Goal: Task Accomplishment & Management: Use online tool/utility

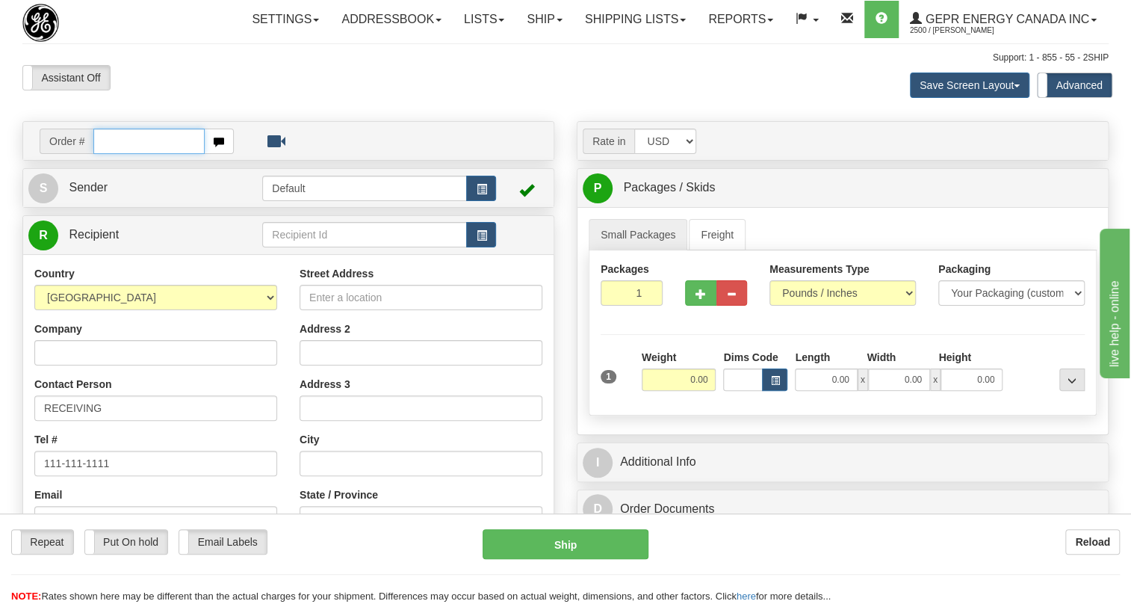
paste input "0086706603"
click at [117, 154] on input "0086706603" at bounding box center [148, 141] width 111 height 25
type input "86706603"
click at [161, 106] on body "Training Course Close Toggle navigation Settings Shipping Preferences New Recip…" at bounding box center [570, 302] width 1141 height 604
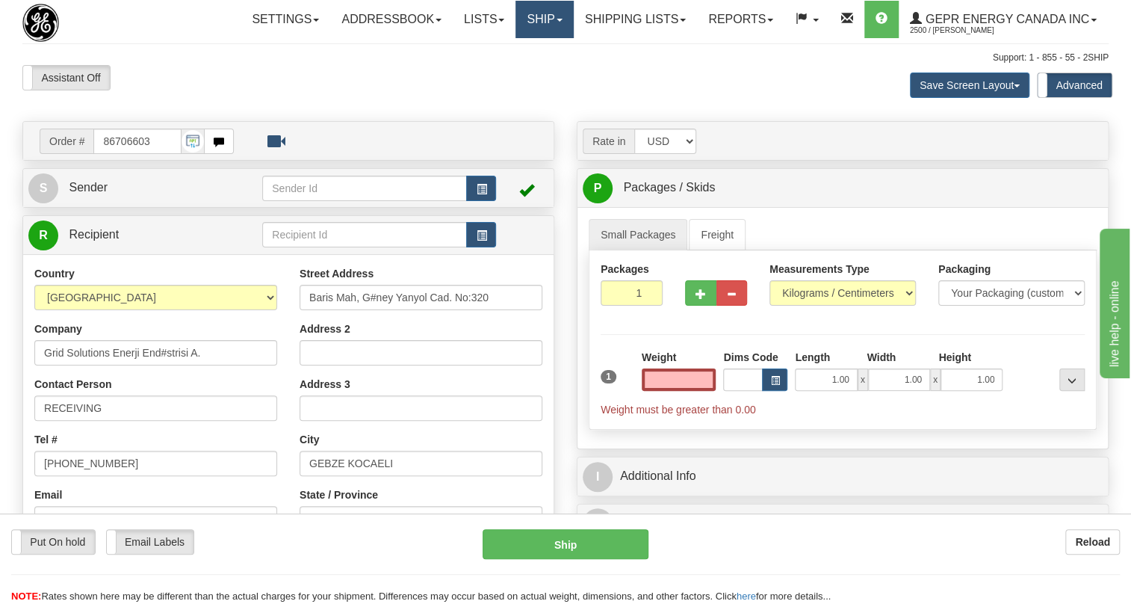
type input "0.00"
click at [563, 20] on link "Ship" at bounding box center [545, 19] width 58 height 37
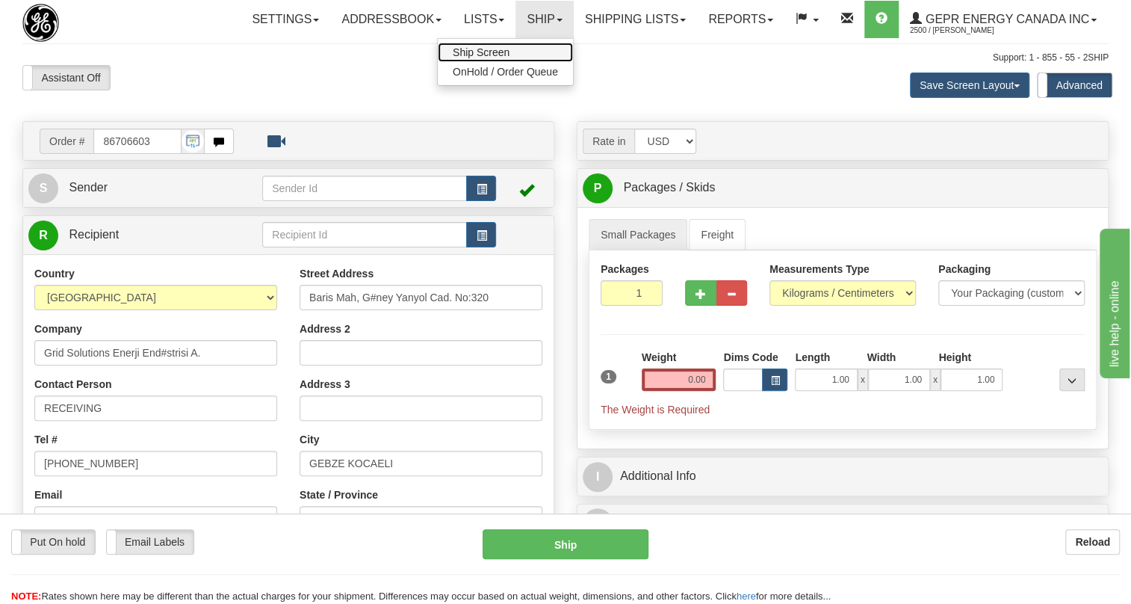
click at [469, 52] on span "Ship Screen" at bounding box center [481, 52] width 57 height 12
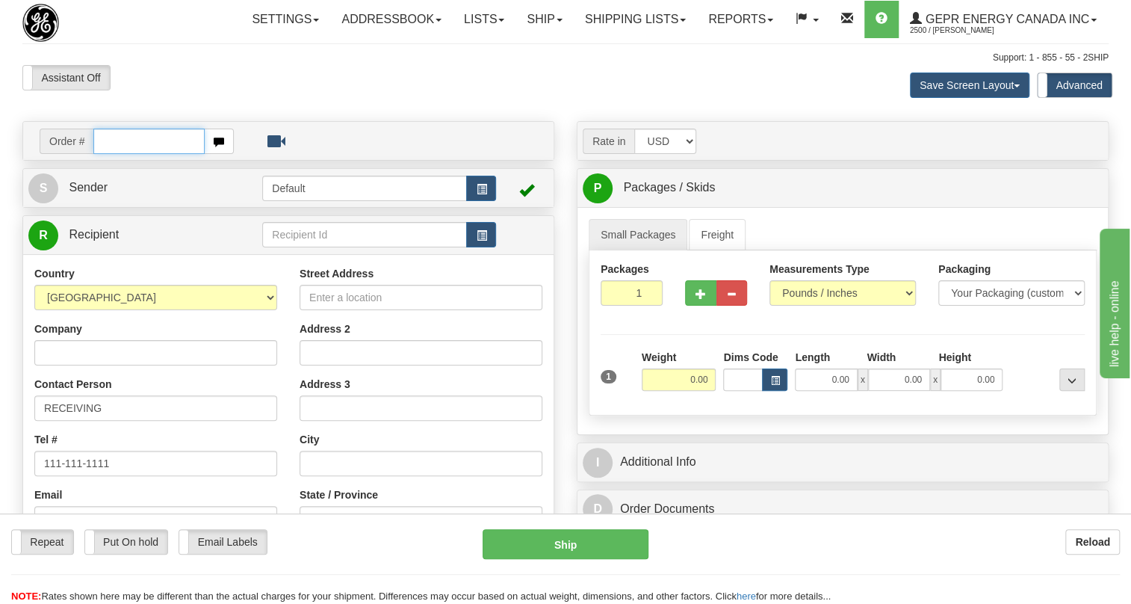
click at [122, 154] on input "text" at bounding box center [148, 141] width 111 height 25
paste input "0086706561"
click at [114, 154] on input "0086706561" at bounding box center [148, 141] width 111 height 25
type input "86706561"
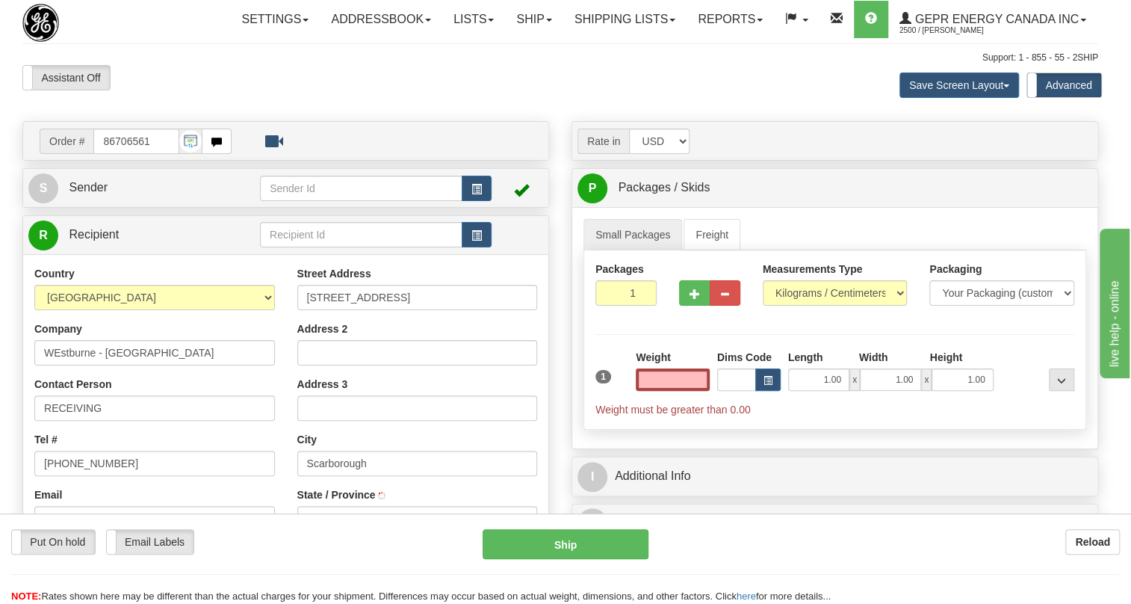
type input "SCARBOROUGH"
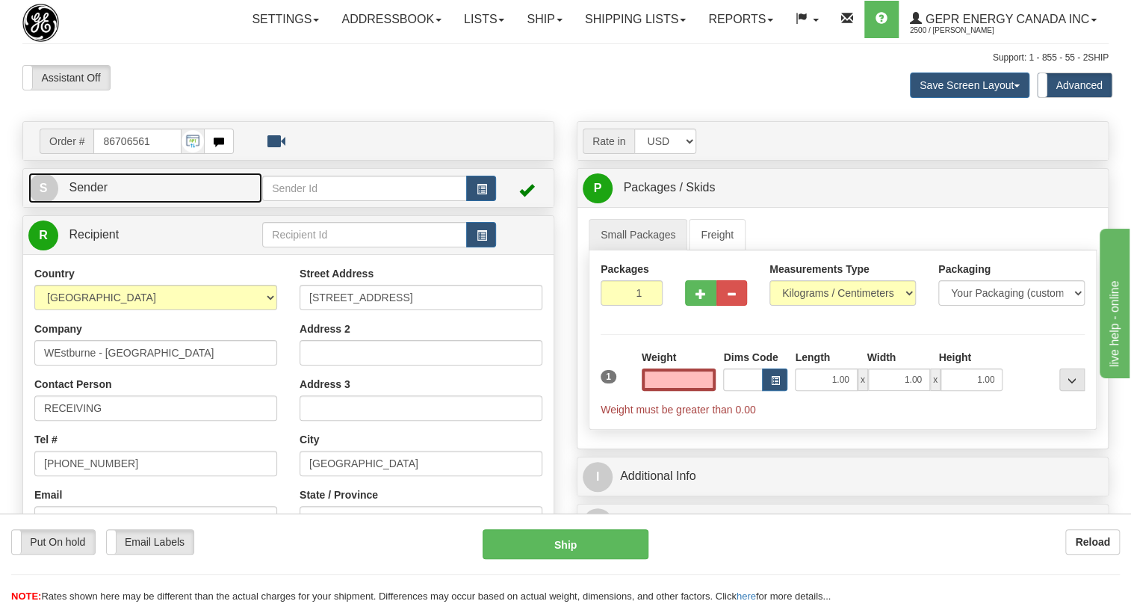
type input "0.00"
click at [97, 194] on span "Sender" at bounding box center [88, 187] width 39 height 13
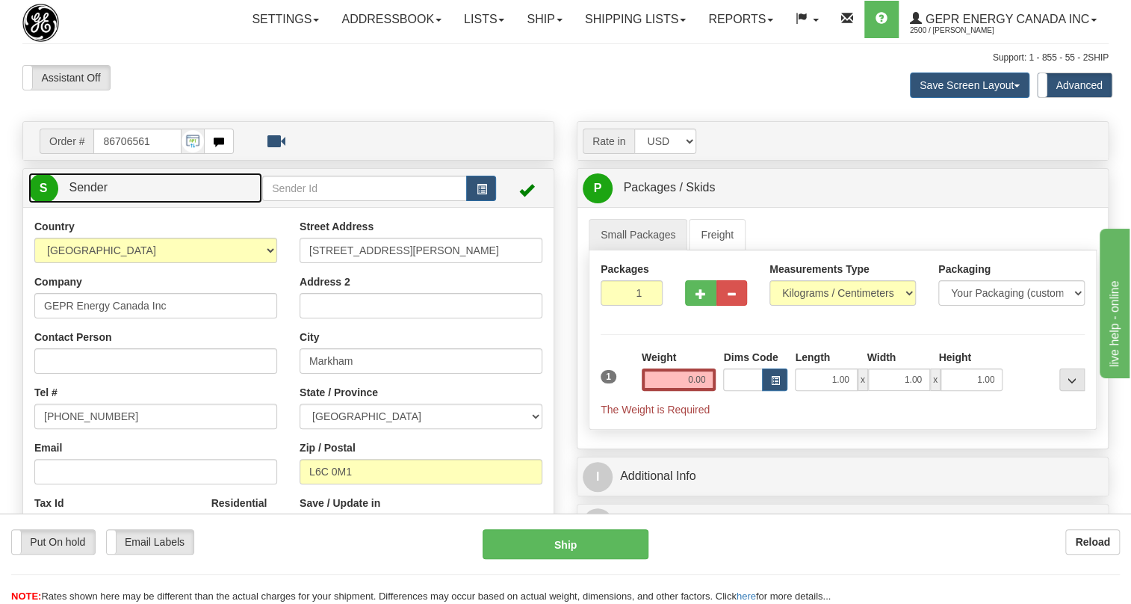
type input "MARKHAM"
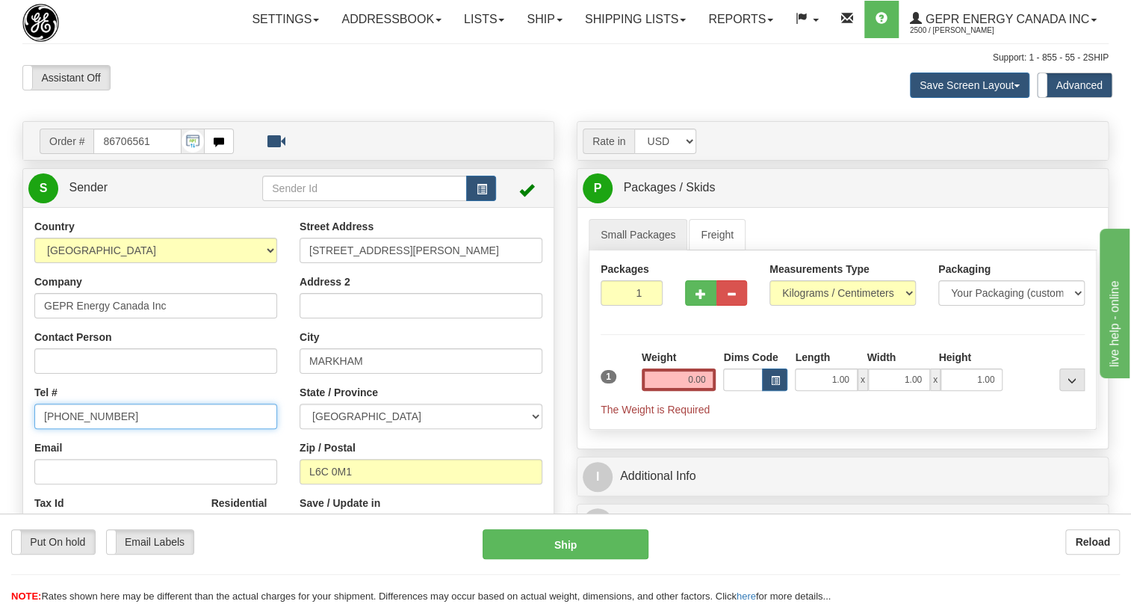
click at [84, 429] on input "[PHONE_NUMBER]" at bounding box center [155, 415] width 243 height 25
paste input "905-927-5013"
type input "905-927-5013"
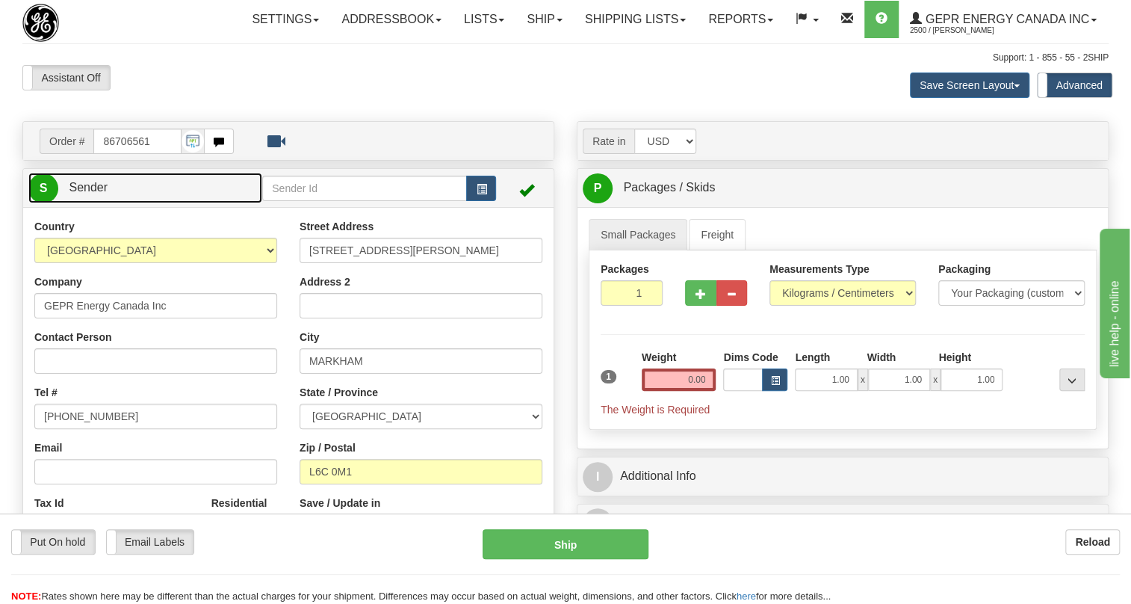
click at [85, 194] on span "Sender" at bounding box center [88, 187] width 39 height 13
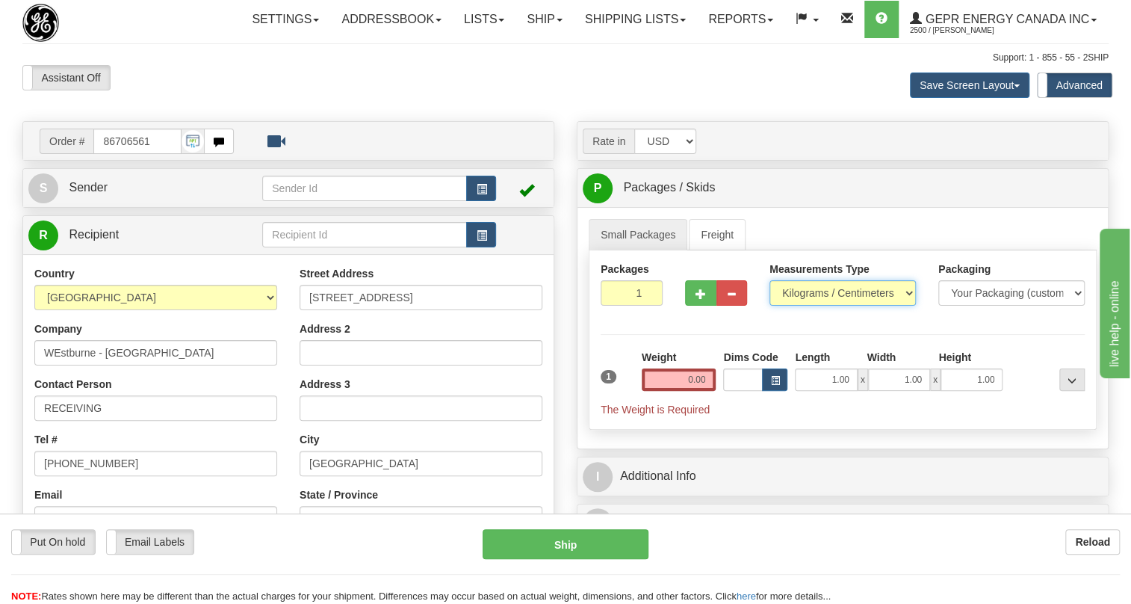
click at [817, 306] on select "Pounds / Inches Kilograms / Centimeters" at bounding box center [843, 292] width 146 height 25
select select "0"
click at [770, 306] on select "Pounds / Inches Kilograms / Centimeters" at bounding box center [843, 292] width 146 height 25
click at [675, 391] on input "0.00" at bounding box center [679, 379] width 75 height 22
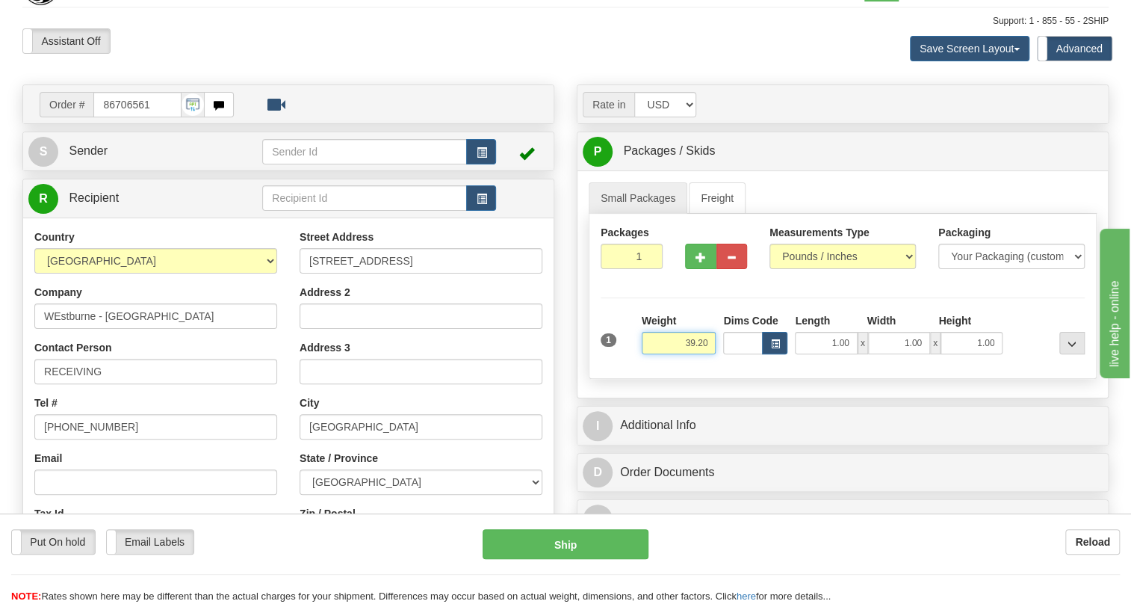
scroll to position [67, 0]
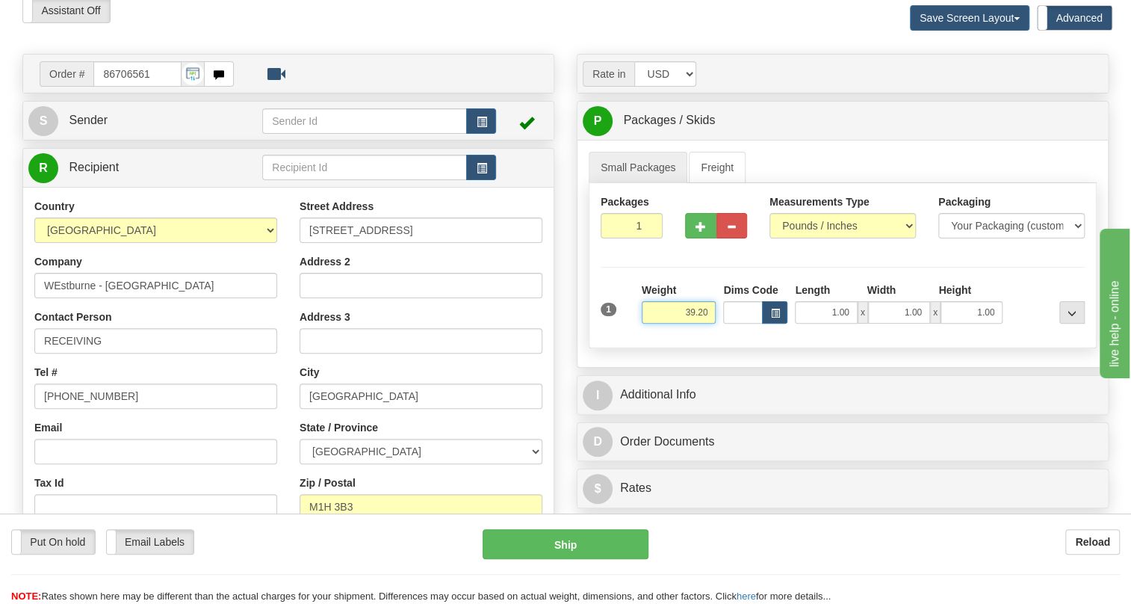
type input "39.20"
click at [628, 238] on input "1" at bounding box center [632, 225] width 62 height 25
type input "2"
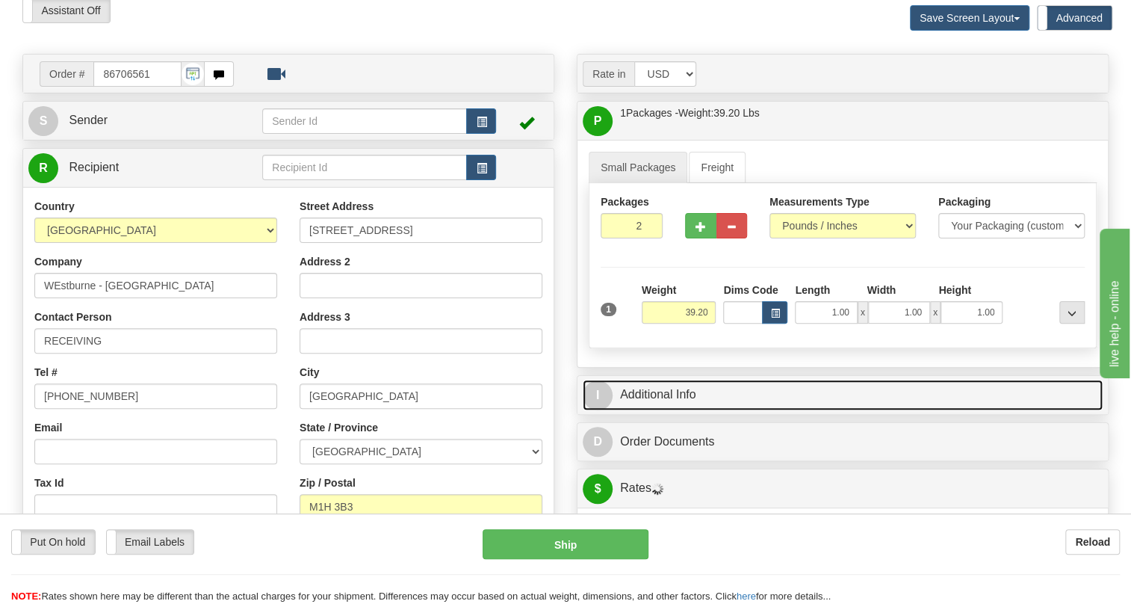
click at [665, 410] on link "I Additional Info" at bounding box center [843, 395] width 520 height 31
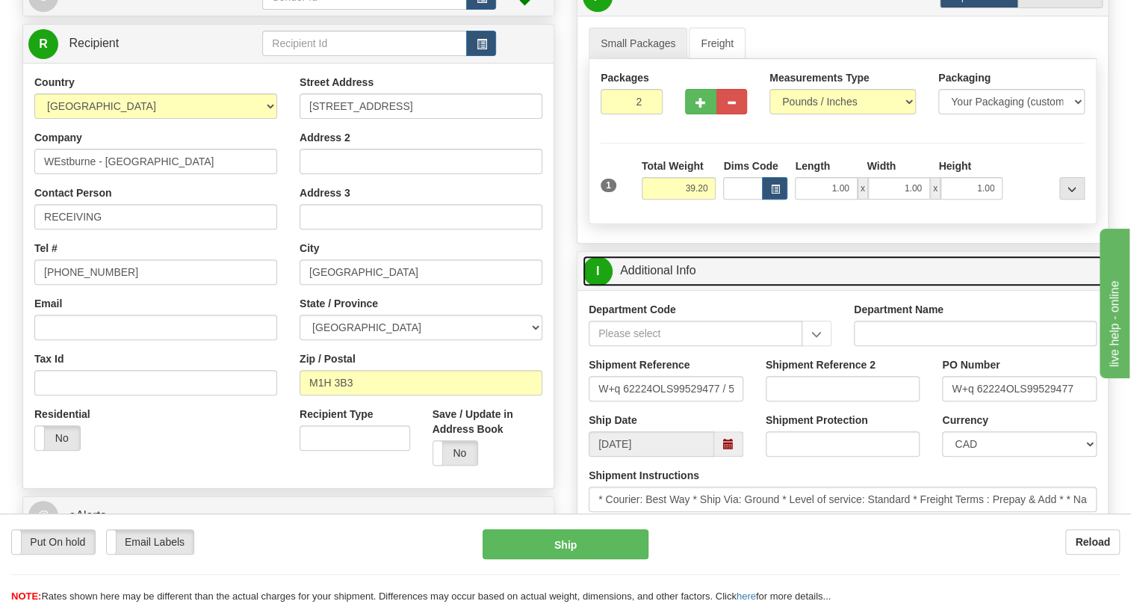
scroll to position [203, 0]
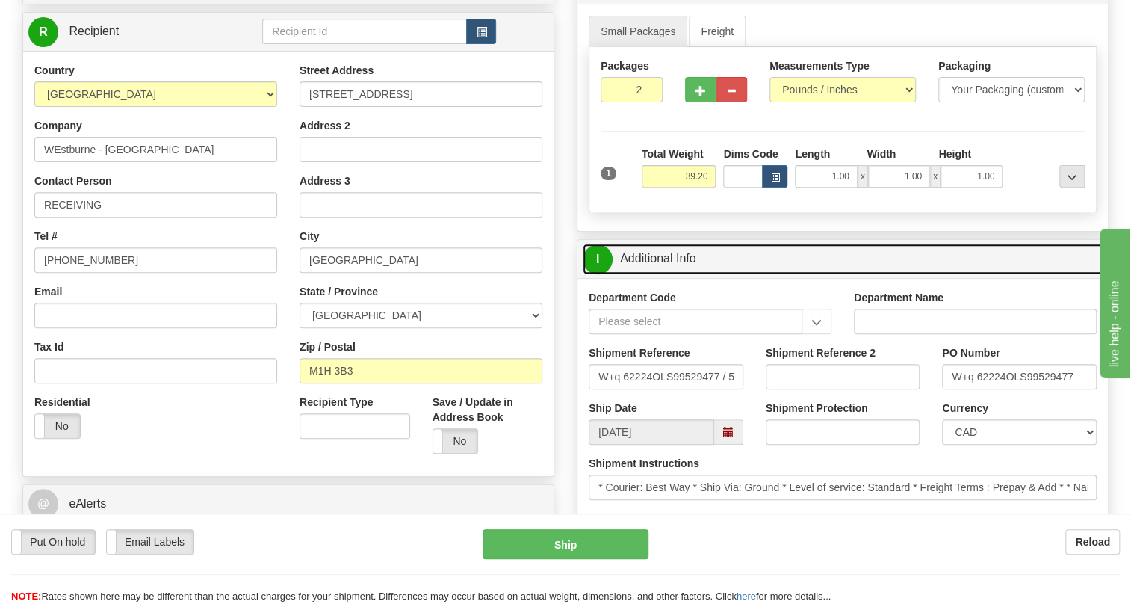
click at [646, 274] on link "I Additional Info" at bounding box center [843, 259] width 520 height 31
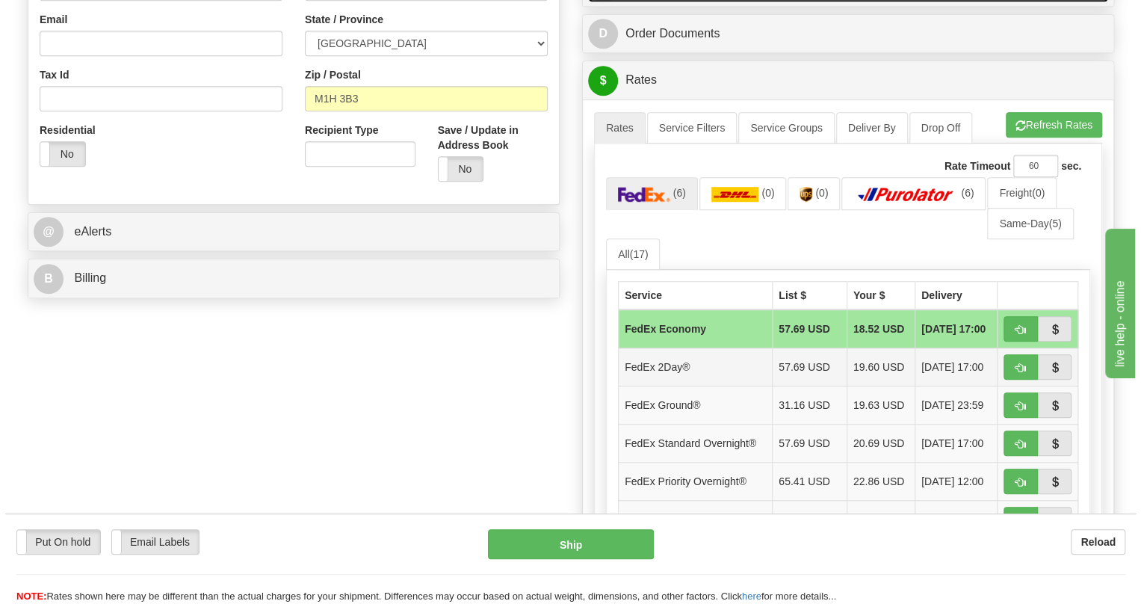
scroll to position [543, 0]
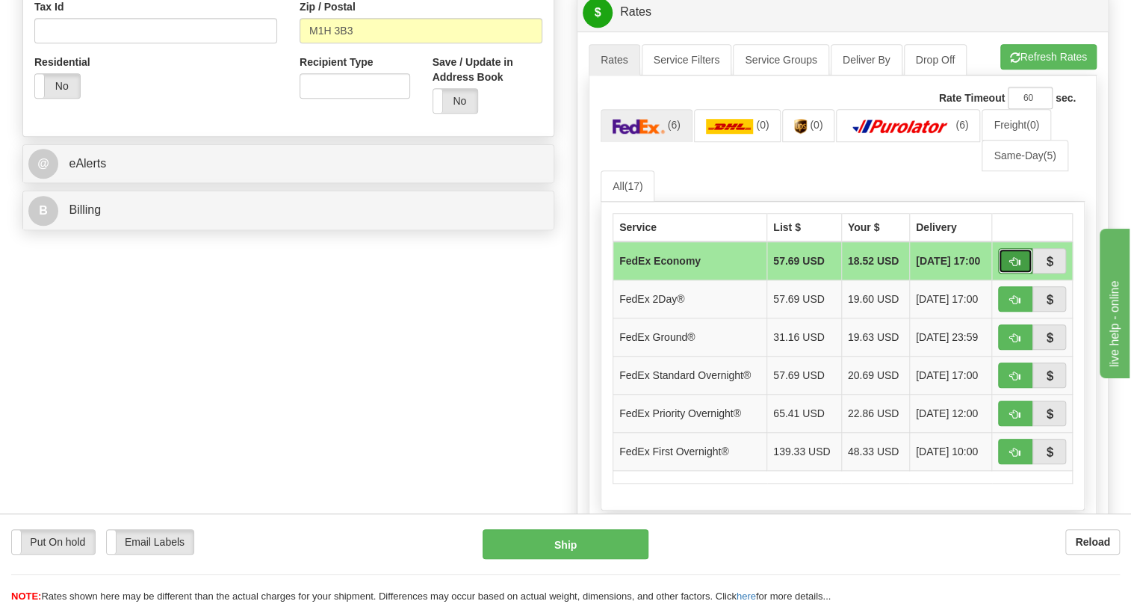
click at [1014, 267] on span "button" at bounding box center [1015, 262] width 10 height 10
type input "20"
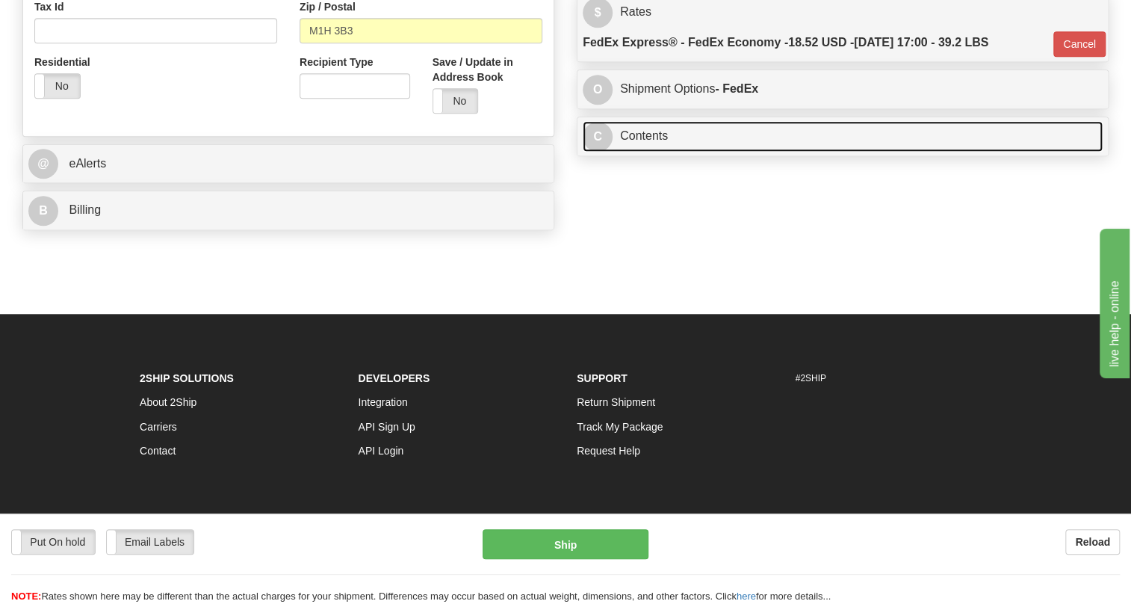
click at [649, 152] on link "C Contents" at bounding box center [843, 136] width 520 height 31
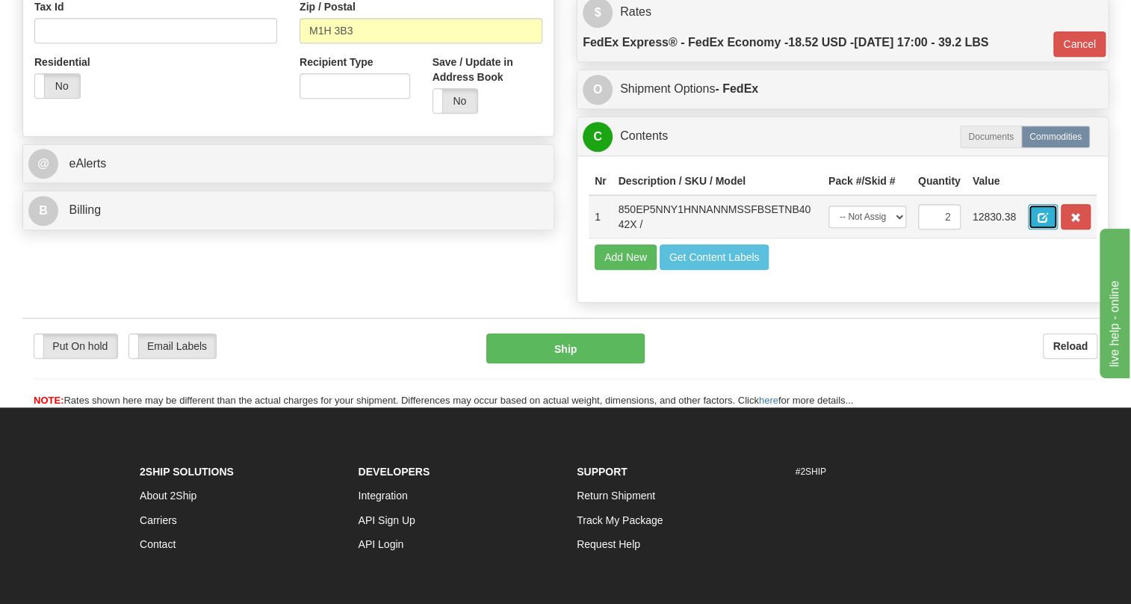
click at [1039, 223] on span "button" at bounding box center [1043, 218] width 10 height 10
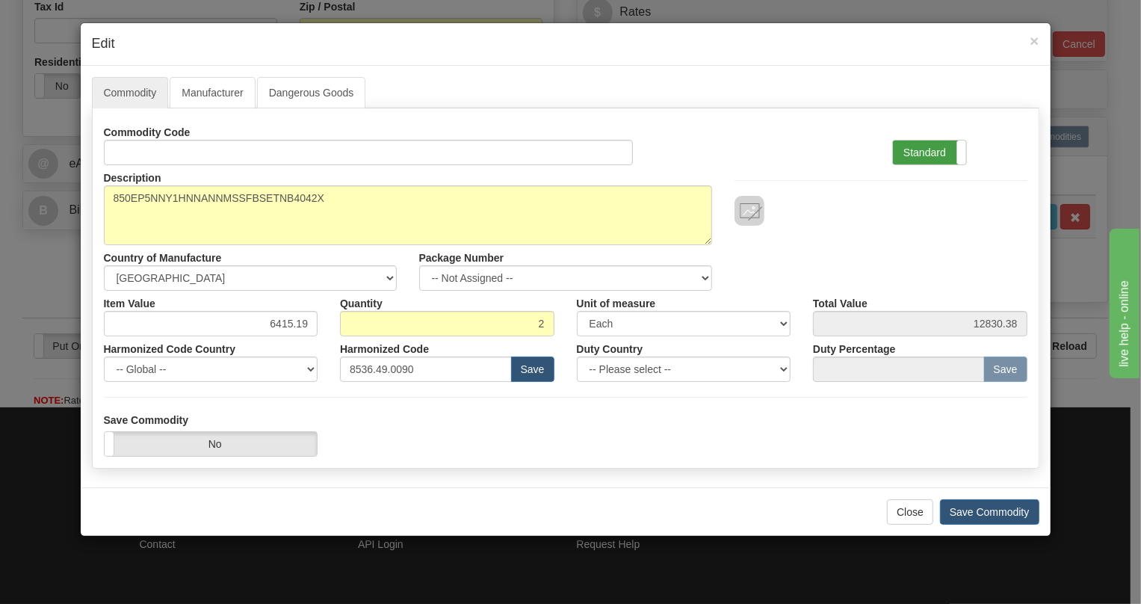
click at [923, 150] on label "Standard" at bounding box center [929, 152] width 73 height 24
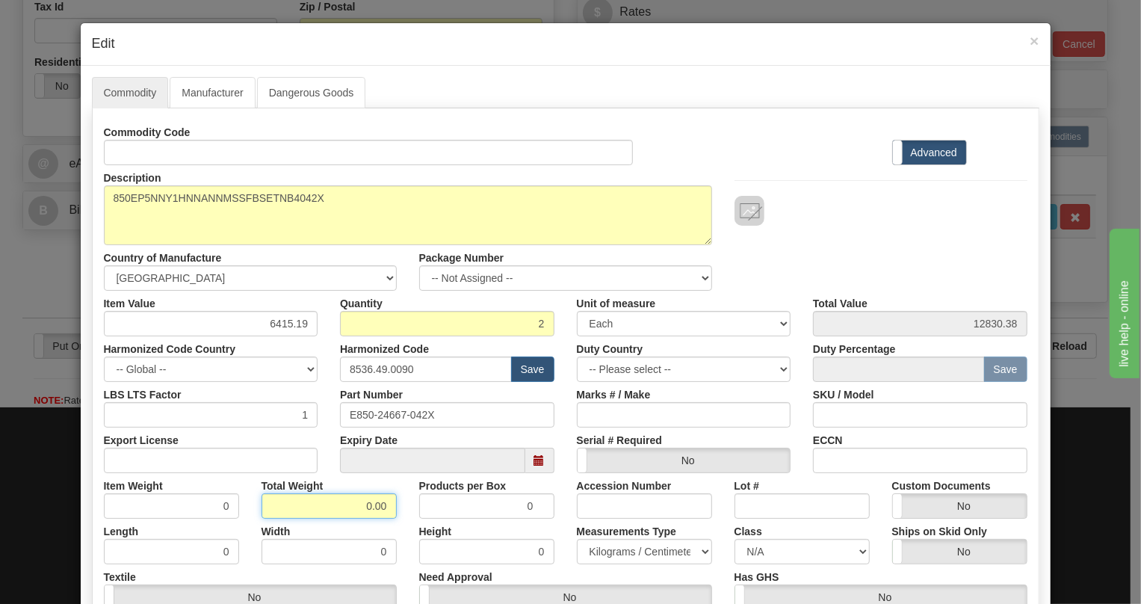
click at [359, 505] on input "0.00" at bounding box center [329, 505] width 135 height 25
type input "1.00"
type input "0.5000"
click at [610, 548] on select "Pounds / Inches Kilograms / Centimeters" at bounding box center [644, 551] width 135 height 25
select select "0"
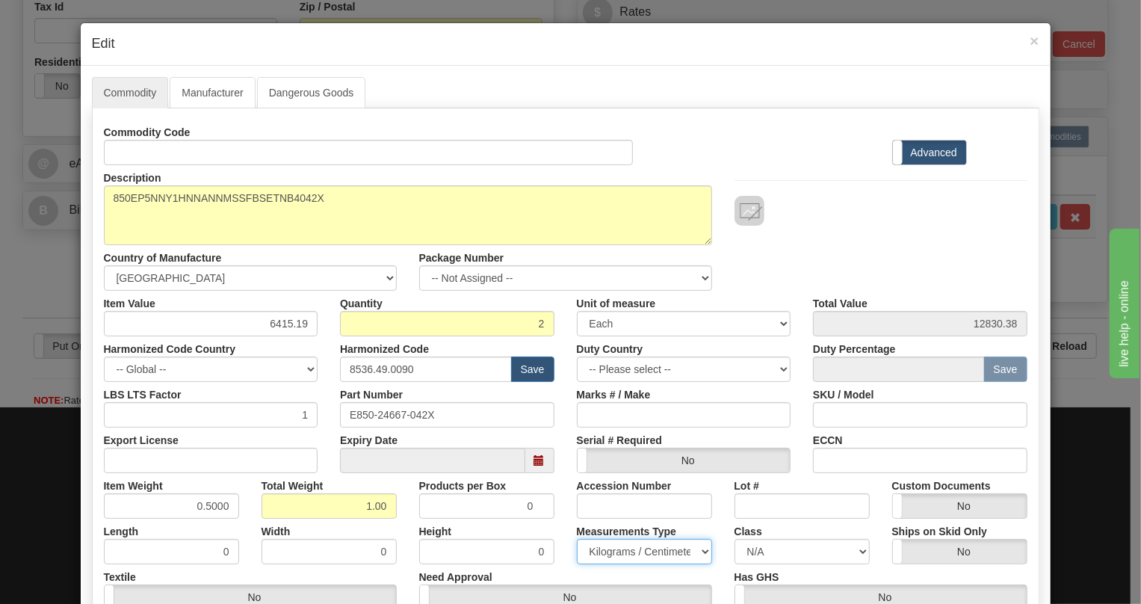
click at [577, 539] on select "Pounds / Inches Kilograms / Centimeters" at bounding box center [644, 551] width 135 height 25
click at [553, 522] on div "Height 0" at bounding box center [487, 542] width 158 height 46
click at [306, 323] on input "6415.19" at bounding box center [211, 323] width 214 height 25
paste input "4.598,28"
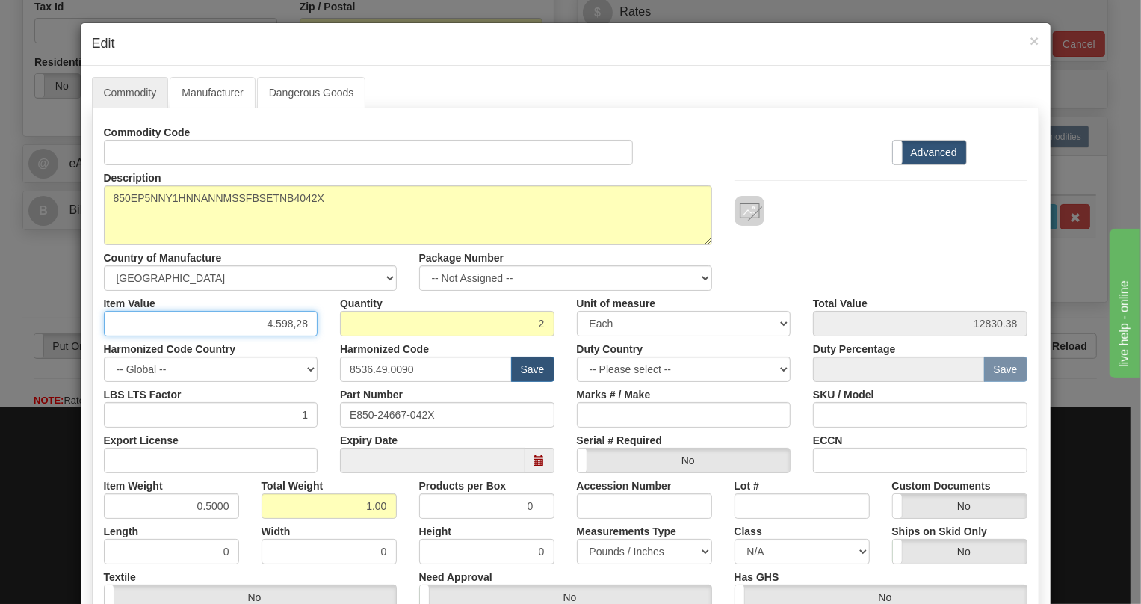
click at [270, 326] on input "4.598,28" at bounding box center [211, 323] width 214 height 25
click at [291, 329] on input "4598,28" at bounding box center [211, 323] width 214 height 25
type input "4598.28"
type input "9196.56"
click at [318, 343] on div "Harmonized Code Country -- Global -- AFGHANISTAN ALAND ISLANDS ALBANIA ALGERIA …" at bounding box center [211, 359] width 237 height 46
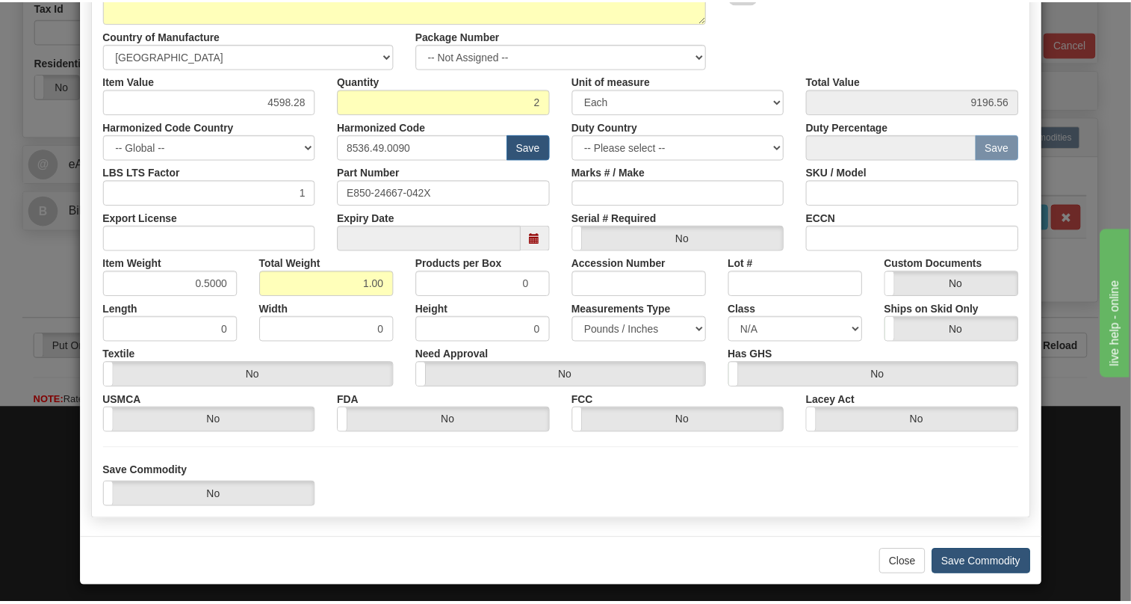
scroll to position [227, 0]
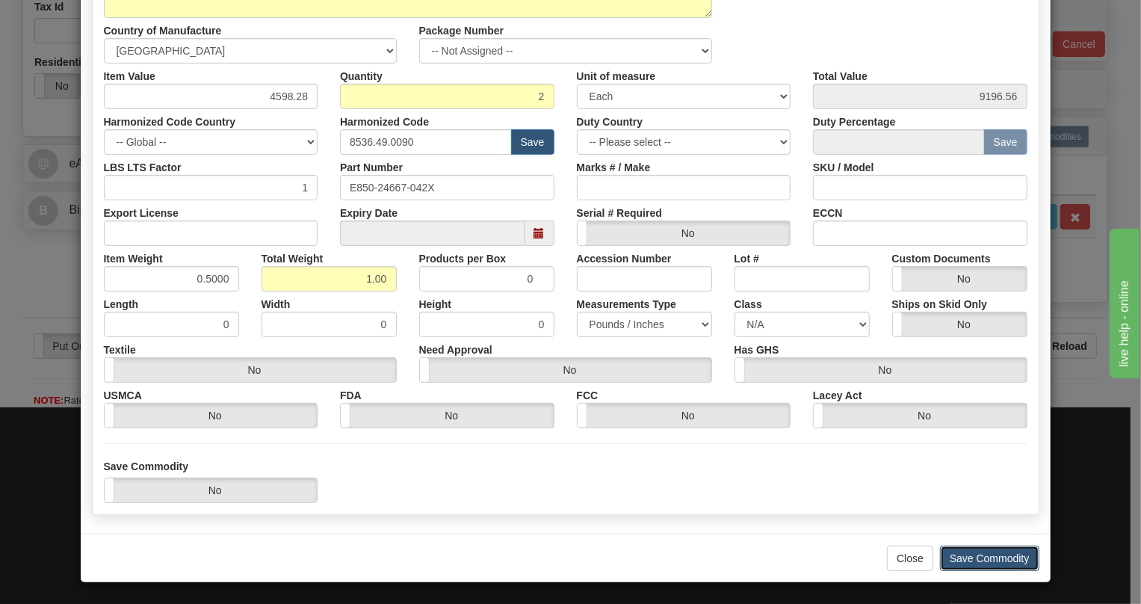
click at [987, 560] on button "Save Commodity" at bounding box center [989, 557] width 99 height 25
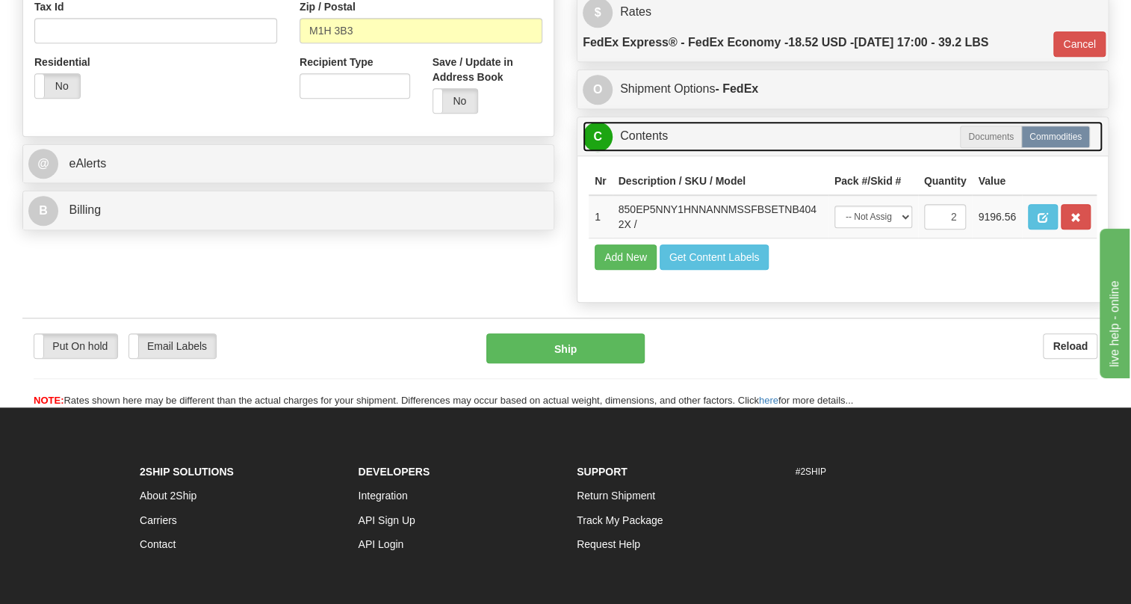
click at [642, 152] on link "C Contents" at bounding box center [843, 136] width 520 height 31
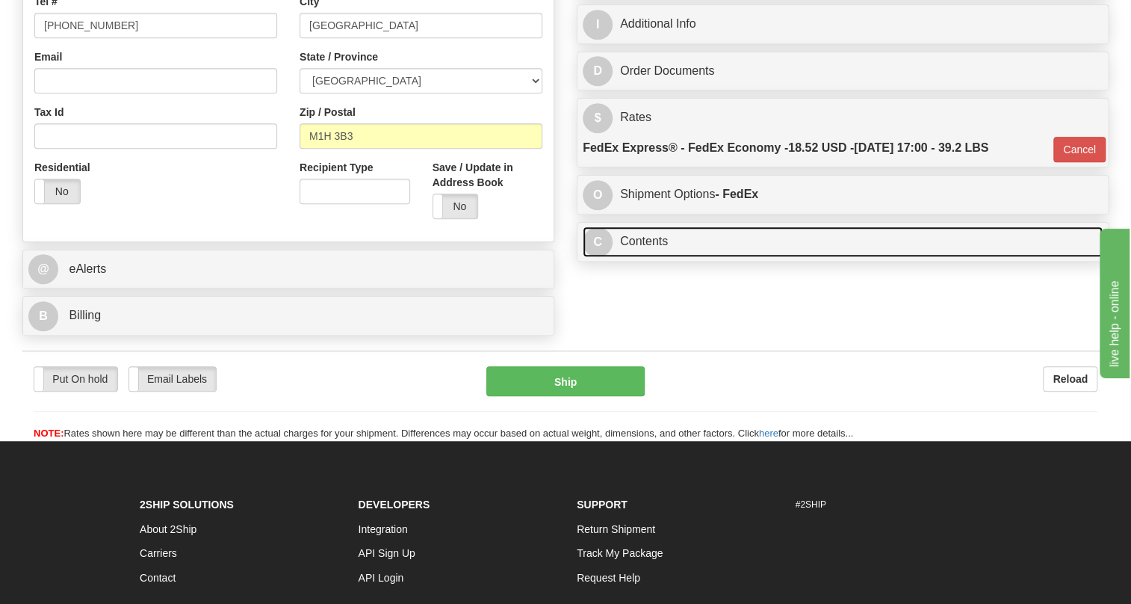
scroll to position [339, 0]
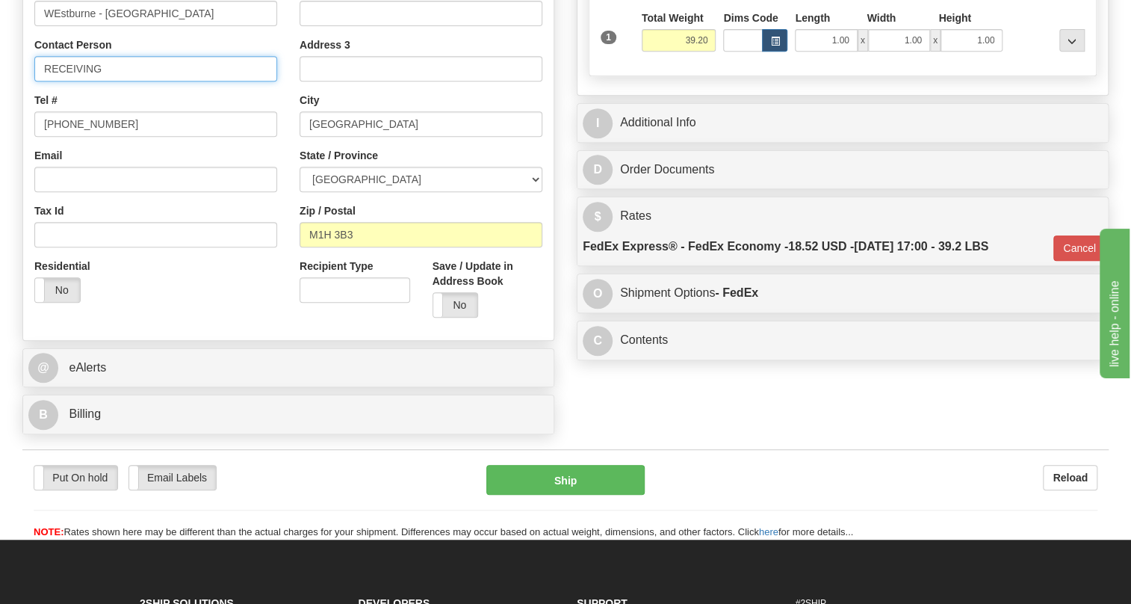
click at [136, 81] on input "RECEIVING" at bounding box center [155, 68] width 243 height 25
paste input "Amarpreet Singh"
type input "RECEIVING / Amarpreet Singh"
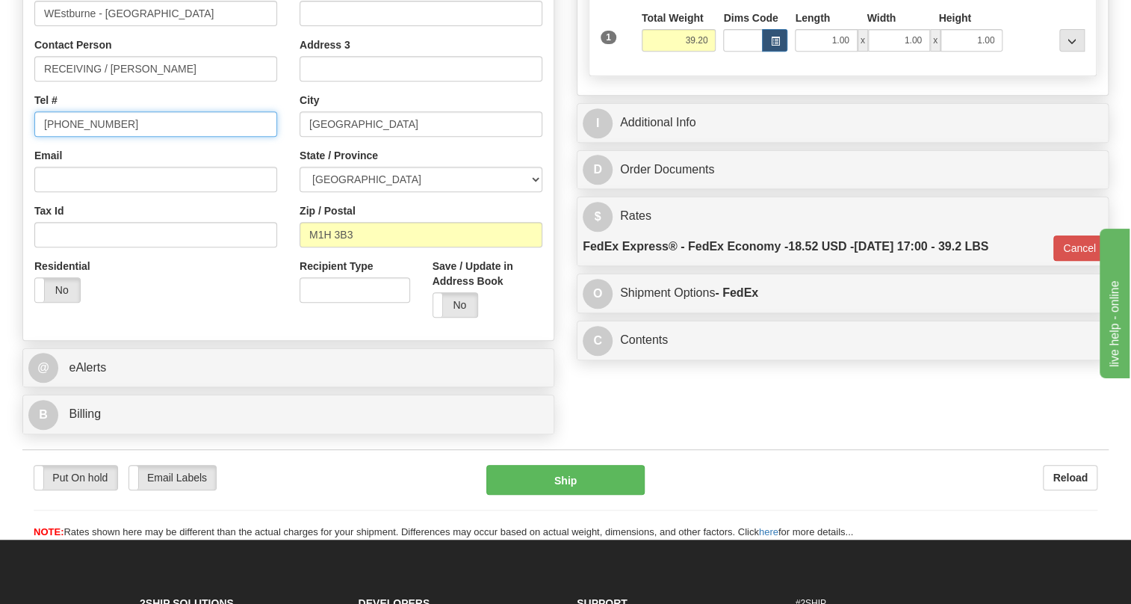
click at [96, 137] on input "[PHONE_NUMBER]" at bounding box center [155, 123] width 243 height 25
paste input "905-670-2800"
type input "905-670-2800"
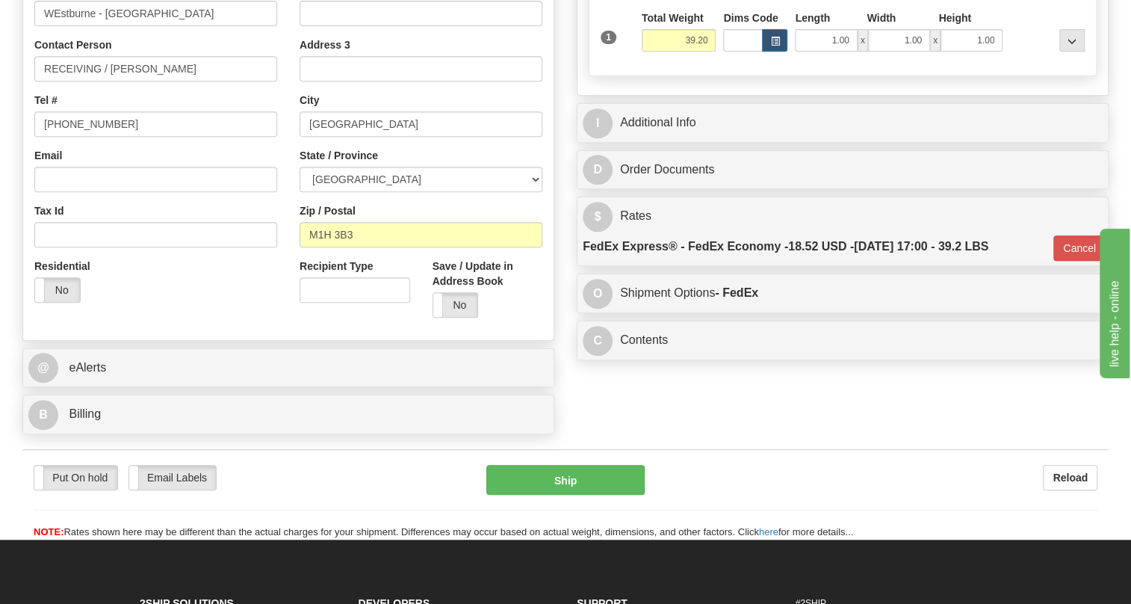
click at [145, 185] on div "Email" at bounding box center [155, 170] width 243 height 44
click at [217, 81] on input "RECEIVING / Amarpreet Singh" at bounding box center [155, 68] width 243 height 25
paste input "P.O.#: W+q 62224"
drag, startPoint x: 86, startPoint y: 100, endPoint x: 50, endPoint y: 106, distance: 36.4
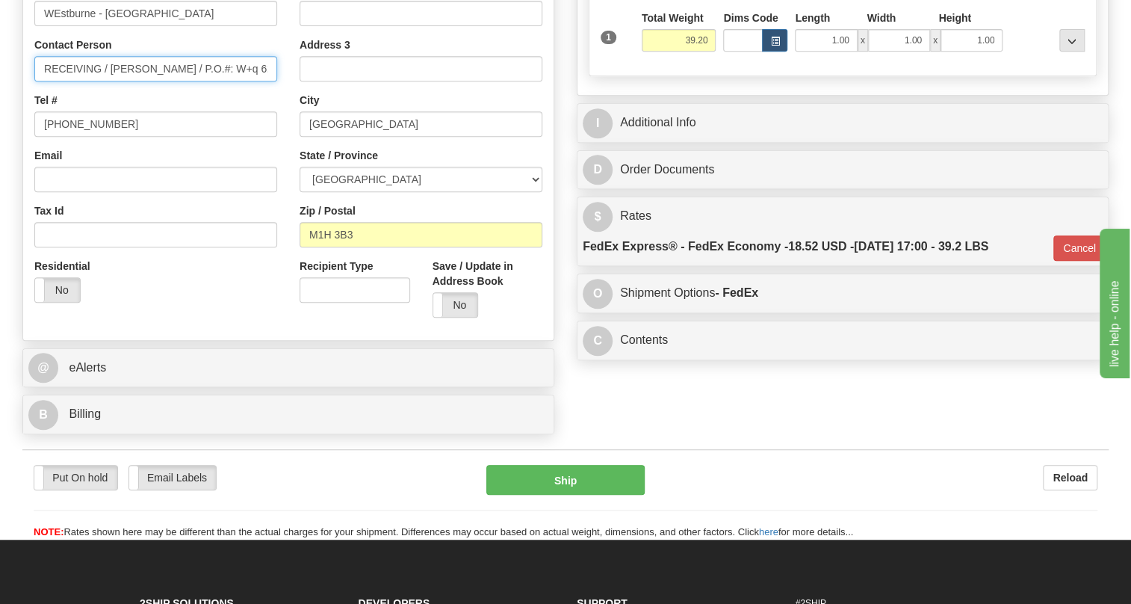
click at [50, 81] on input "RECEIVING / Amarpreet Singh / P.O.#: W+q 62224" at bounding box center [155, 68] width 243 height 25
drag, startPoint x: 97, startPoint y: 103, endPoint x: 22, endPoint y: 106, distance: 75.5
click at [22, 106] on div "R Recipient" at bounding box center [288, 108] width 532 height 465
type input "Amarpreet Singh / P.O.#: W+q 62224"
click at [216, 125] on div "Country AFGHANISTAN ALAND ISLANDS ALBANIA ALGERIA AMERICAN SAMOA ANDORRA ANGOLA…" at bounding box center [155, 120] width 265 height 387
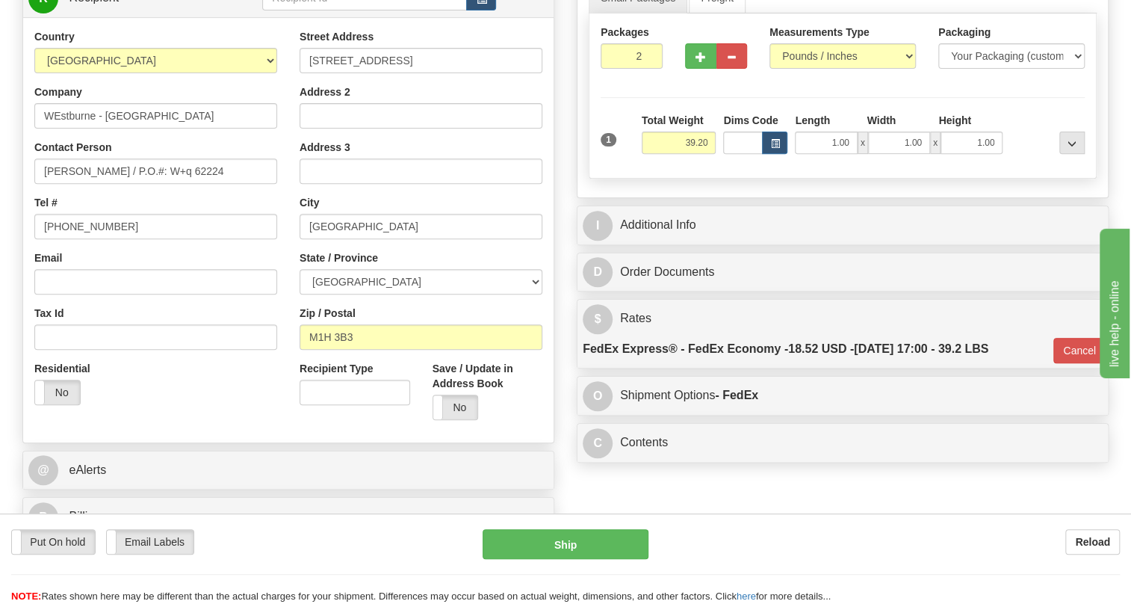
scroll to position [203, 0]
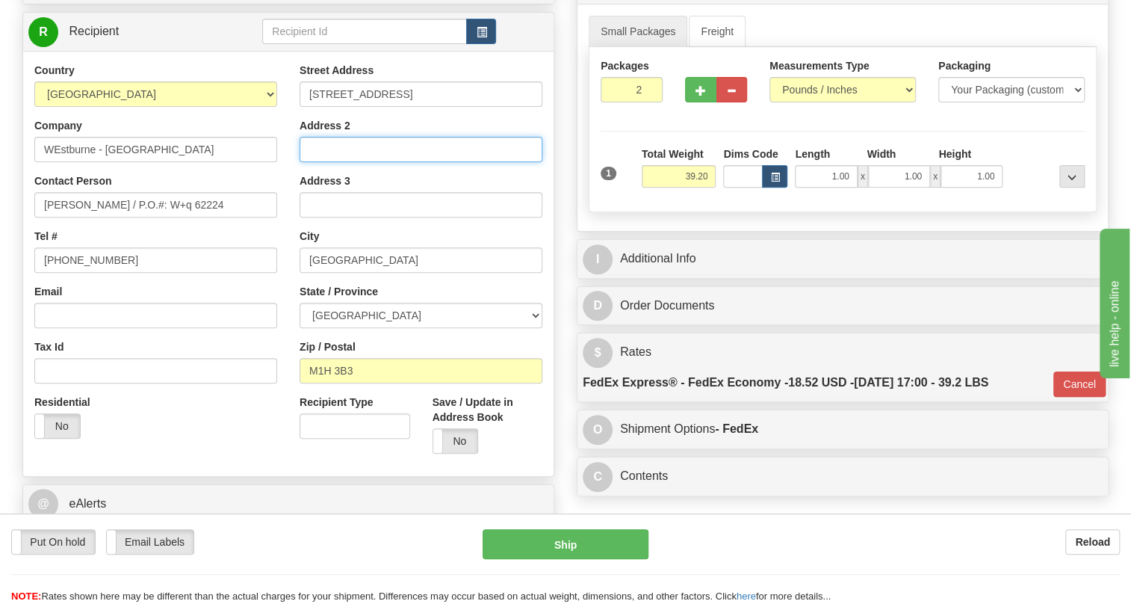
click at [321, 162] on input "Address 2" at bounding box center [421, 149] width 243 height 25
paste input "WO-D13 GTOTE CPT-10"
type input "WO-D13 GTOTE CPT-10"
click at [285, 268] on div "Country AFGHANISTAN ALAND ISLANDS ALBANIA ALGERIA AMERICAN SAMOA ANDORRA ANGOLA…" at bounding box center [155, 256] width 265 height 387
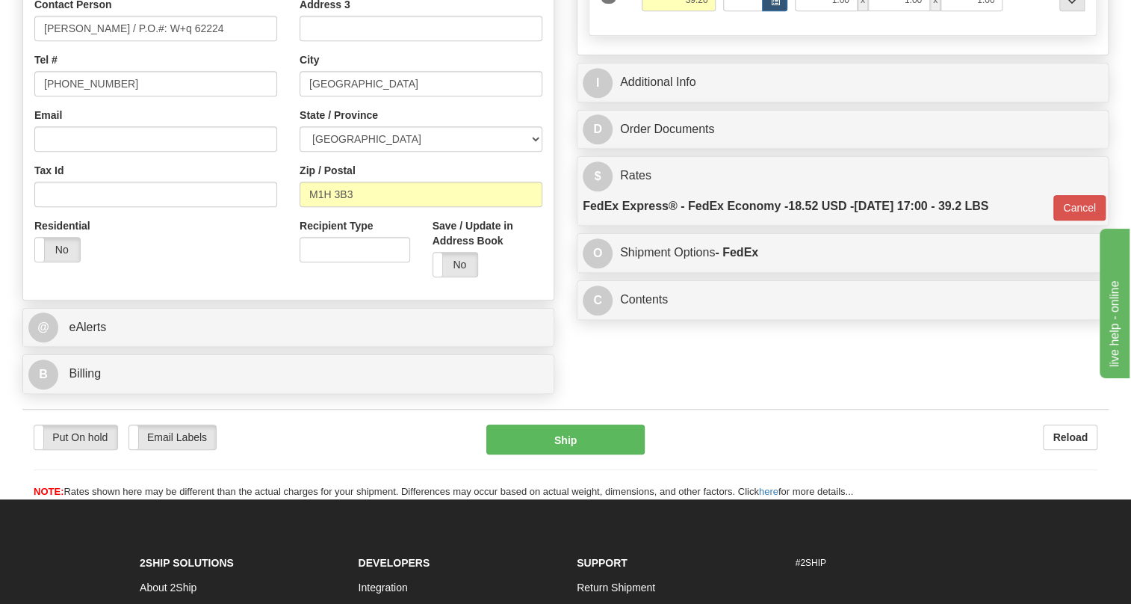
scroll to position [475, 0]
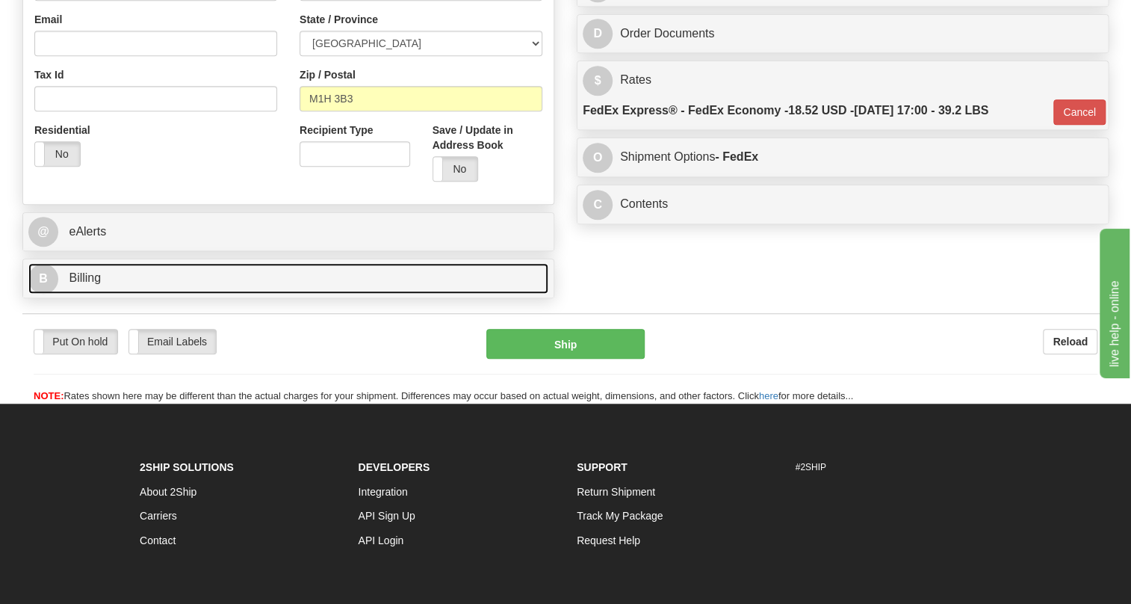
click at [82, 284] on span "Billing" at bounding box center [85, 277] width 32 height 13
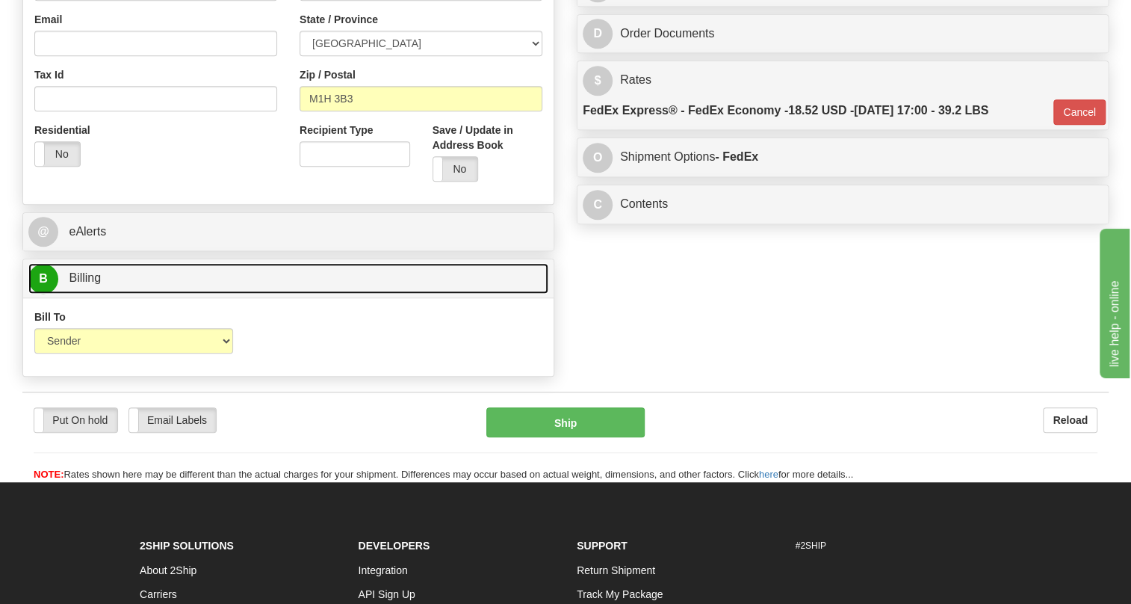
click at [82, 284] on span "Billing" at bounding box center [85, 277] width 32 height 13
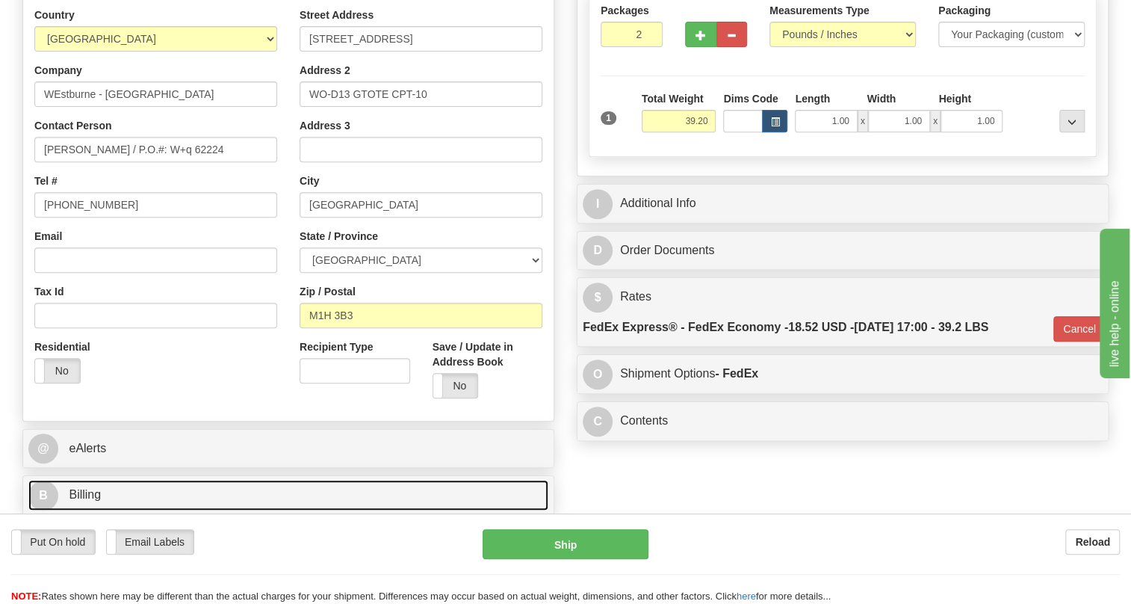
scroll to position [203, 0]
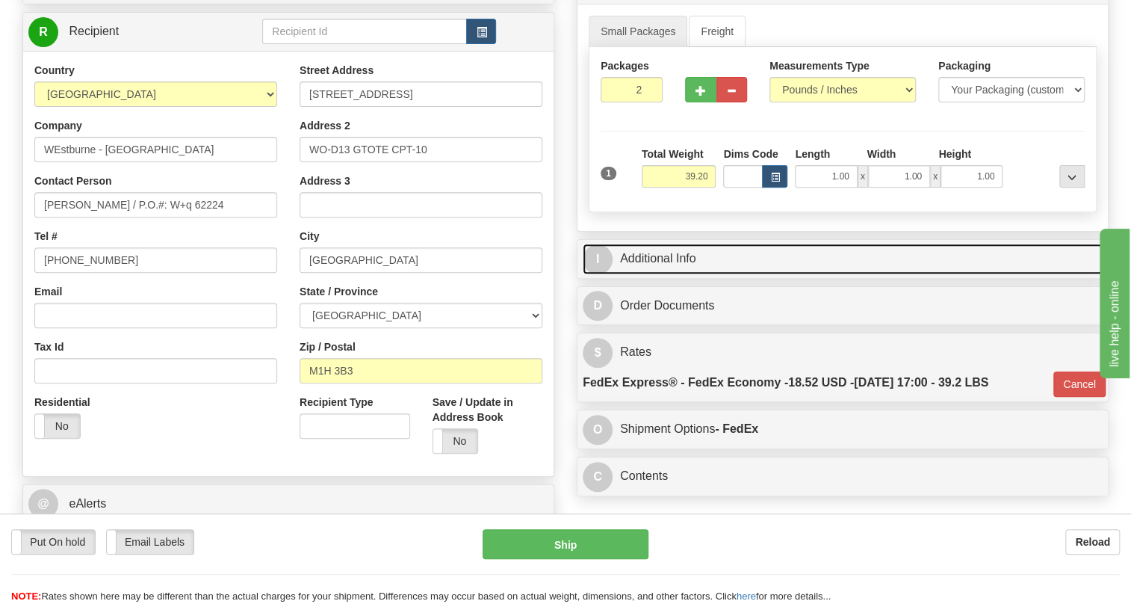
click at [655, 274] on link "I Additional Info" at bounding box center [843, 259] width 520 height 31
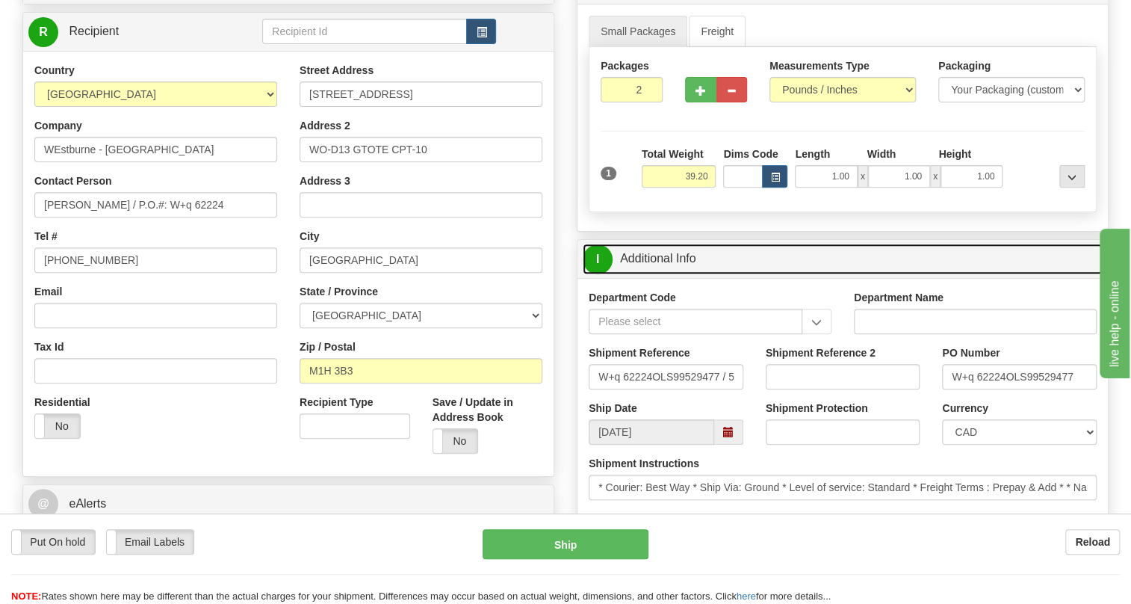
click at [655, 274] on link "I Additional Info" at bounding box center [843, 259] width 520 height 31
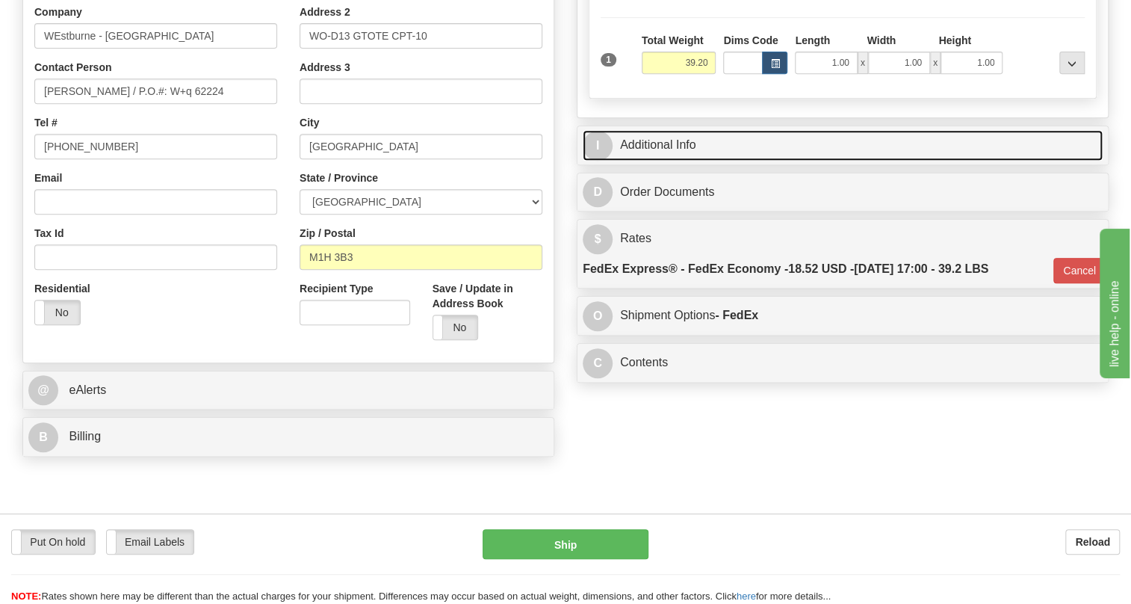
scroll to position [339, 0]
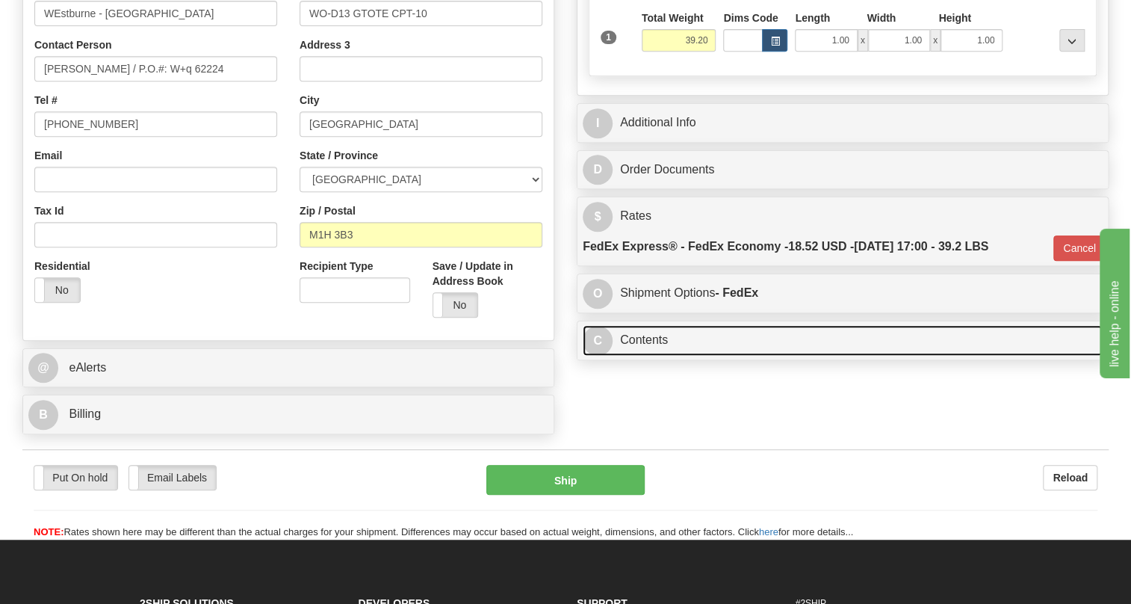
click at [649, 356] on link "C Contents" at bounding box center [843, 340] width 520 height 31
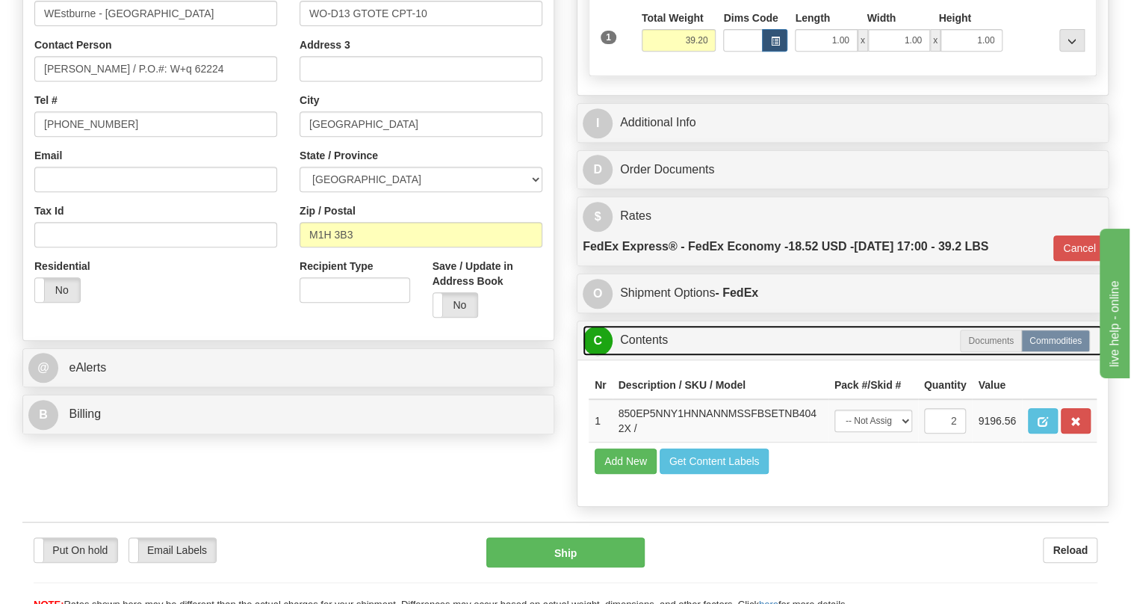
click at [649, 356] on link "C Contents" at bounding box center [843, 340] width 520 height 31
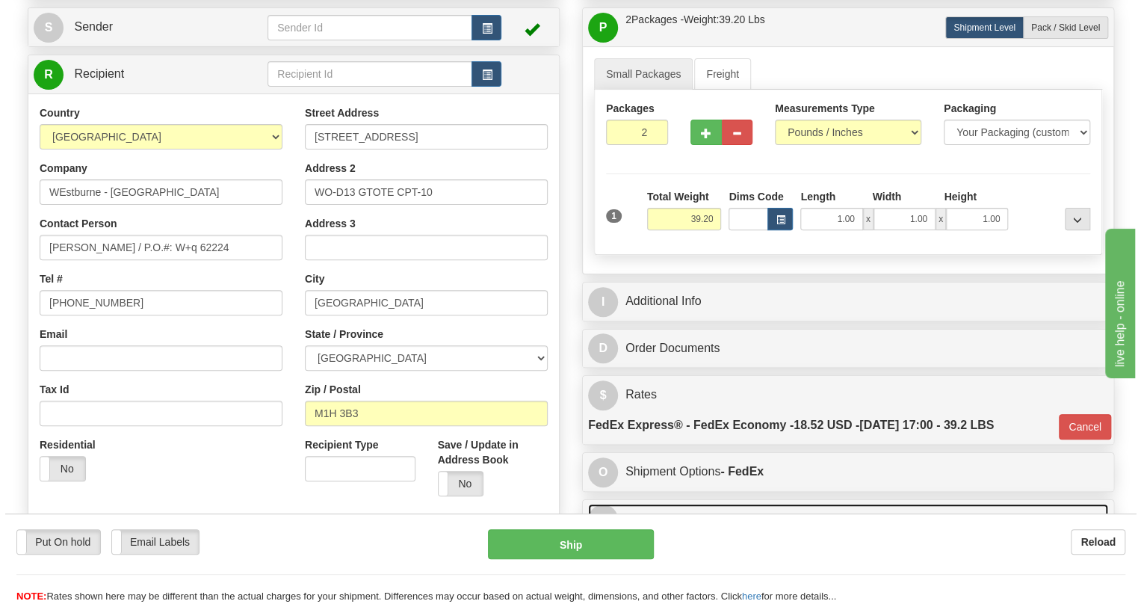
scroll to position [135, 0]
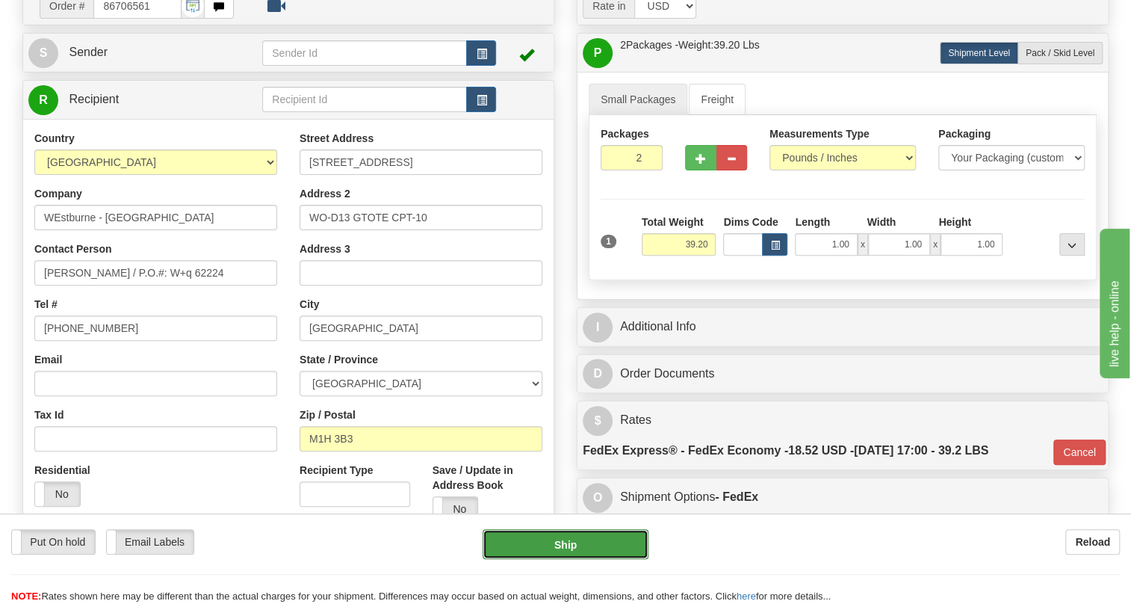
click at [563, 545] on button "Ship" at bounding box center [566, 544] width 166 height 30
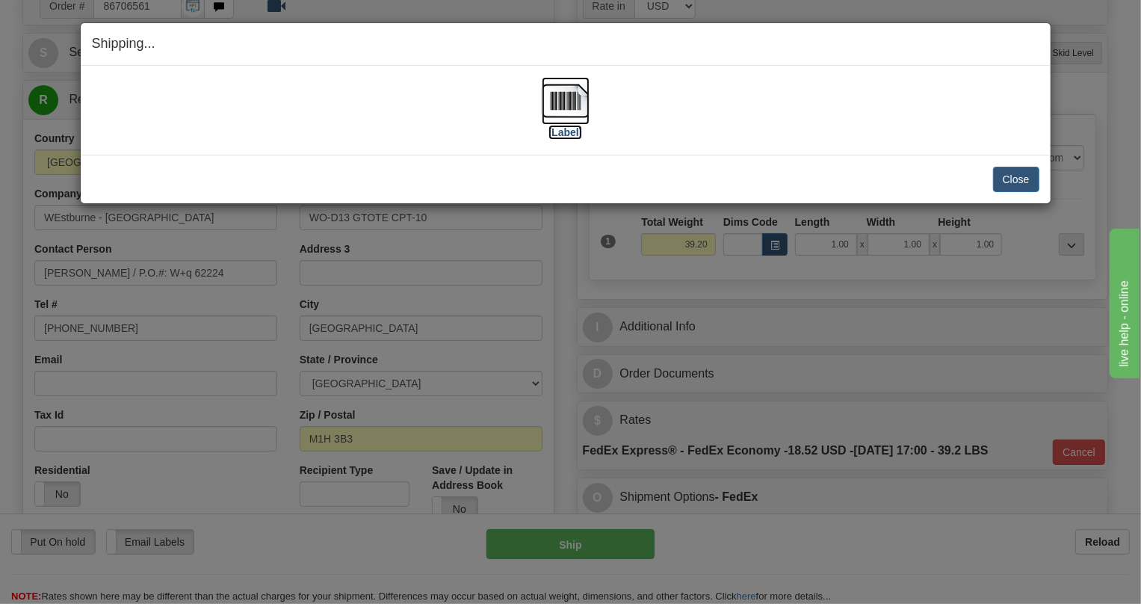
click at [565, 101] on img at bounding box center [566, 101] width 48 height 48
click at [1014, 175] on button "Close" at bounding box center [1016, 179] width 46 height 25
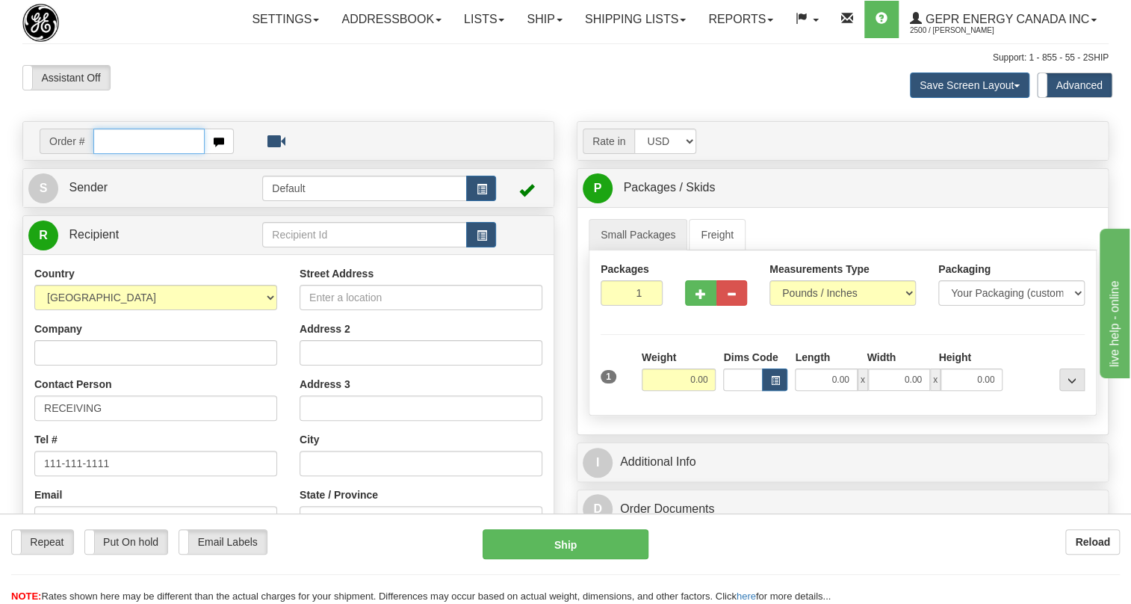
paste input "0086706562"
click at [114, 154] on input "0086706562" at bounding box center [148, 141] width 111 height 25
type input "86706562"
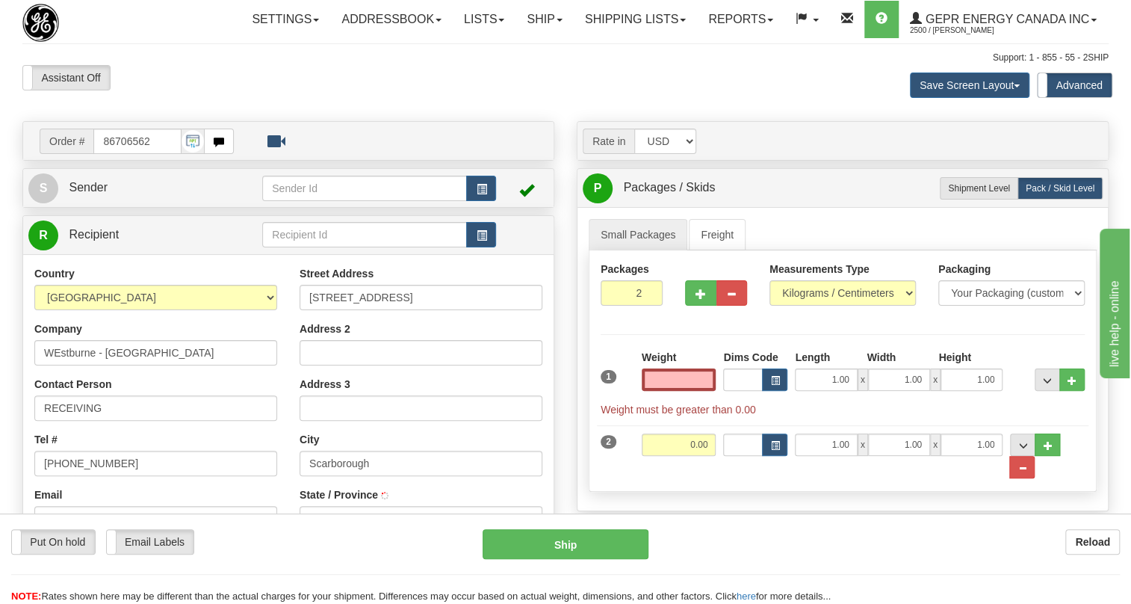
type input "SCARBOROUGH"
click at [690, 391] on input "text" at bounding box center [679, 379] width 75 height 22
type input "0.00"
click at [620, 306] on input "2" at bounding box center [632, 292] width 62 height 25
type input "1"
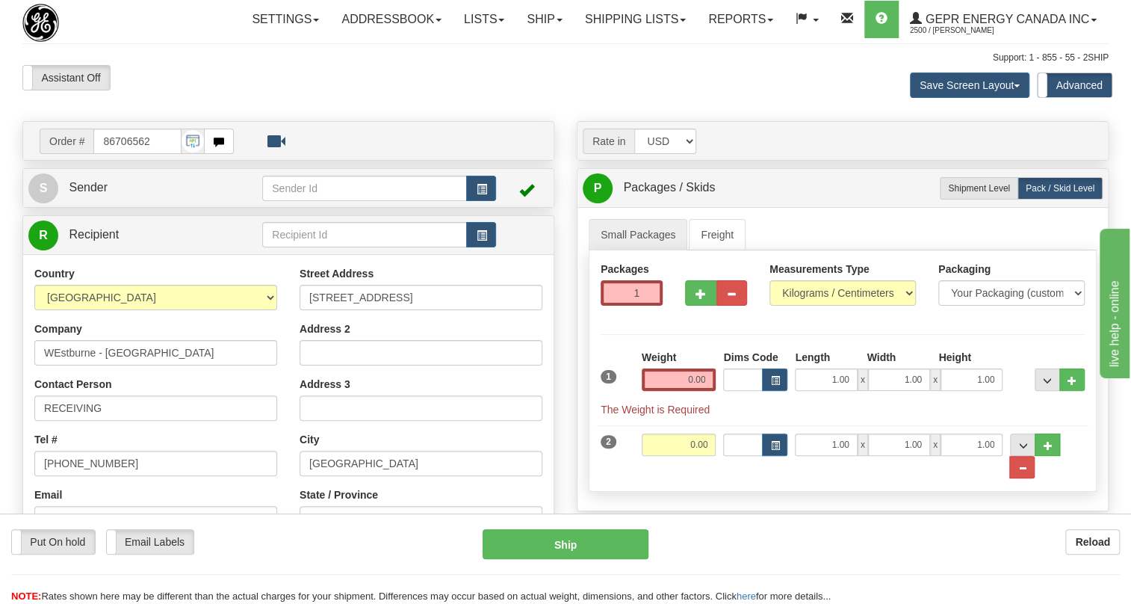
click at [680, 353] on div "Packages 1 2 Measurements Type" at bounding box center [843, 370] width 508 height 241
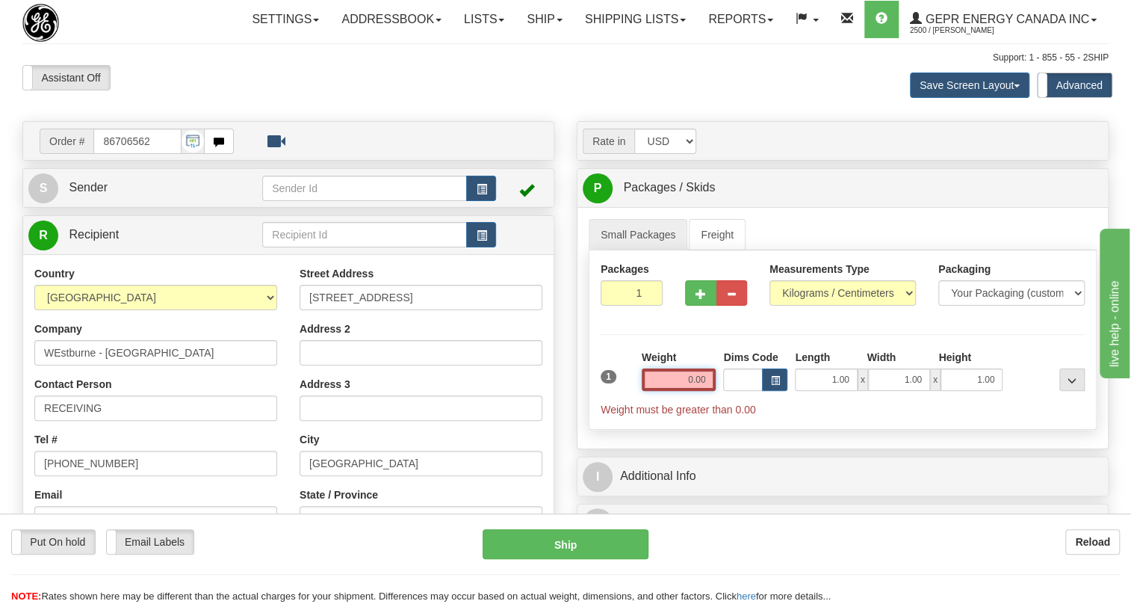
click at [685, 391] on input "0.00" at bounding box center [679, 379] width 75 height 22
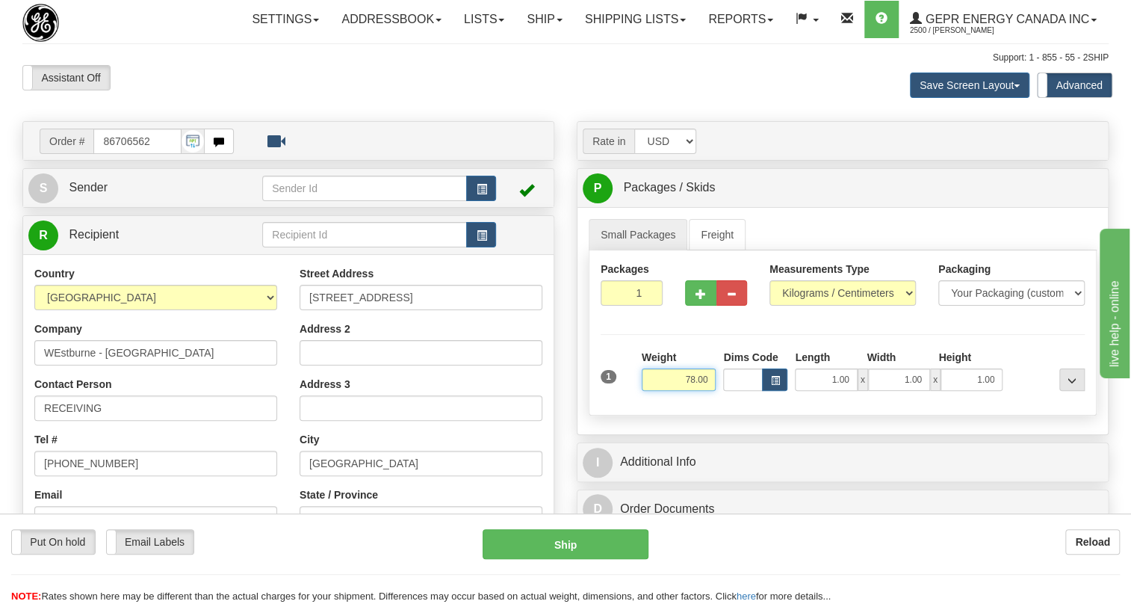
type input "78.00"
click at [628, 306] on input "1" at bounding box center [632, 292] width 62 height 25
type input "4"
click at [816, 329] on div "Packages 4 1 Measurements Type" at bounding box center [843, 332] width 508 height 165
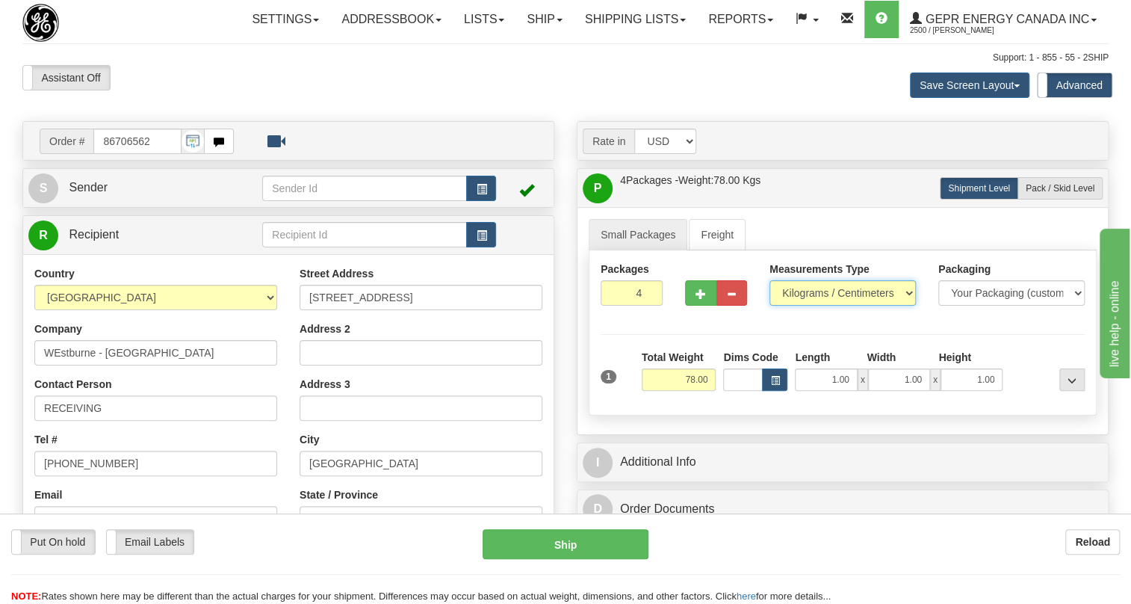
select select "0"
click at [770, 306] on select "Pounds / Inches Kilograms / Centimeters" at bounding box center [843, 292] width 146 height 25
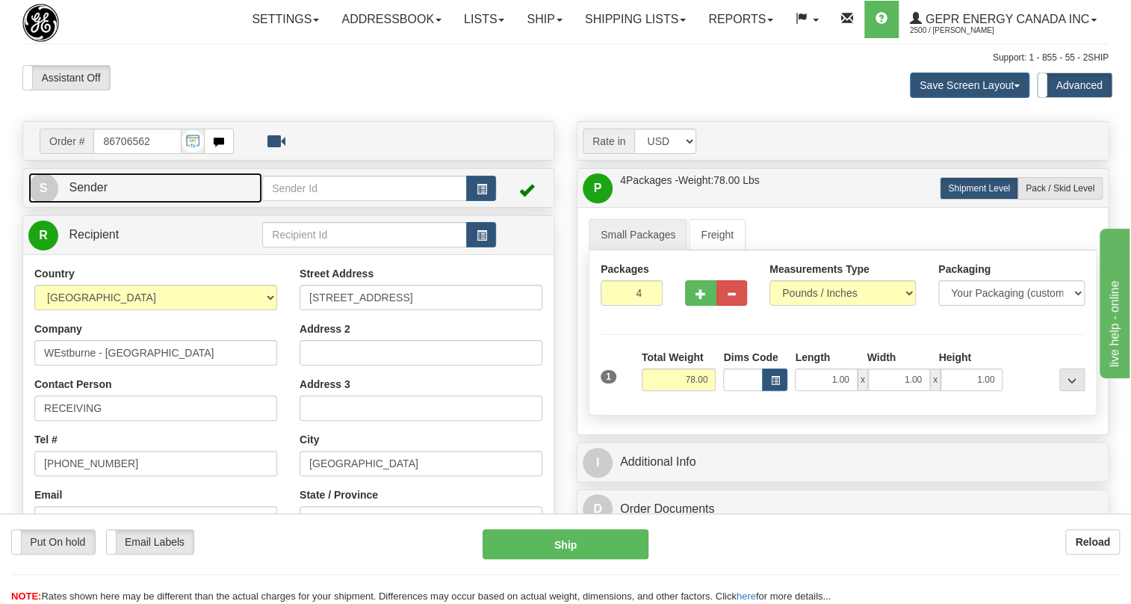
click at [93, 194] on span "Sender" at bounding box center [88, 187] width 39 height 13
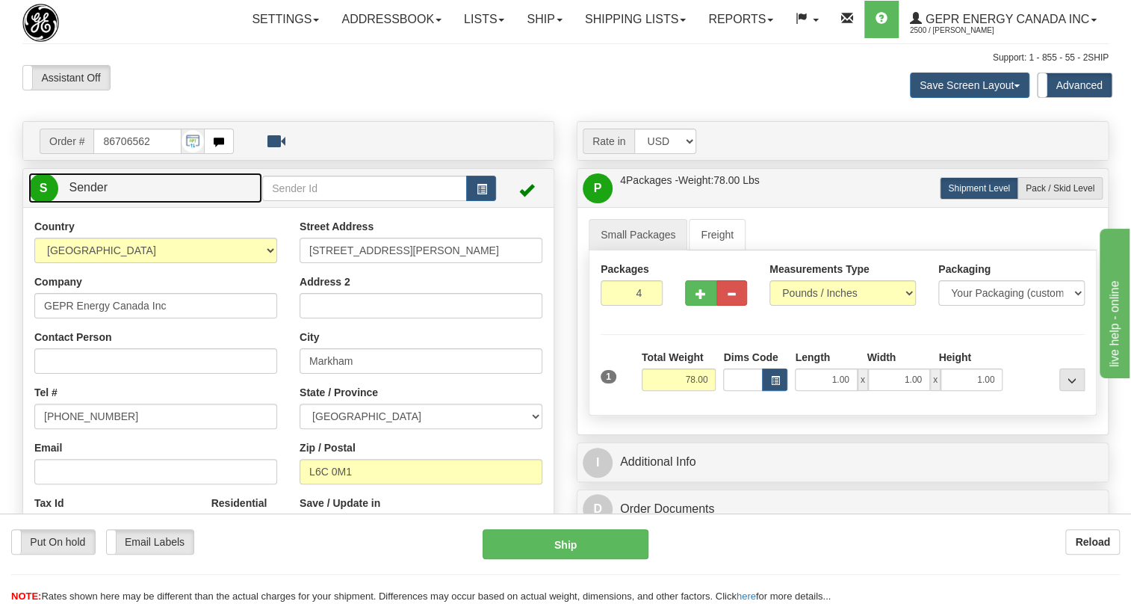
type input "MARKHAM"
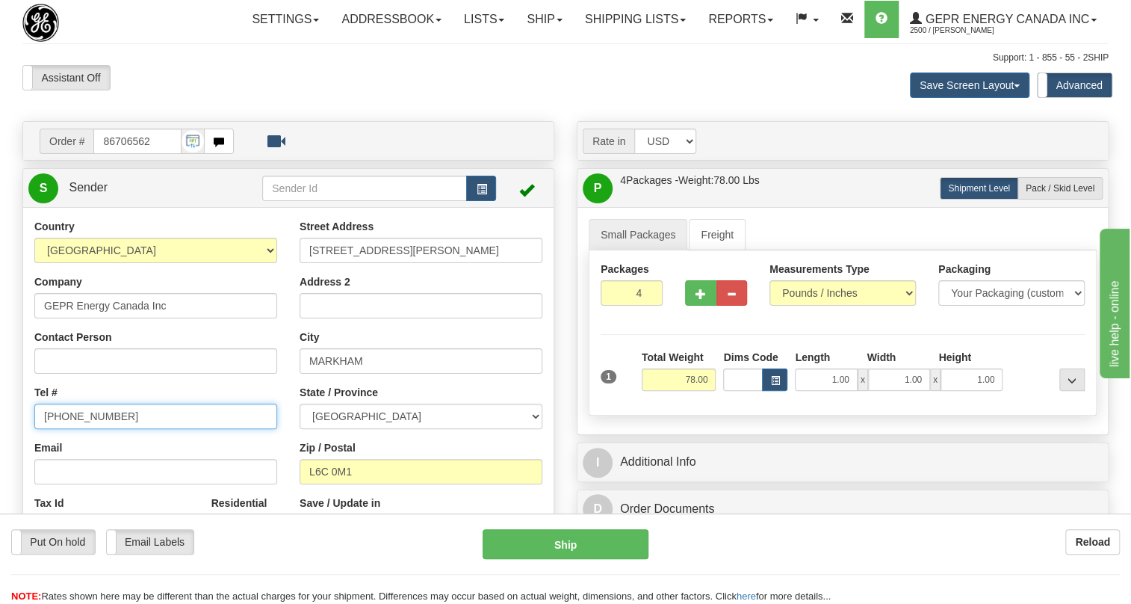
click at [87, 429] on input "[PHONE_NUMBER]" at bounding box center [155, 415] width 243 height 25
paste input "905-927-5013"
type input "905-927-5013"
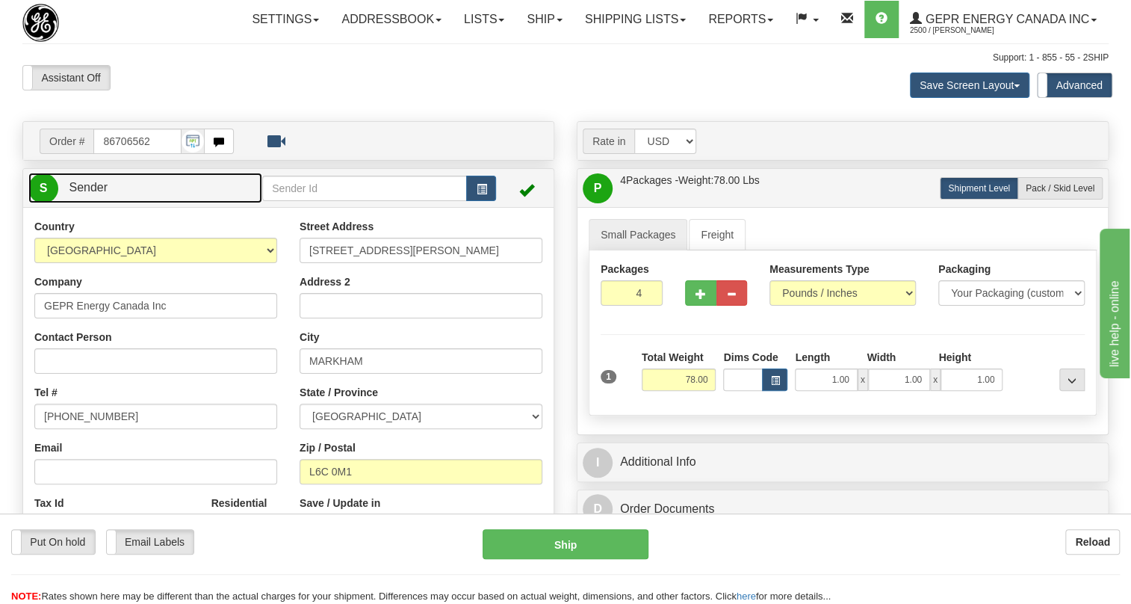
click at [89, 194] on span "Sender" at bounding box center [88, 187] width 39 height 13
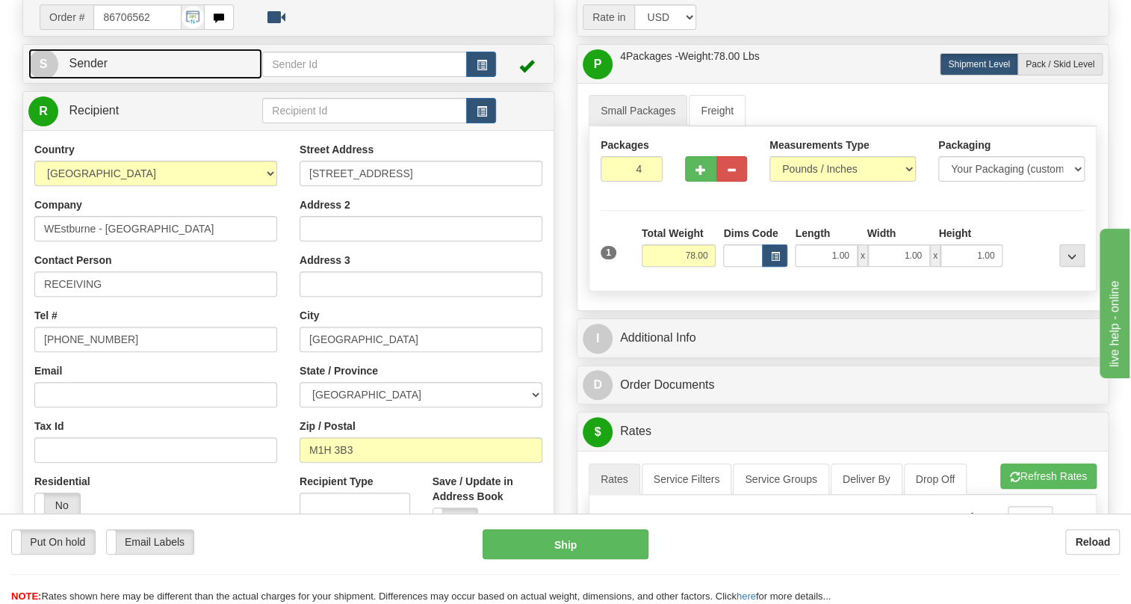
scroll to position [135, 0]
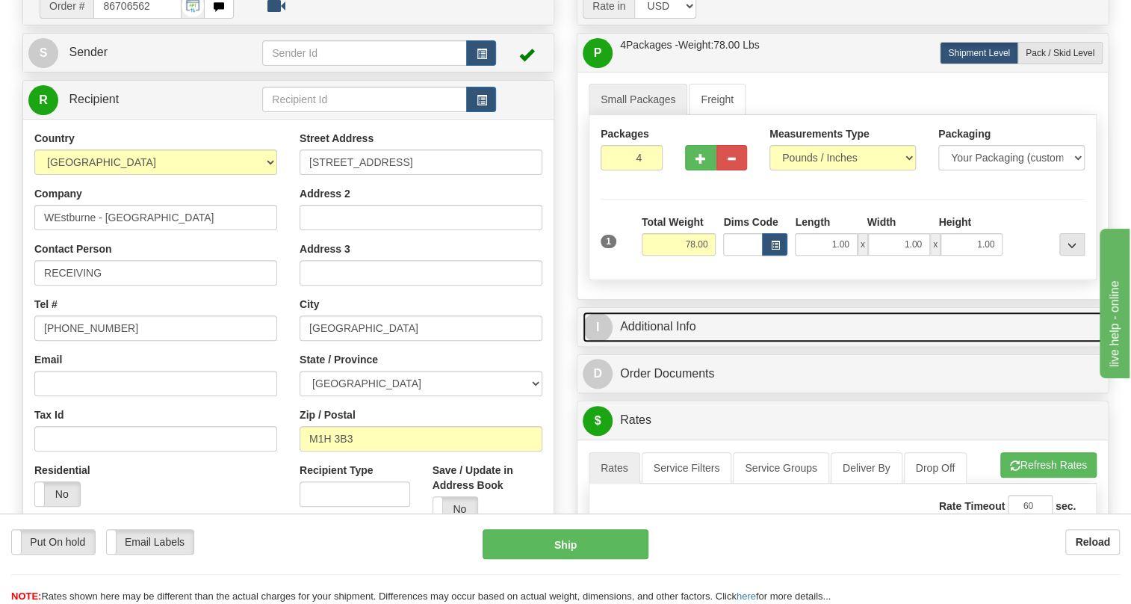
click at [660, 342] on link "I Additional Info" at bounding box center [843, 327] width 520 height 31
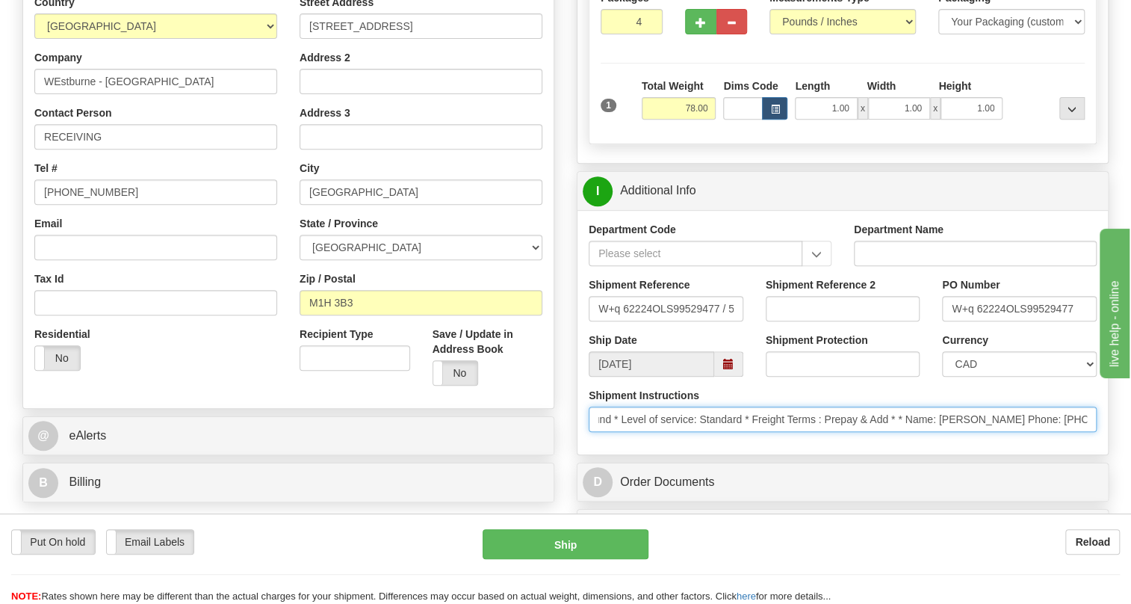
scroll to position [0, 559]
drag, startPoint x: 979, startPoint y: 457, endPoint x: 1125, endPoint y: 456, distance: 145.7
click at [1125, 456] on div "Toggle navigation Settings Shipping Preferences Fields Preferences New" at bounding box center [565, 514] width 1131 height 1571
click at [1086, 432] on input "* Courier: Best Way * Ship Via: Ground * Level of service: Standard * Freight T…" at bounding box center [843, 418] width 508 height 25
drag, startPoint x: 1086, startPoint y: 451, endPoint x: 1008, endPoint y: 456, distance: 78.6
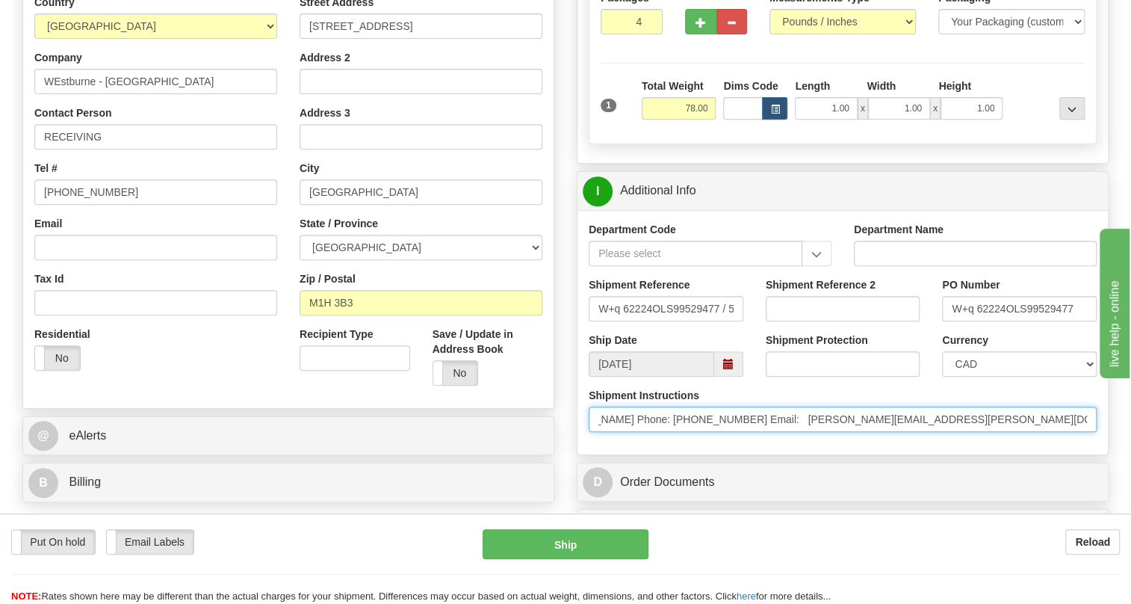
click at [1008, 432] on input "* Courier: Best Way * Ship Via: Ground * Level of service: Standard * Freight T…" at bounding box center [843, 418] width 508 height 25
click at [732, 432] on input "* Courier: Best Way * Ship Via: Ground * Level of service: Standard * Freight T…" at bounding box center [843, 418] width 508 height 25
drag, startPoint x: 732, startPoint y: 451, endPoint x: 668, endPoint y: 456, distance: 63.7
click at [668, 432] on input "* Courier: Best Way * Ship Via: Ground * Level of service: Standard * Freight T…" at bounding box center [843, 418] width 508 height 25
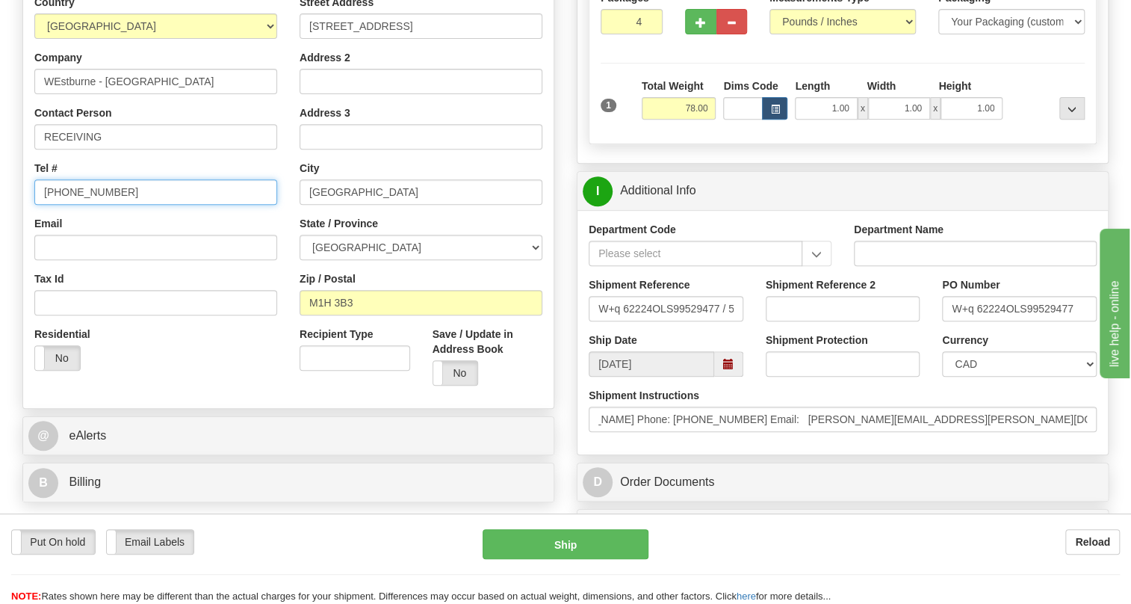
click at [96, 205] on input "[PHONE_NUMBER]" at bounding box center [155, 191] width 243 height 25
paste input "905-670-2800"
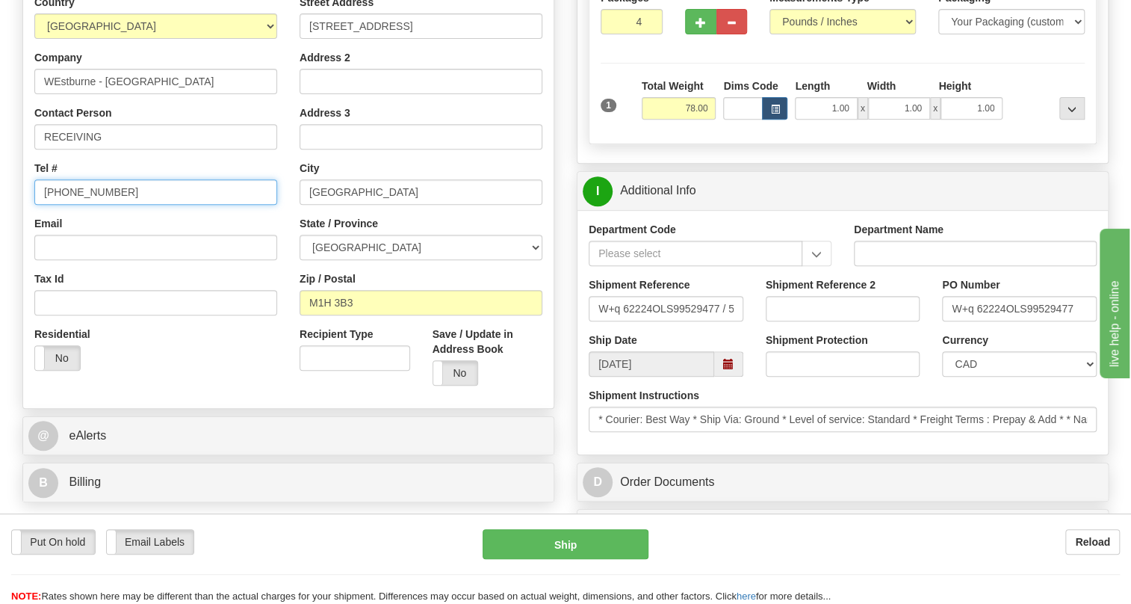
type input "905-670-2800"
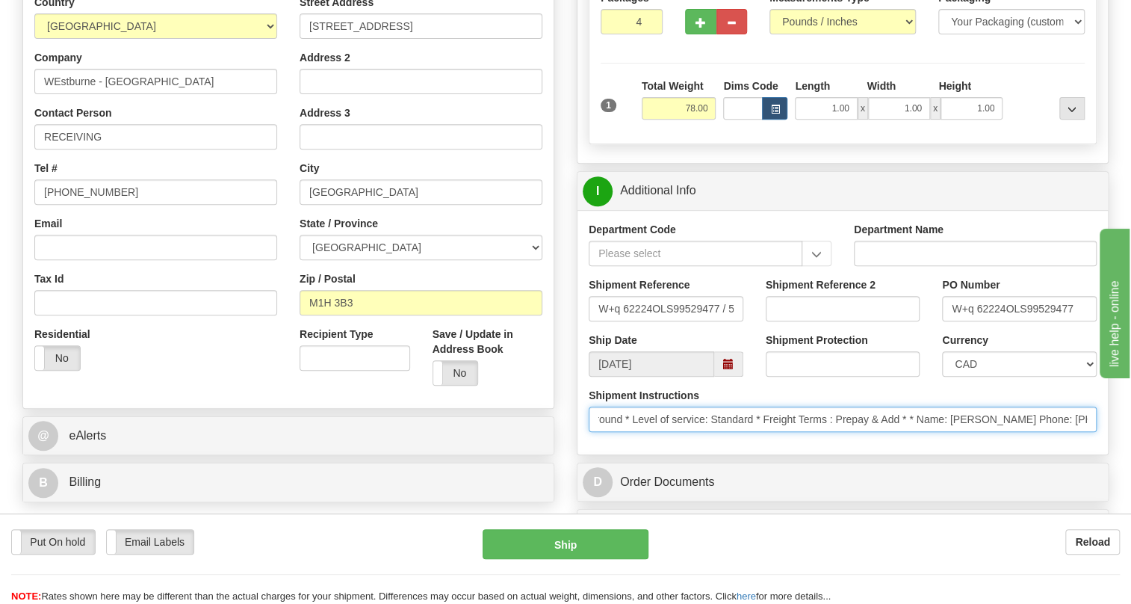
scroll to position [0, 284]
drag, startPoint x: 1074, startPoint y: 451, endPoint x: 994, endPoint y: 456, distance: 80.9
click at [994, 432] on input "* Courier: Best Way * Ship Via: Ground * Level of service: Standard * Freight T…" at bounding box center [843, 418] width 508 height 25
click at [906, 432] on input "* Courier: Best Way * Ship Via: Ground * Level of service: Standard * Freight T…" at bounding box center [843, 418] width 508 height 25
drag, startPoint x: 903, startPoint y: 454, endPoint x: 825, endPoint y: 456, distance: 77.7
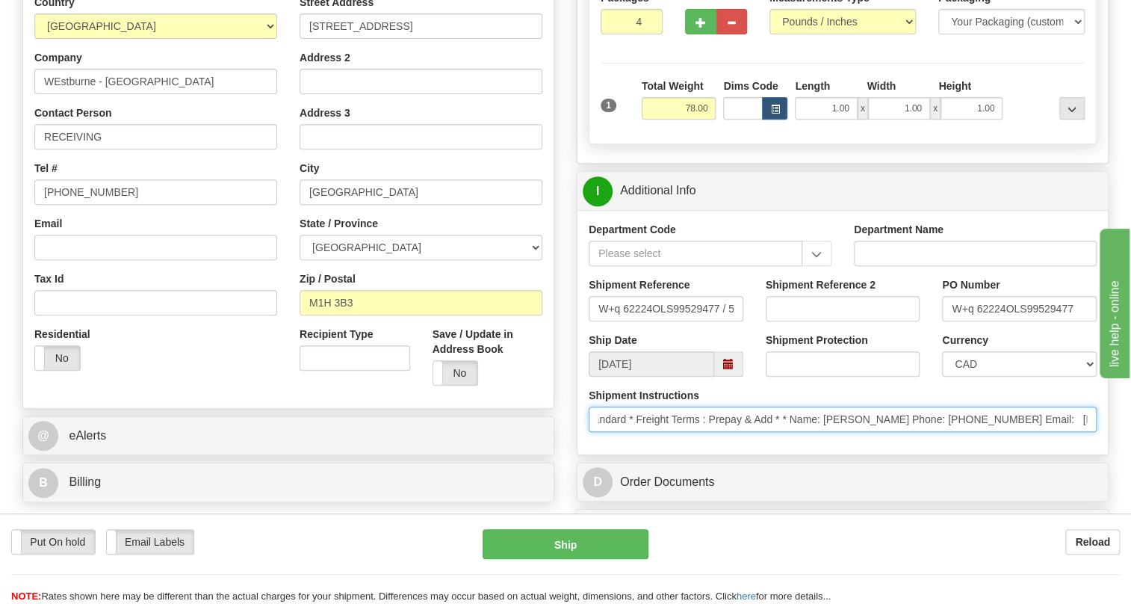
click at [825, 432] on input "* Courier: Best Way * Ship Via: Ground * Level of service: Standard * Freight T…" at bounding box center [843, 418] width 508 height 25
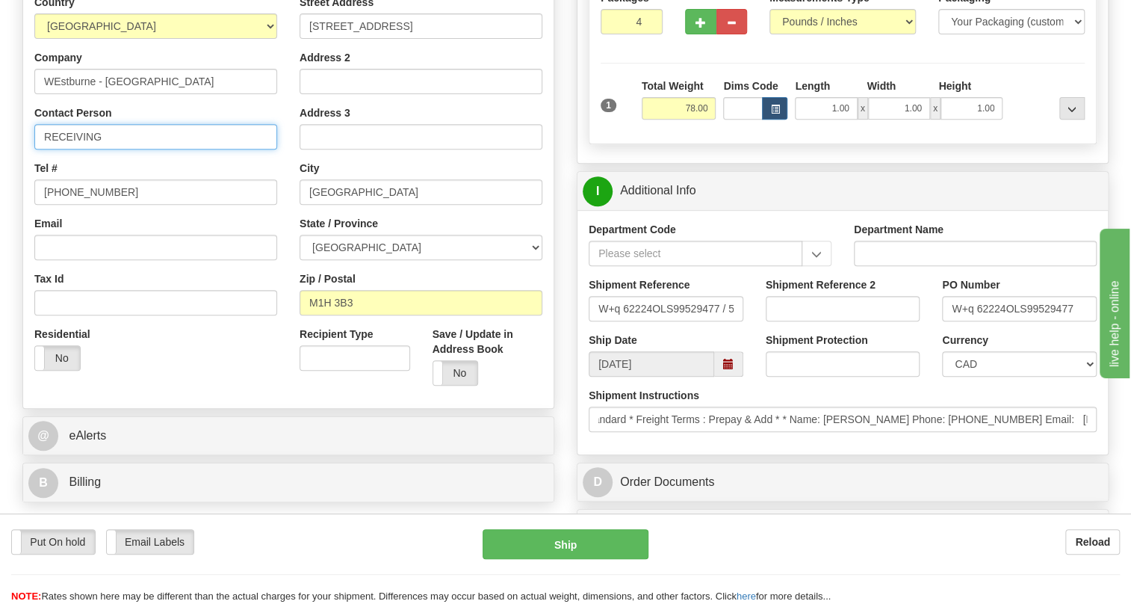
scroll to position [0, 0]
click at [108, 149] on input "RECEIVING" at bounding box center [155, 136] width 243 height 25
paste input "Amarpreet Singh"
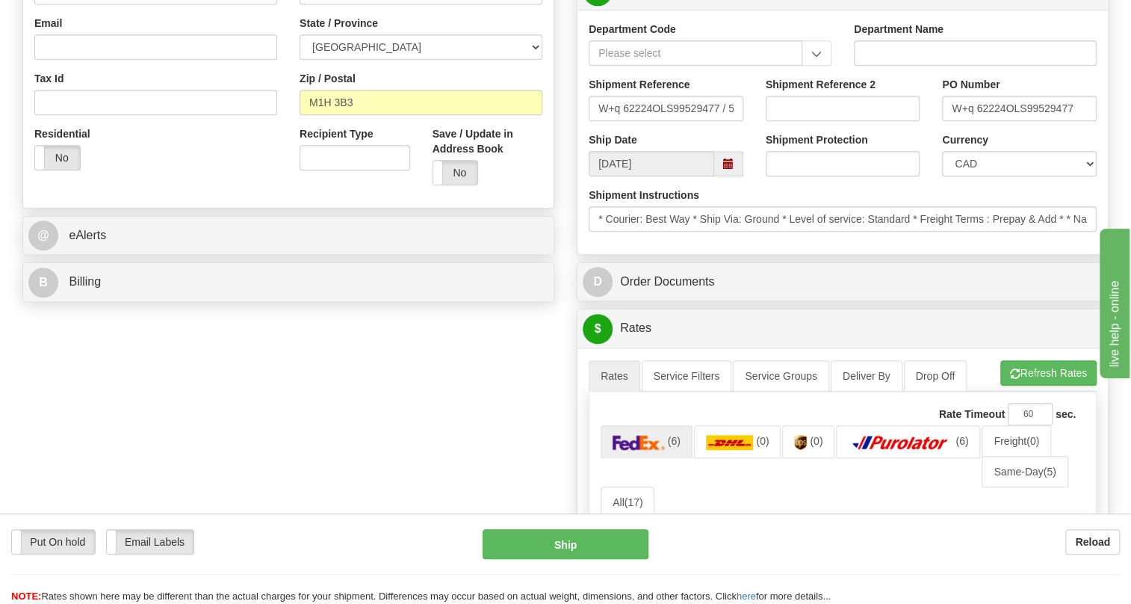
scroll to position [475, 0]
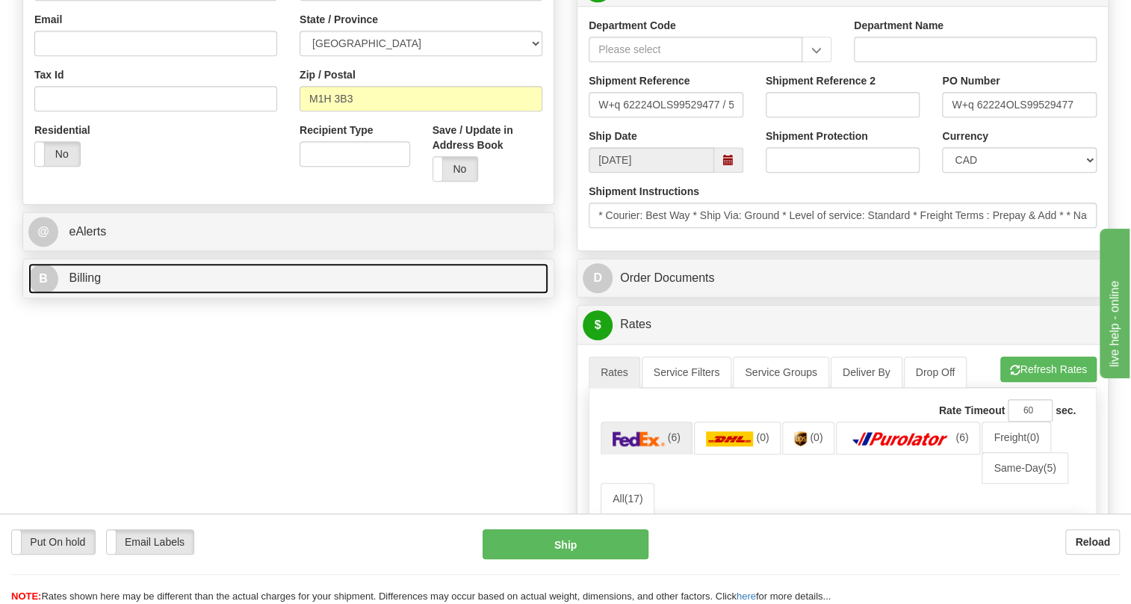
click at [90, 284] on span "Billing" at bounding box center [85, 277] width 32 height 13
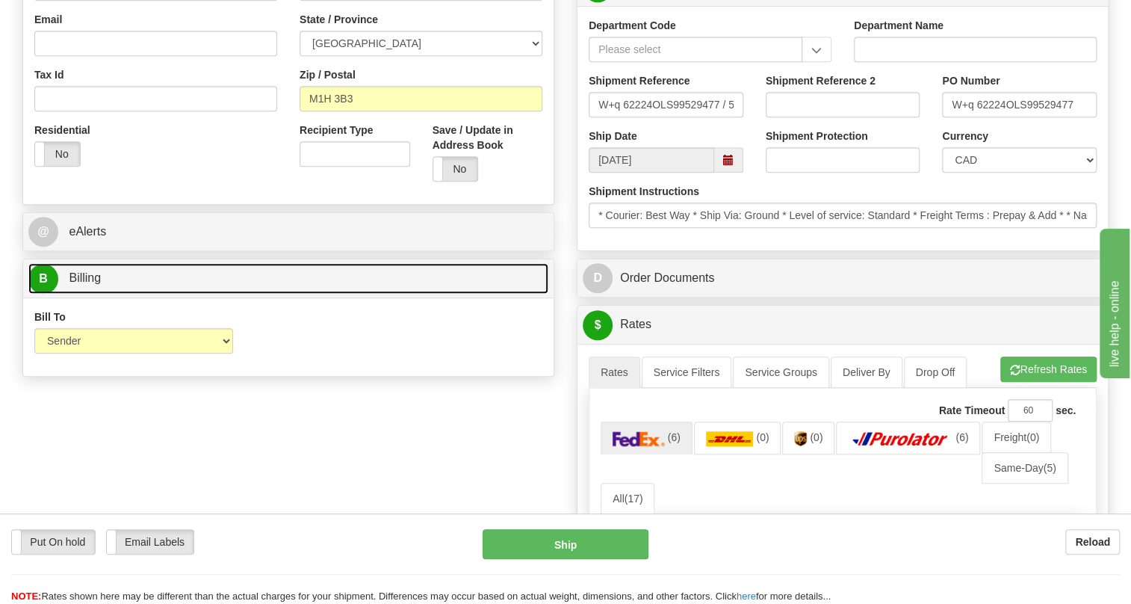
click at [93, 284] on span "Billing" at bounding box center [85, 277] width 32 height 13
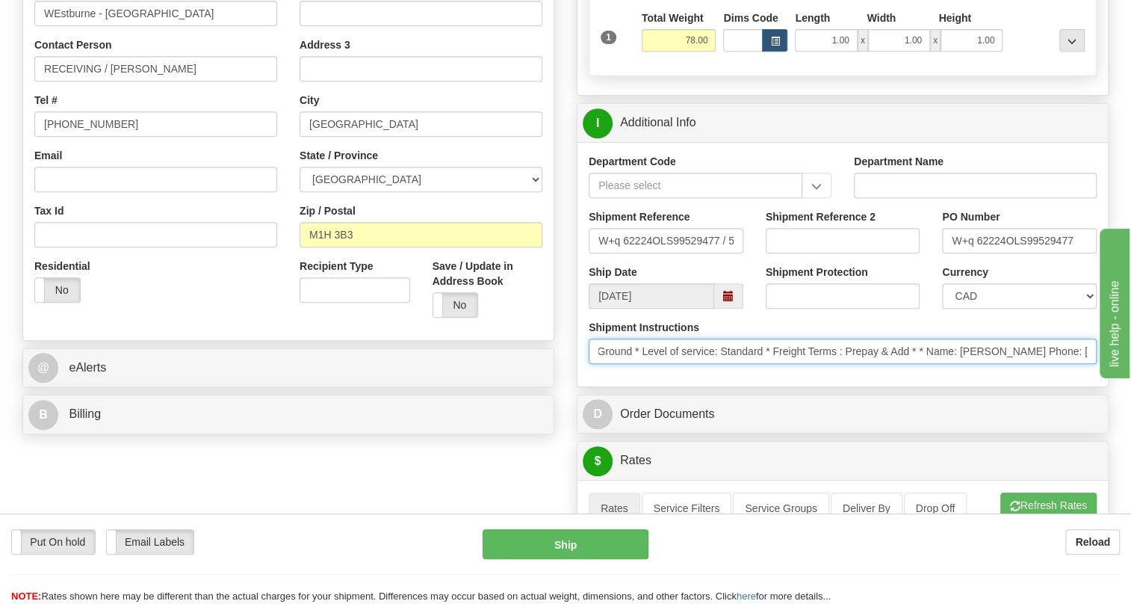
scroll to position [0, 559]
drag, startPoint x: 1001, startPoint y: 382, endPoint x: 1106, endPoint y: 384, distance: 104.6
click at [1106, 375] on div "Shipment Instructions * Courier: Best Way * Ship Via: Ground * Level of service…" at bounding box center [843, 347] width 531 height 55
click at [1090, 364] on input "* Courier: Best Way * Ship Via: Ground * Level of service: Standard * Freight T…" at bounding box center [843, 350] width 508 height 25
drag, startPoint x: 1089, startPoint y: 383, endPoint x: 1007, endPoint y: 386, distance: 82.3
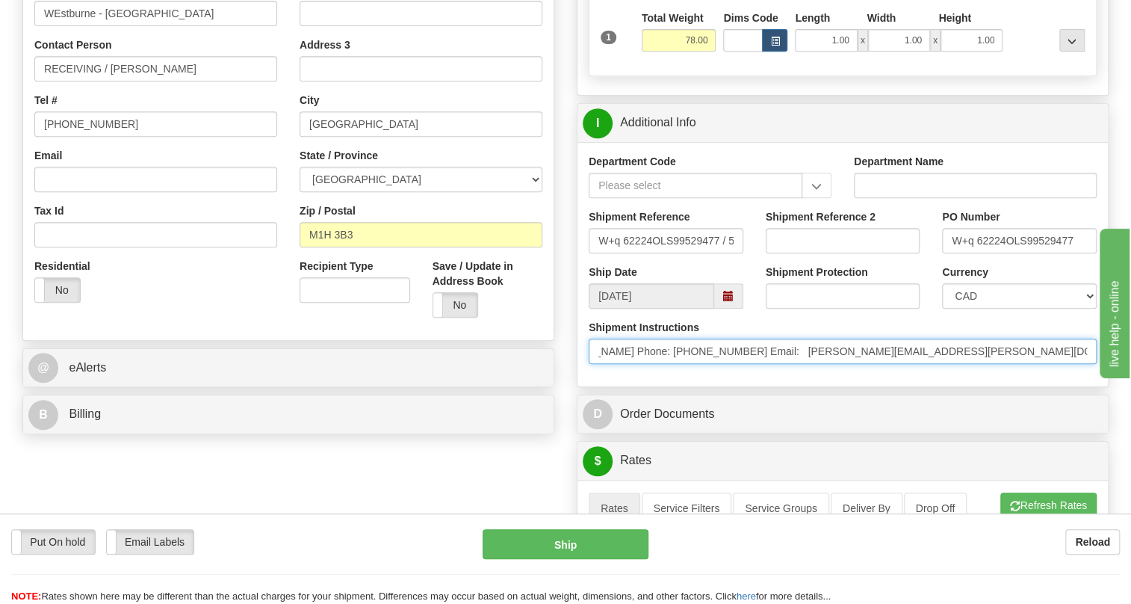
click at [1007, 364] on input "* Courier: Best Way * Ship Via: Ground * Level of service: Standard * Freight T…" at bounding box center [843, 350] width 508 height 25
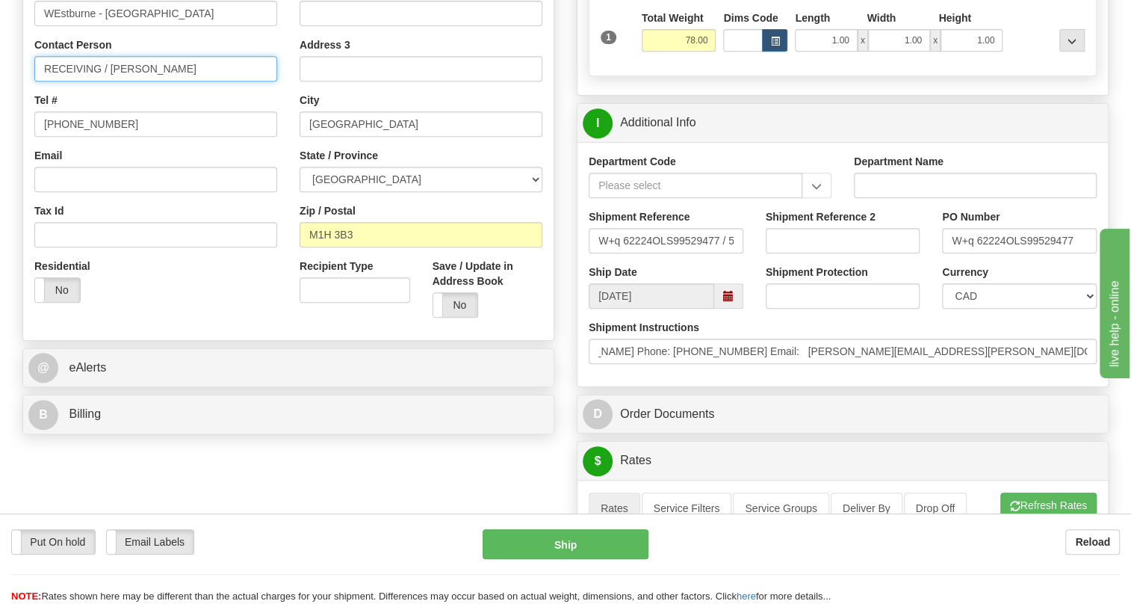
scroll to position [0, 0]
click at [220, 81] on input "RECEIVING / Amarpreet Singh" at bounding box center [155, 68] width 243 height 25
paste input "P.O. : W+q 62224"
click at [205, 81] on input "RECEIVING / Amarpreet Singh / P.O. : W+q 62224" at bounding box center [155, 68] width 243 height 25
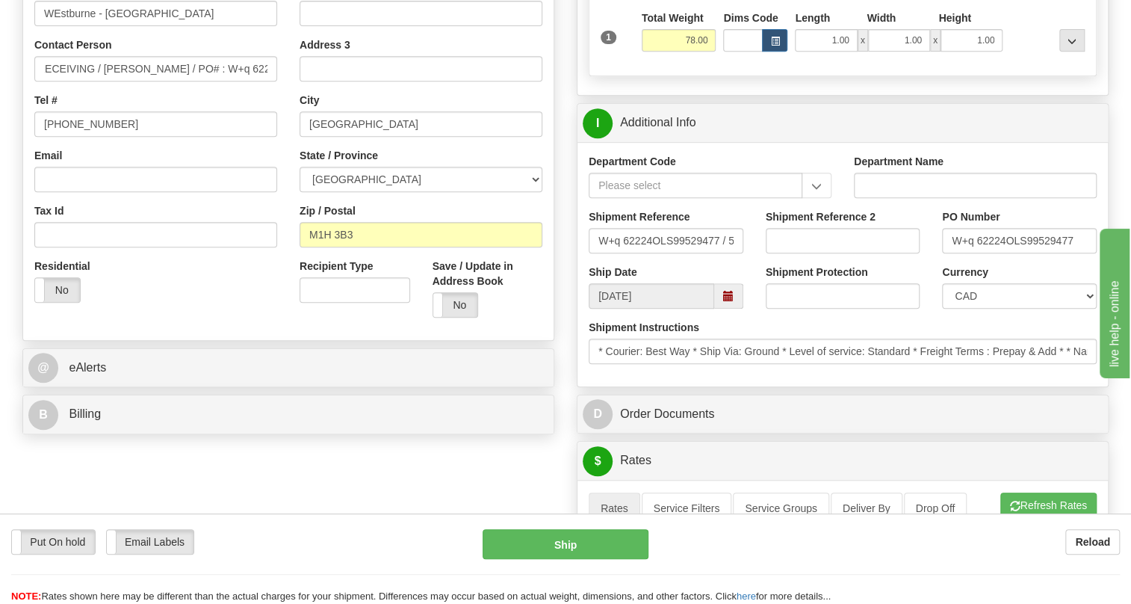
scroll to position [0, 0]
click at [232, 136] on div "Tel # 905-670-2800" at bounding box center [155, 115] width 243 height 44
drag, startPoint x: 101, startPoint y: 98, endPoint x: 49, endPoint y: 105, distance: 52.0
click at [49, 81] on input "RECEIVING / Amarpreet Singh / PO# : W+q 62224" at bounding box center [155, 68] width 243 height 25
type input "Receiving / Amarpreet Singh / PO# : W+q 62224"
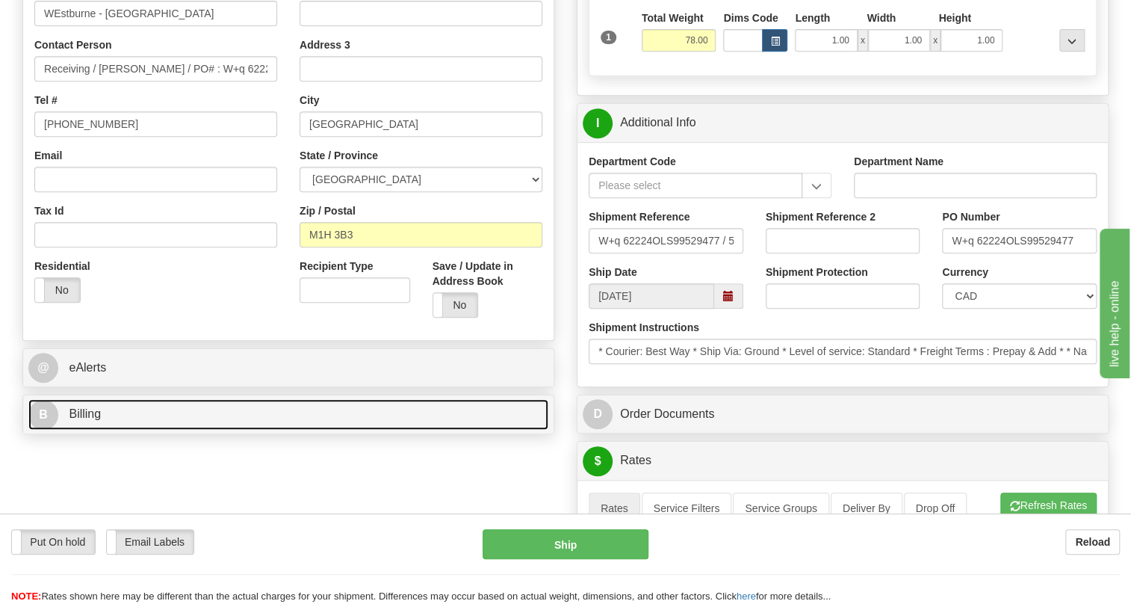
click at [90, 420] on span "Billing" at bounding box center [85, 413] width 32 height 13
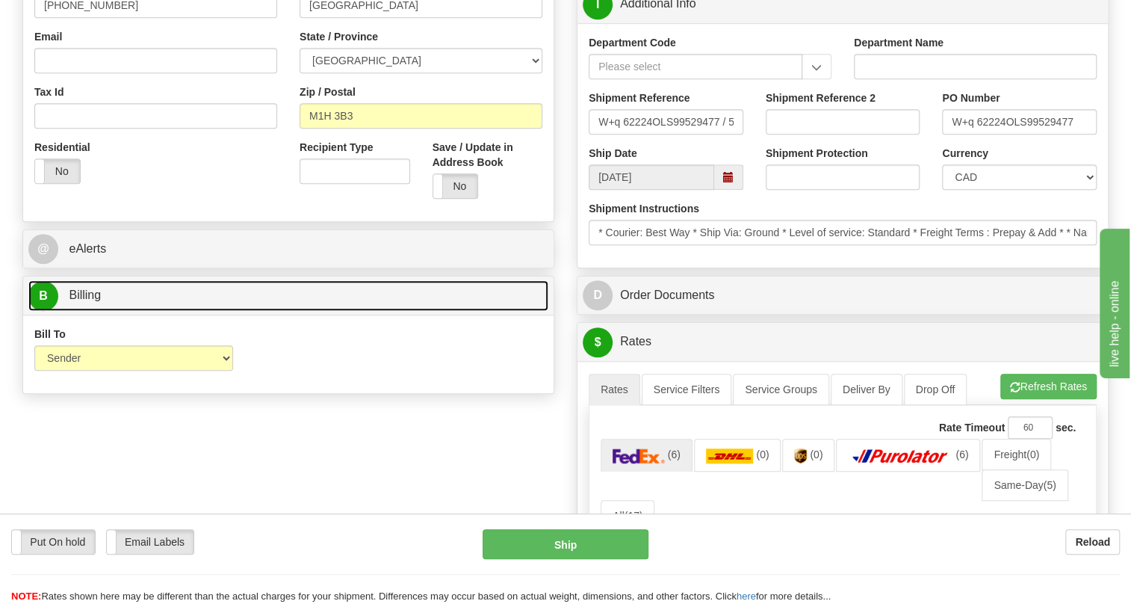
scroll to position [475, 0]
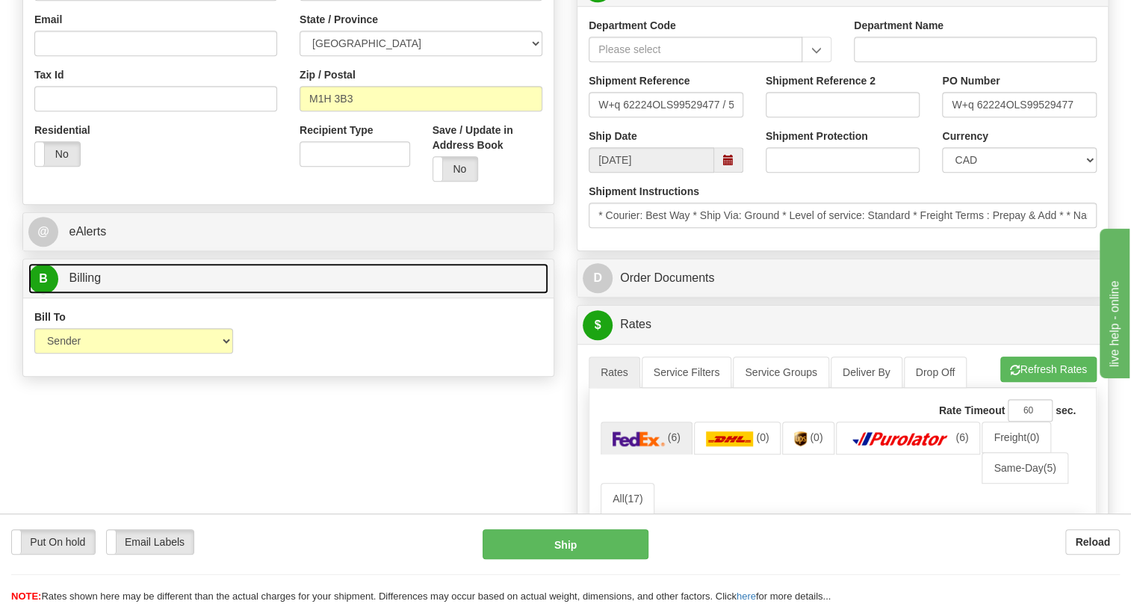
click at [92, 284] on span "Billing" at bounding box center [85, 277] width 32 height 13
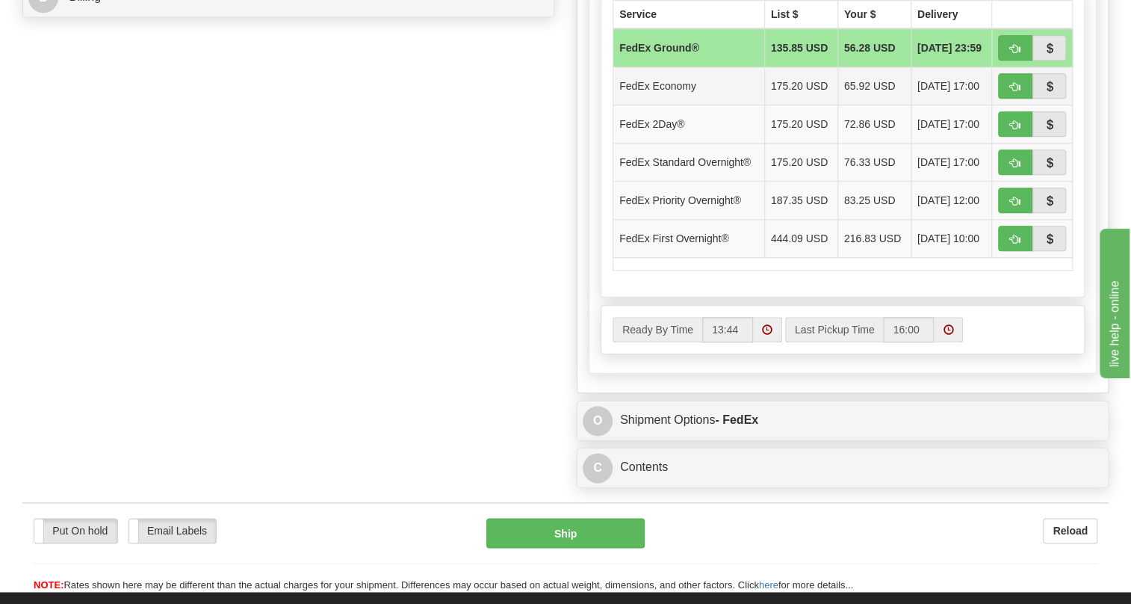
scroll to position [814, 0]
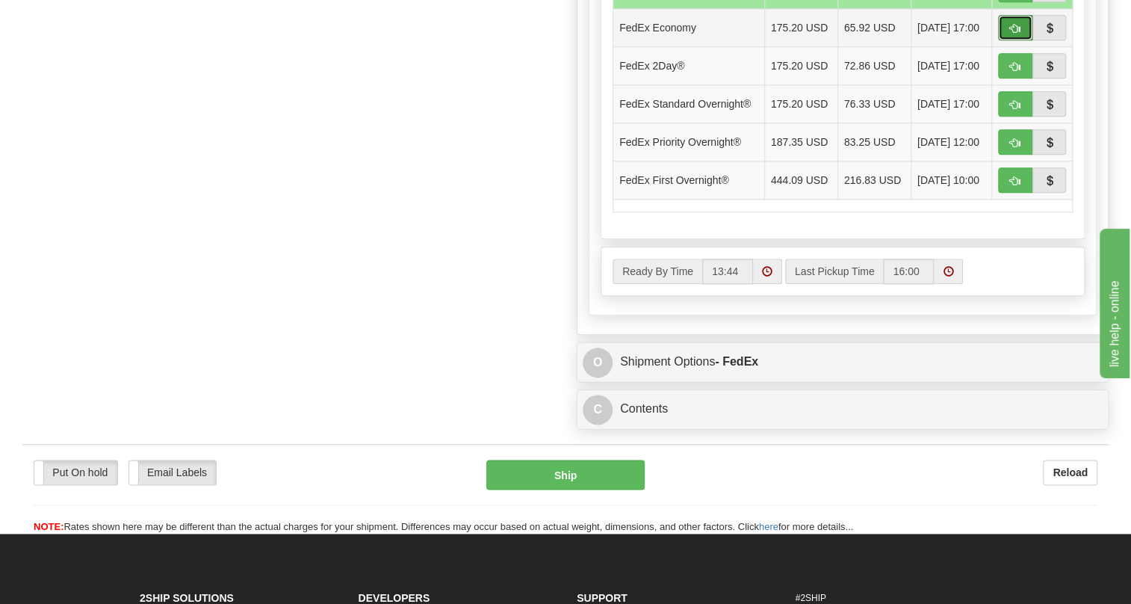
click at [1016, 34] on span "button" at bounding box center [1015, 29] width 10 height 10
type input "20"
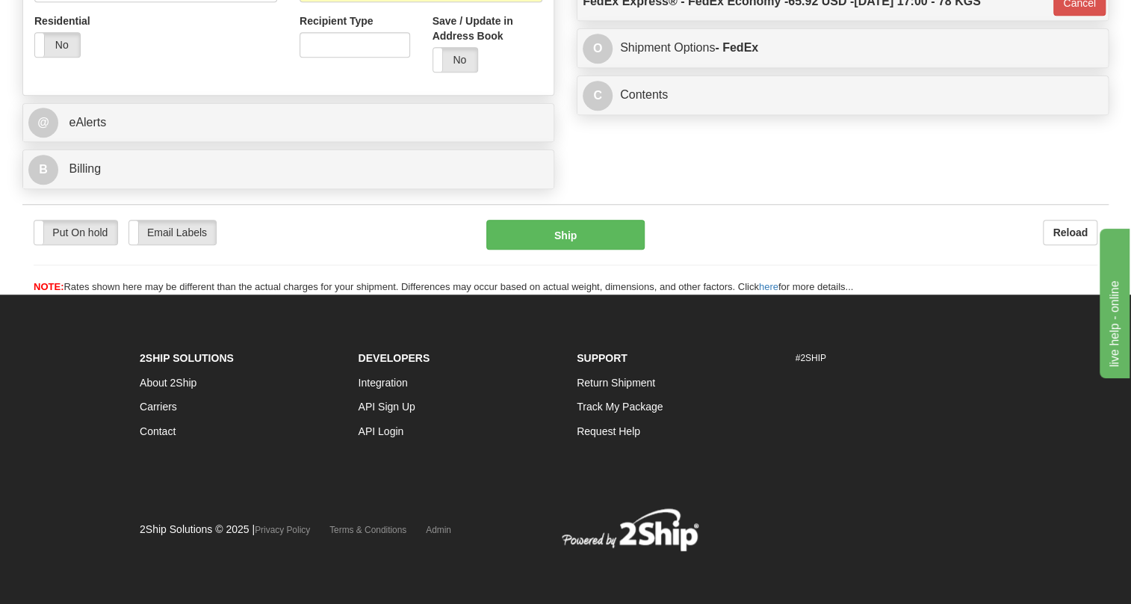
scroll to position [619, 0]
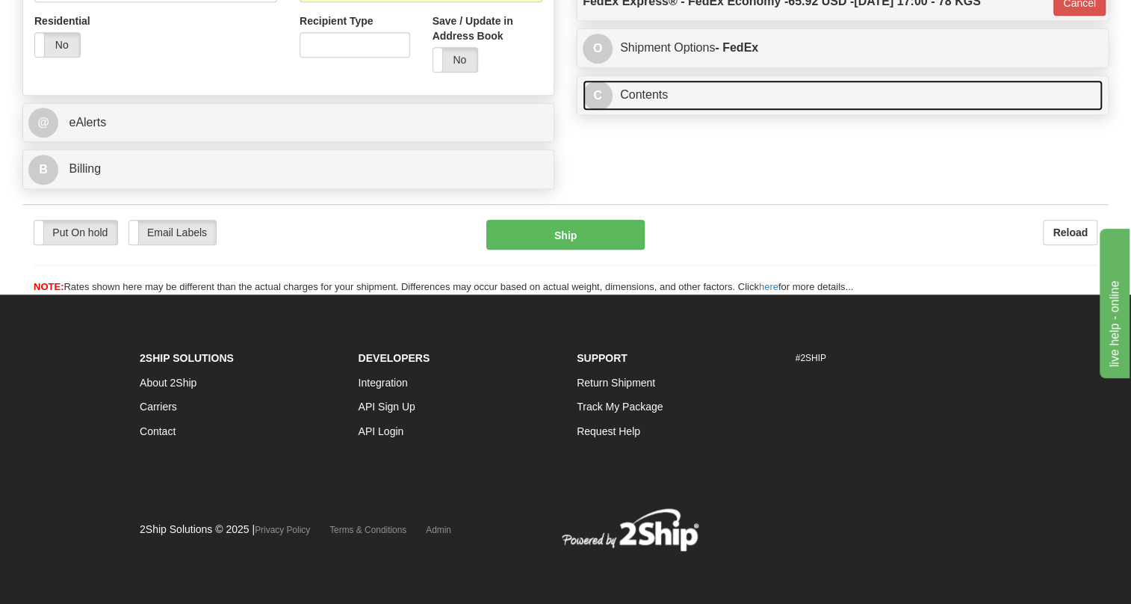
click at [640, 91] on link "C Contents" at bounding box center [843, 95] width 520 height 31
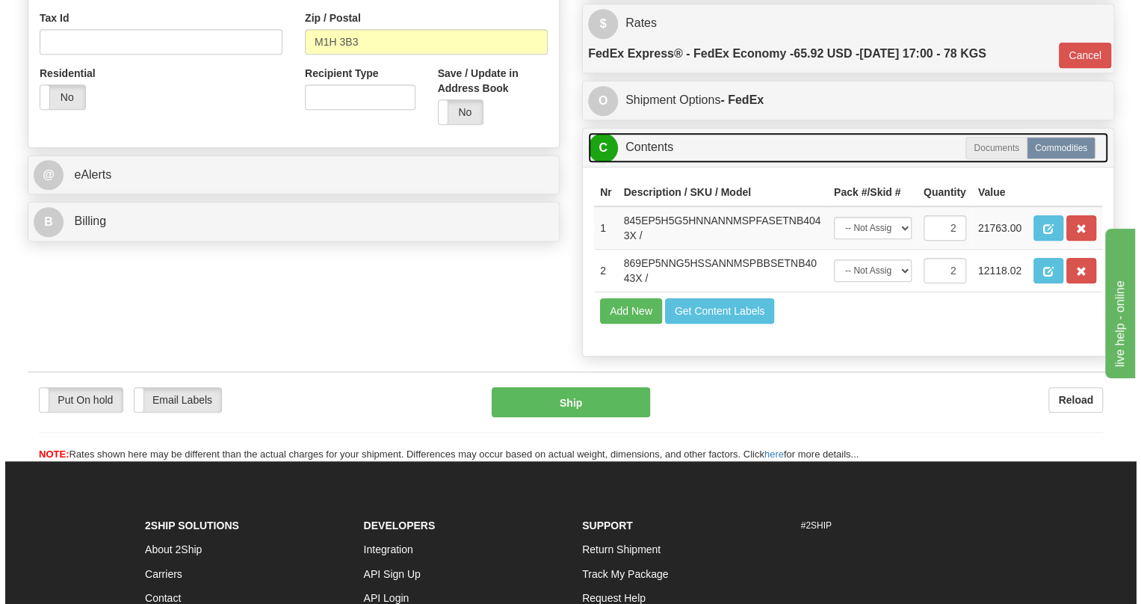
scroll to position [529, 0]
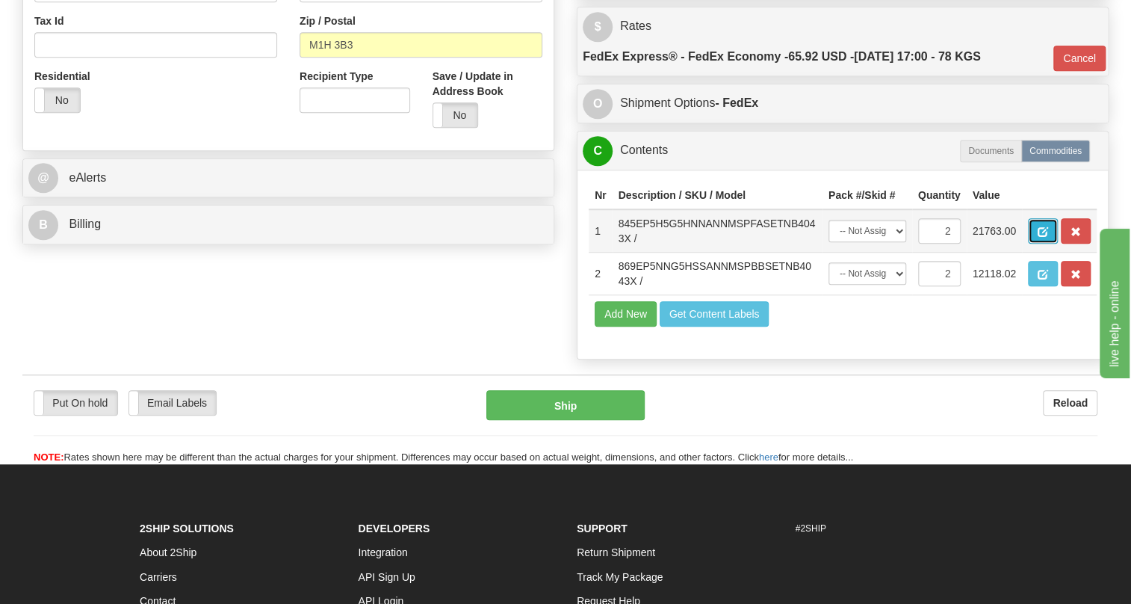
click at [1045, 237] on span "button" at bounding box center [1043, 232] width 10 height 10
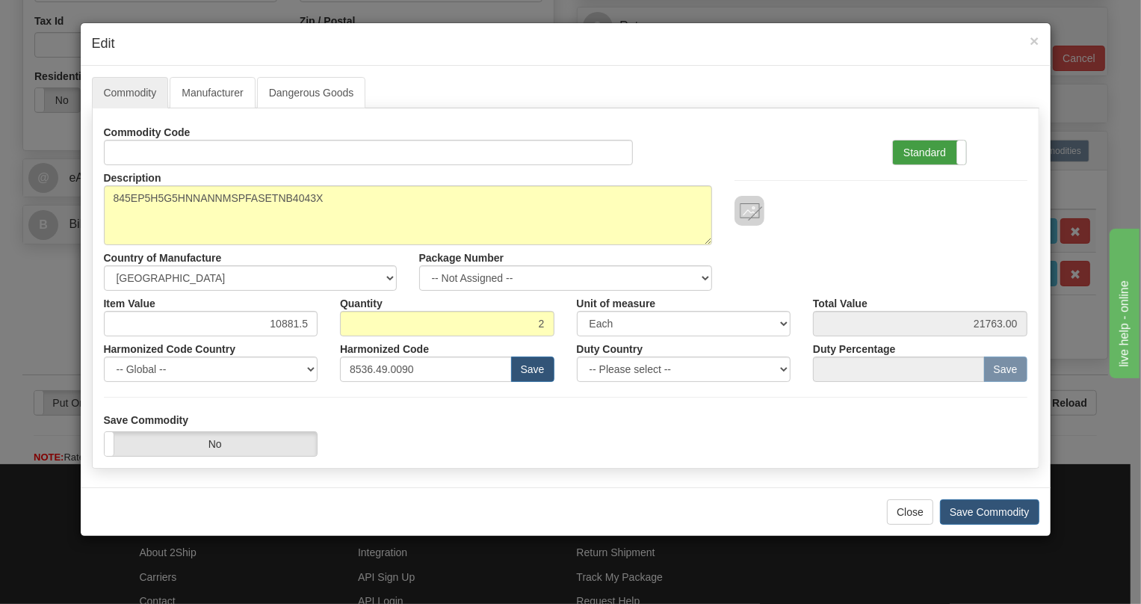
click at [911, 149] on label "Standard" at bounding box center [929, 152] width 73 height 24
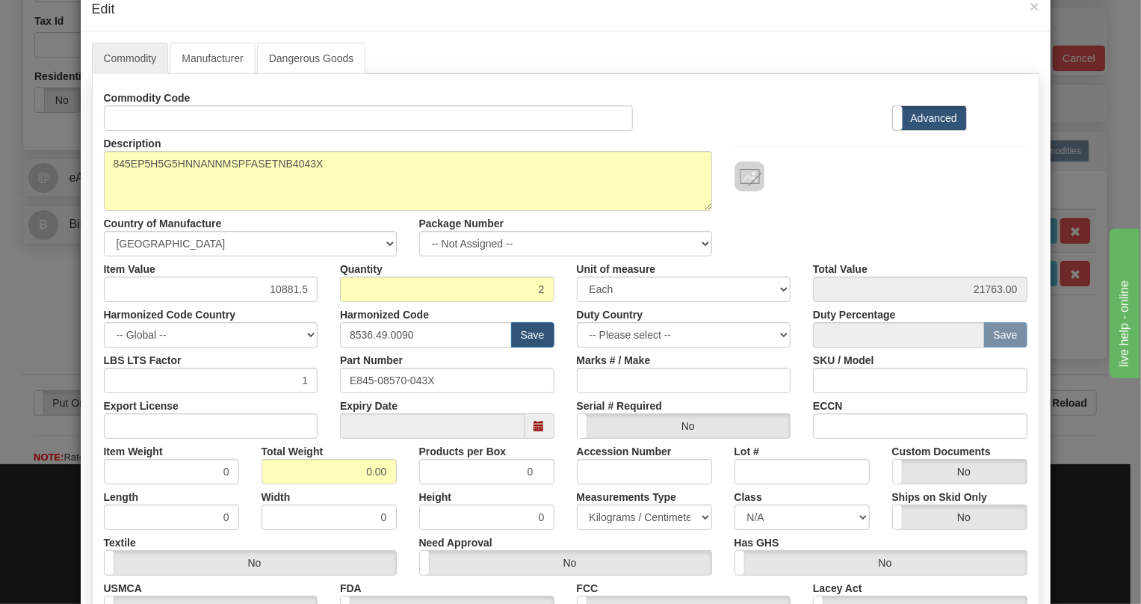
scroll to position [67, 0]
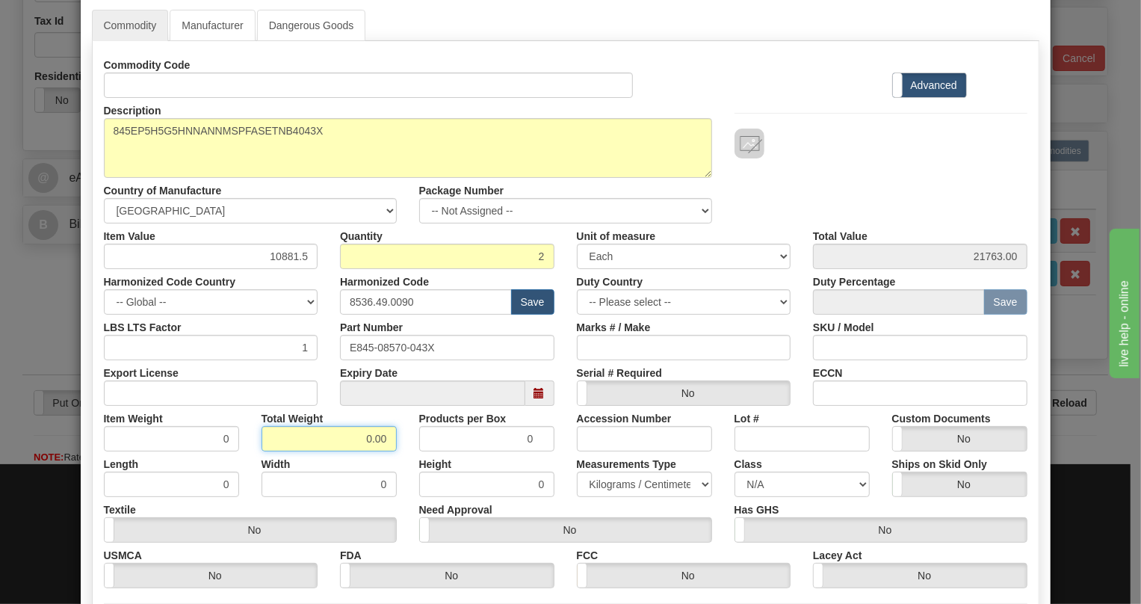
click at [359, 430] on input "0.00" at bounding box center [329, 438] width 135 height 25
type input "1.00"
type input "0.5000"
click at [638, 482] on select "Pounds / Inches Kilograms / Centimeters" at bounding box center [644, 483] width 135 height 25
select select "0"
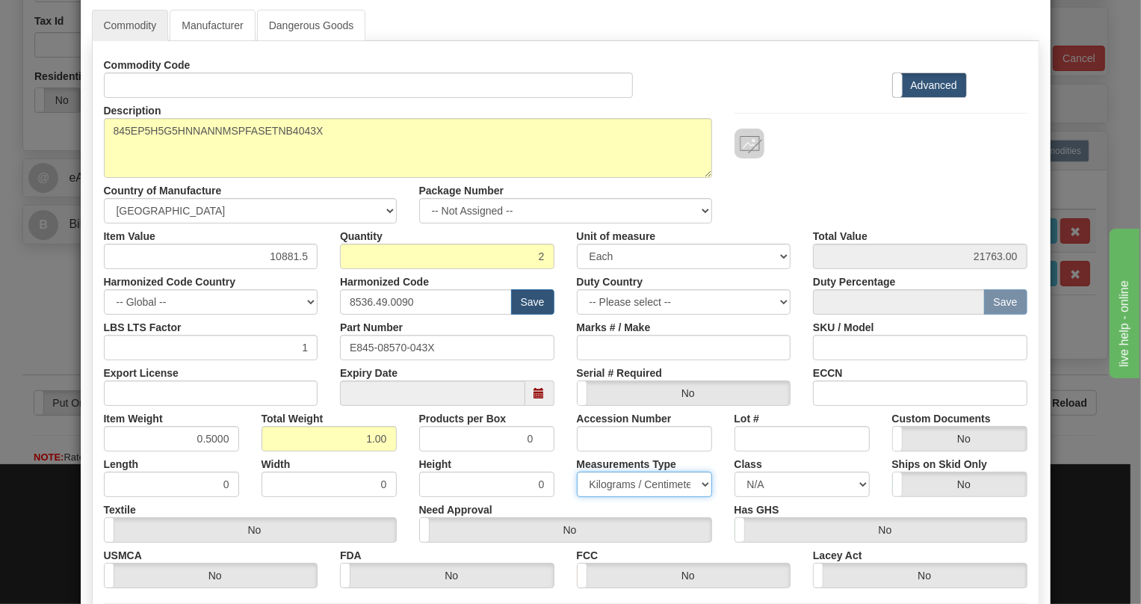
click at [577, 471] on select "Pounds / Inches Kilograms / Centimeters" at bounding box center [644, 483] width 135 height 25
click at [554, 487] on div "Height 0" at bounding box center [487, 474] width 158 height 46
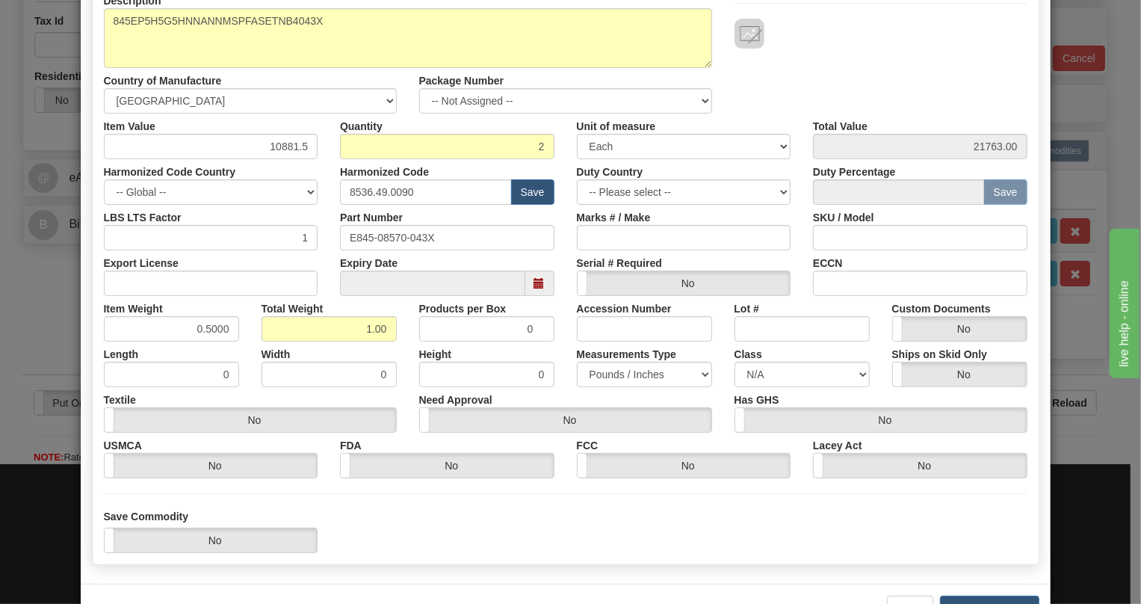
scroll to position [227, 0]
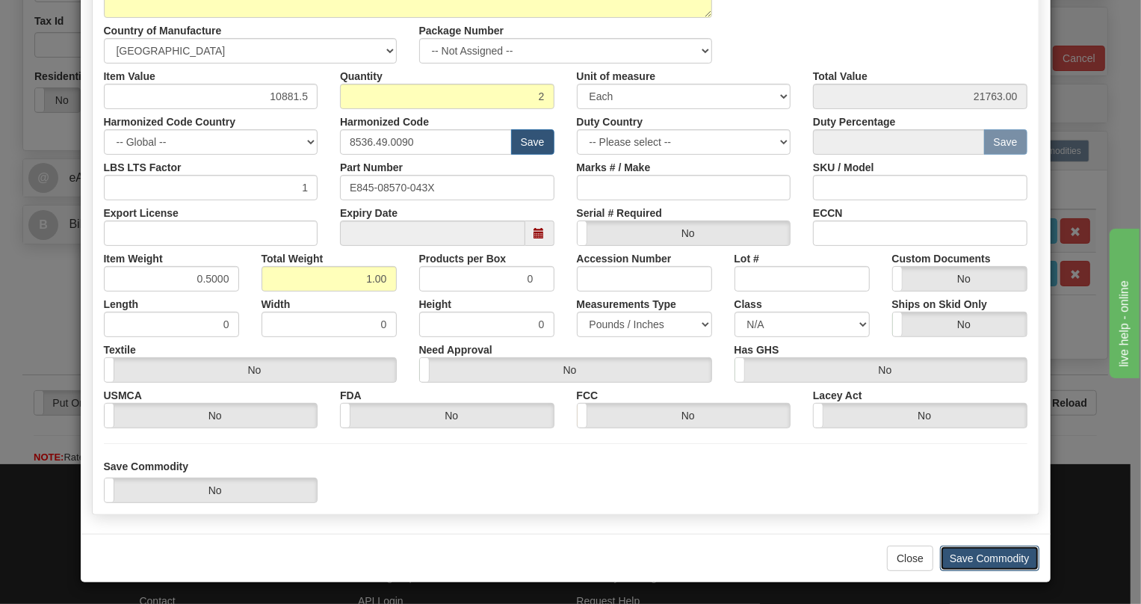
click at [990, 556] on button "Save Commodity" at bounding box center [989, 557] width 99 height 25
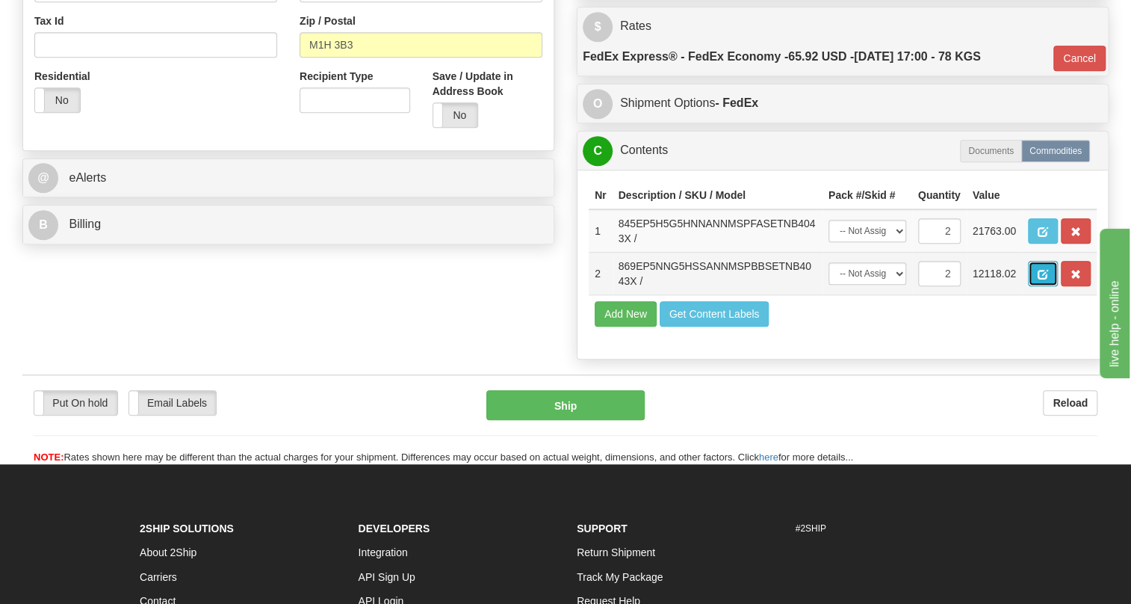
click at [1039, 279] on span "button" at bounding box center [1043, 275] width 10 height 10
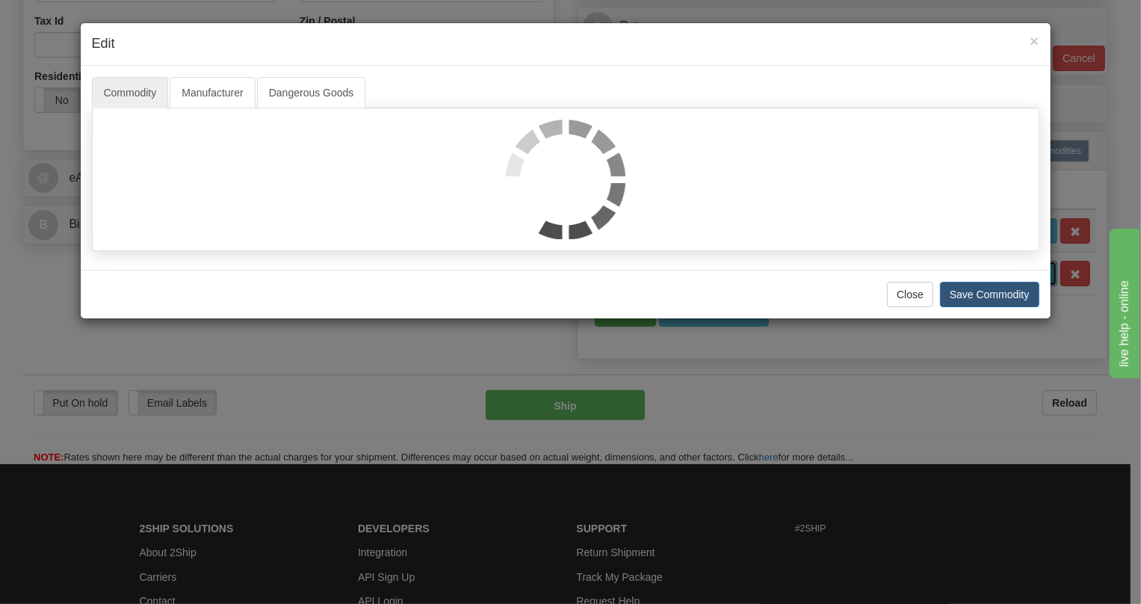
scroll to position [0, 0]
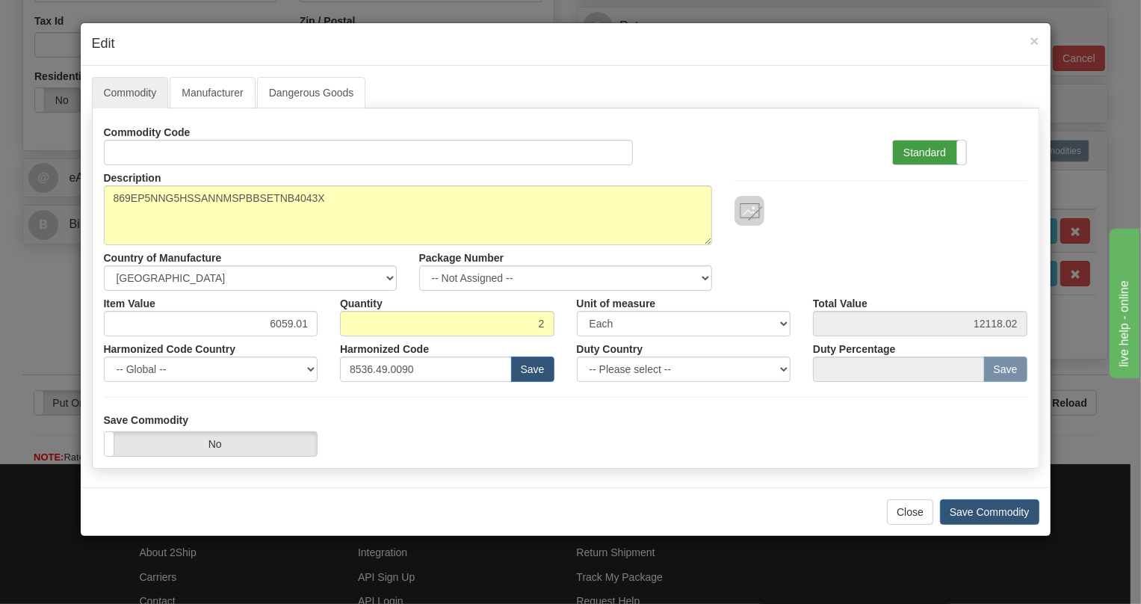
click at [921, 154] on label "Standard" at bounding box center [929, 152] width 73 height 24
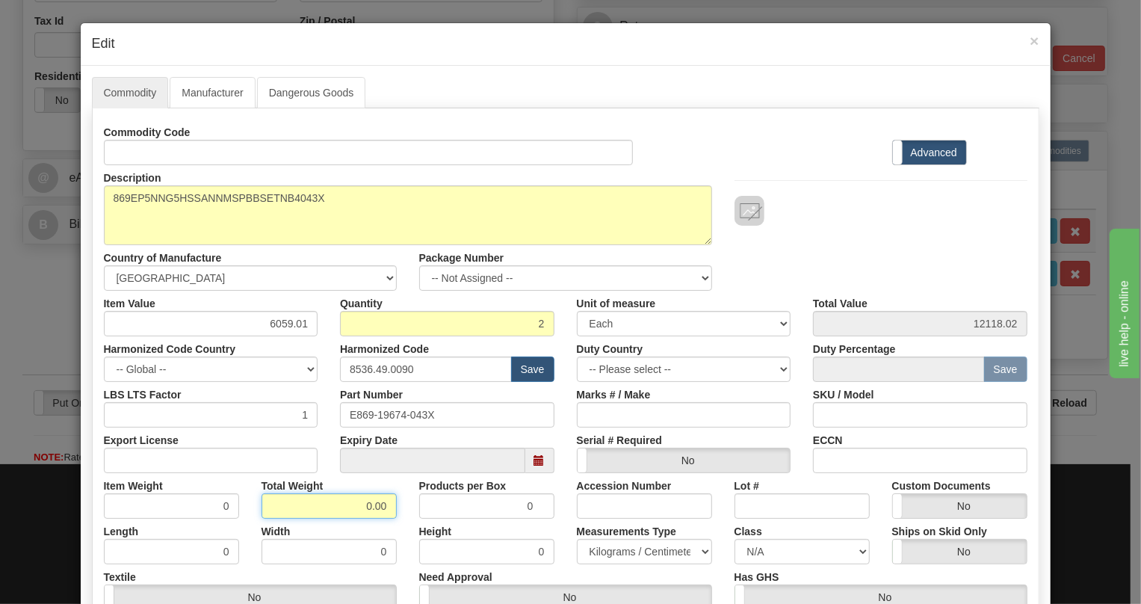
click at [350, 498] on input "0.00" at bounding box center [329, 505] width 135 height 25
type input "1.00"
type input "0.5000"
click at [596, 546] on select "Pounds / Inches Kilograms / Centimeters" at bounding box center [644, 551] width 135 height 25
select select "0"
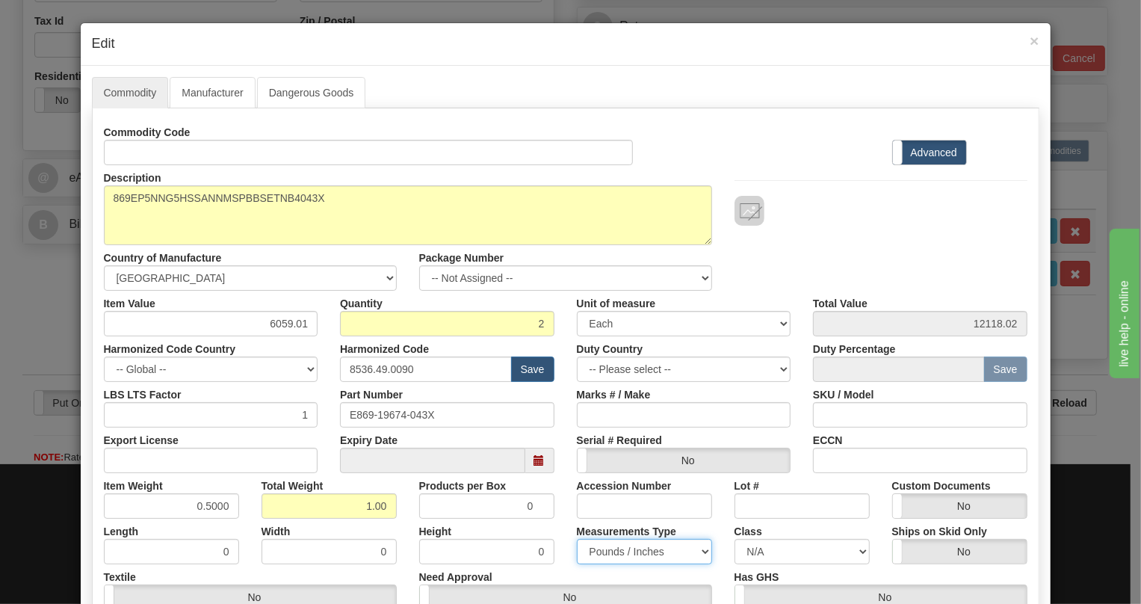
click at [577, 539] on select "Pounds / Inches Kilograms / Centimeters" at bounding box center [644, 551] width 135 height 25
click at [566, 530] on div "Measurements Type Pounds / Inches Kilograms / Centimeters" at bounding box center [645, 542] width 158 height 46
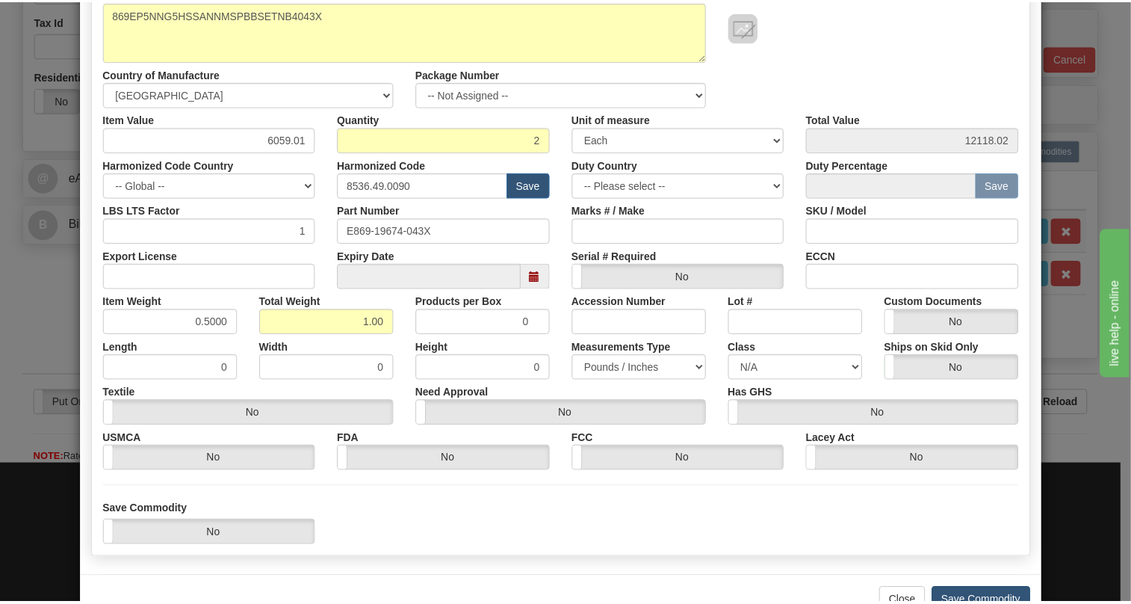
scroll to position [227, 0]
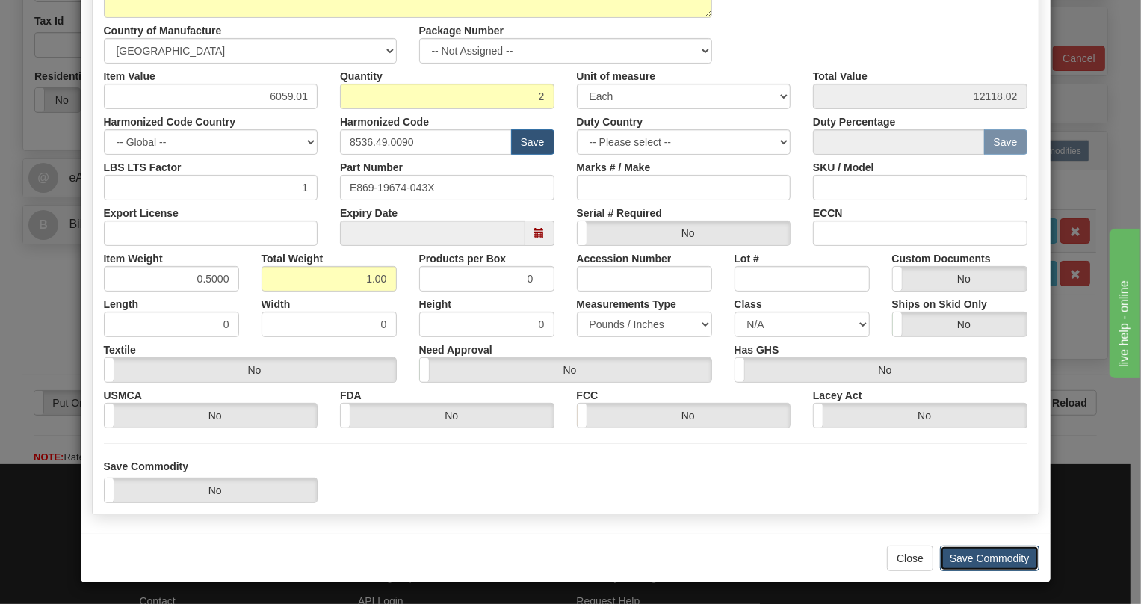
click at [984, 560] on button "Save Commodity" at bounding box center [989, 557] width 99 height 25
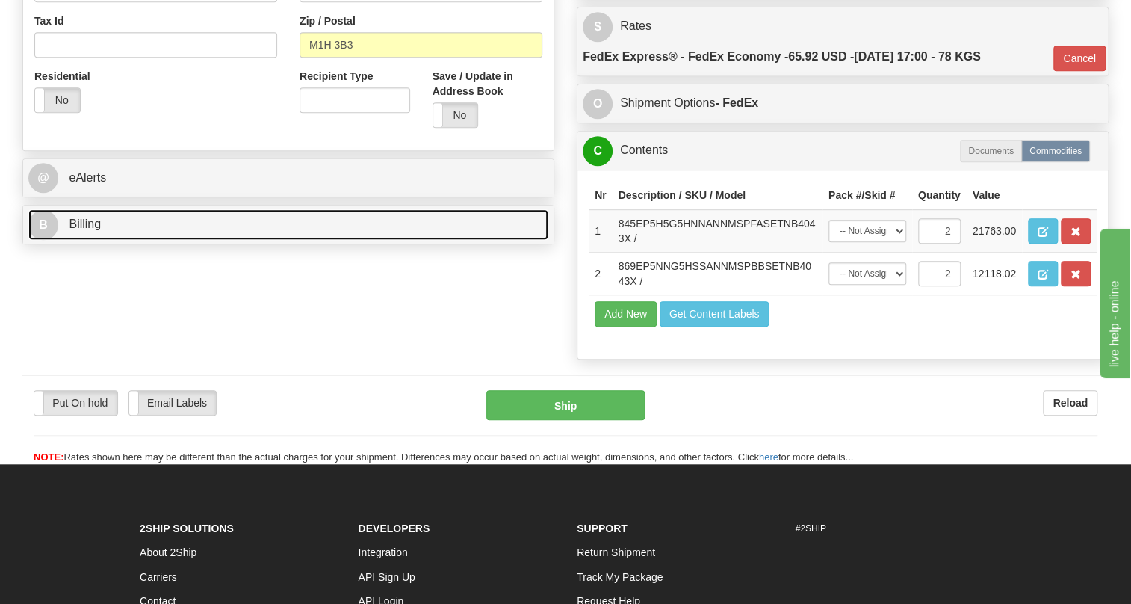
click at [93, 240] on link "B Billing" at bounding box center [288, 224] width 520 height 31
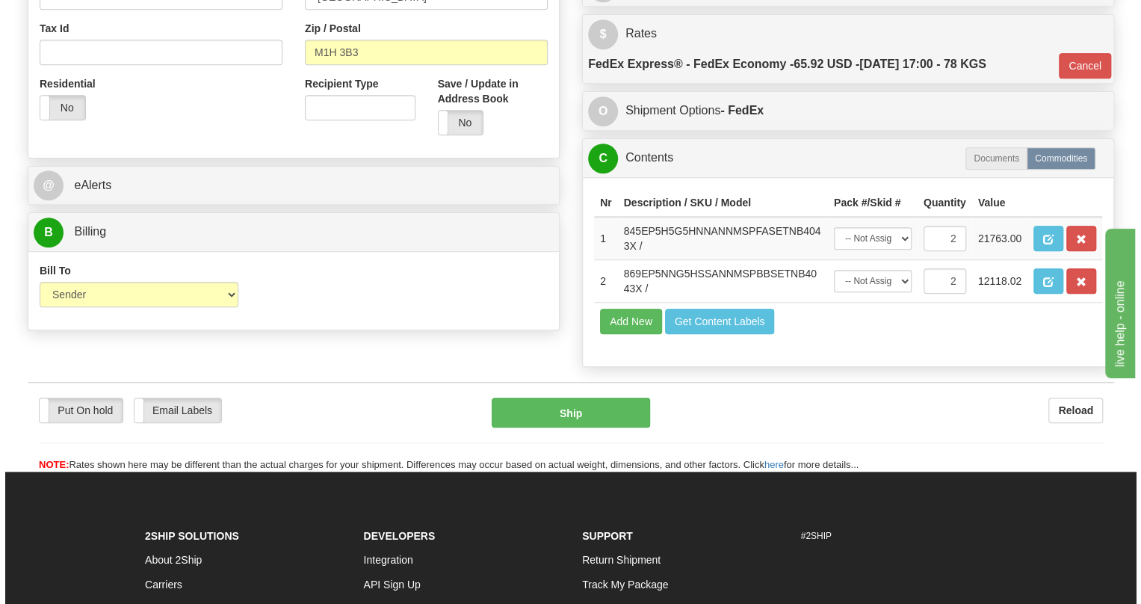
scroll to position [529, 0]
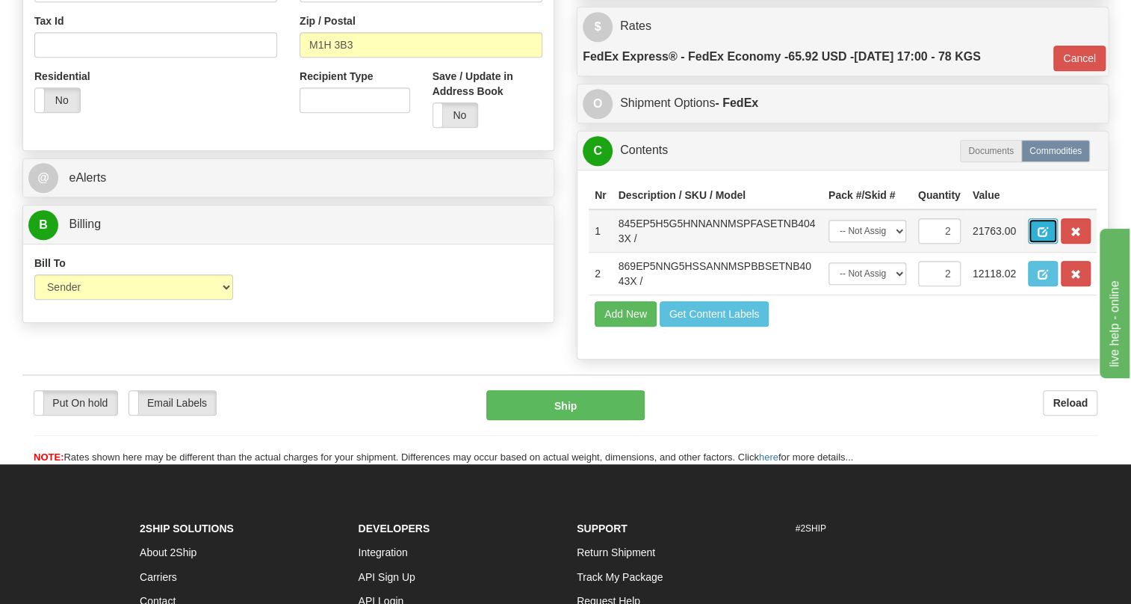
click at [1042, 237] on span "button" at bounding box center [1043, 232] width 10 height 10
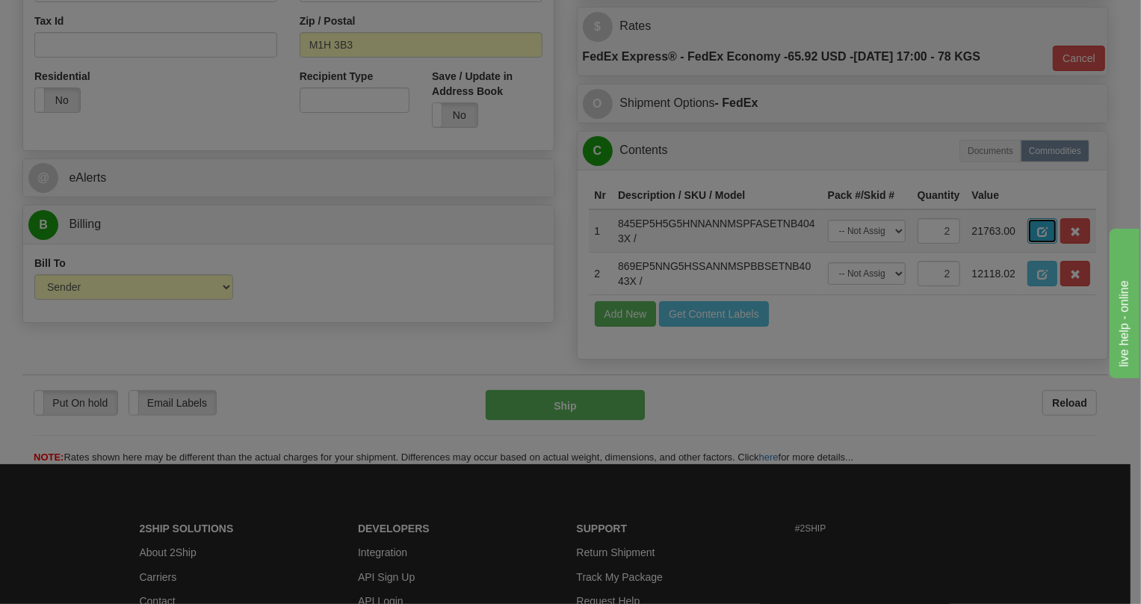
scroll to position [0, 0]
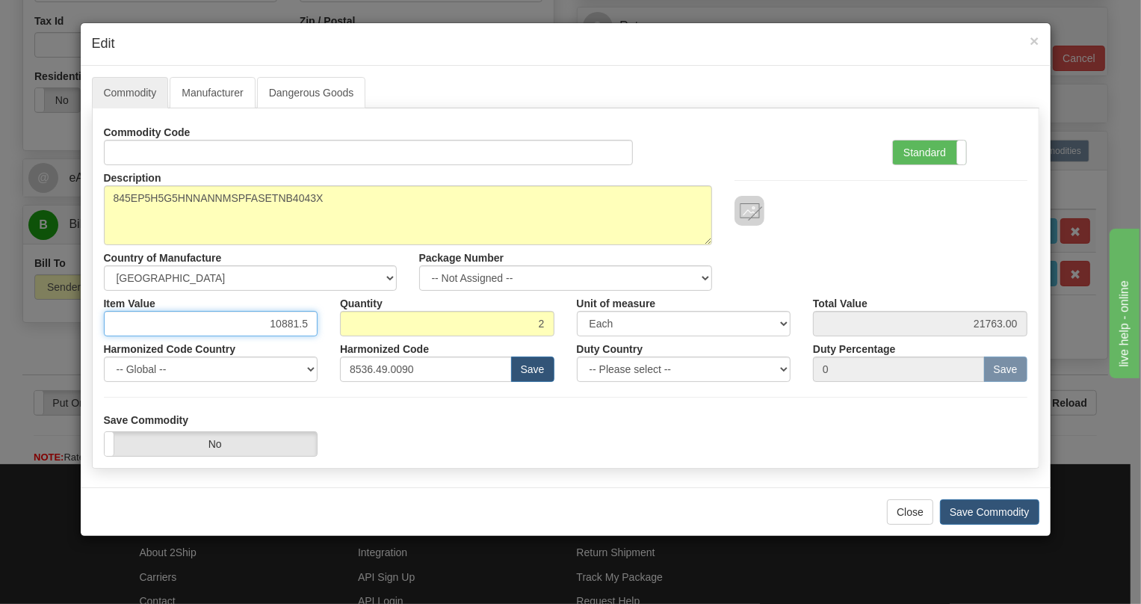
click at [309, 321] on input "10881.5" at bounding box center [211, 323] width 214 height 25
paste input "5.832,48"
click at [276, 327] on input "5.832,48" at bounding box center [211, 323] width 214 height 25
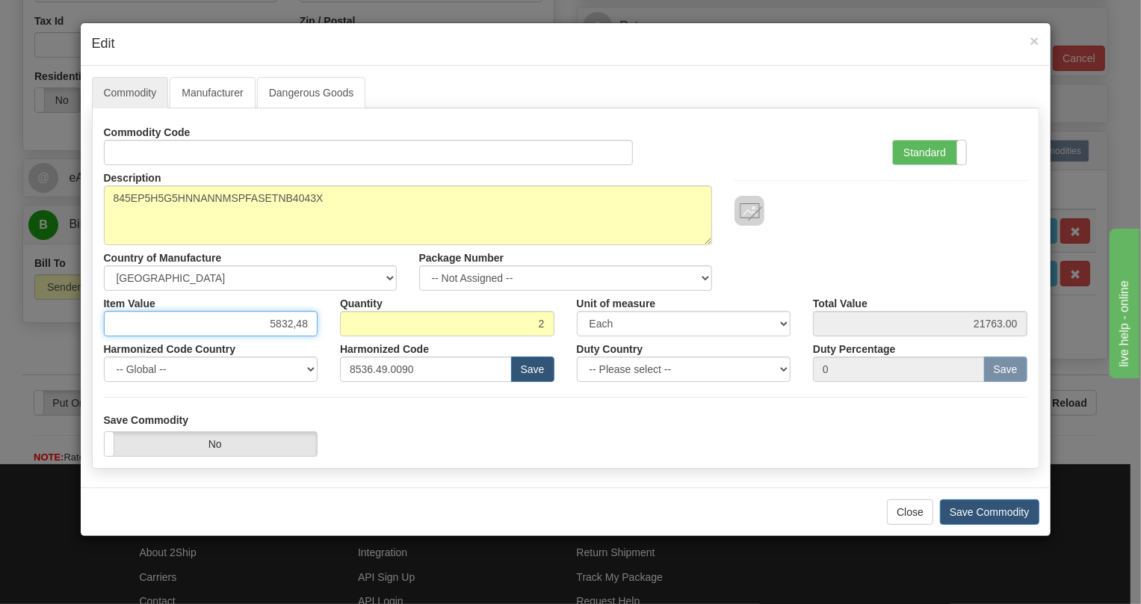
click at [298, 319] on input "5832,48" at bounding box center [211, 323] width 214 height 25
type input "5832.48"
type input "11664.96"
click at [321, 342] on div "Harmonized Code Country -- Global -- AFGHANISTAN ALAND ISLANDS ALBANIA ALGERIA …" at bounding box center [211, 359] width 237 height 46
drag, startPoint x: 912, startPoint y: 152, endPoint x: 901, endPoint y: 157, distance: 11.4
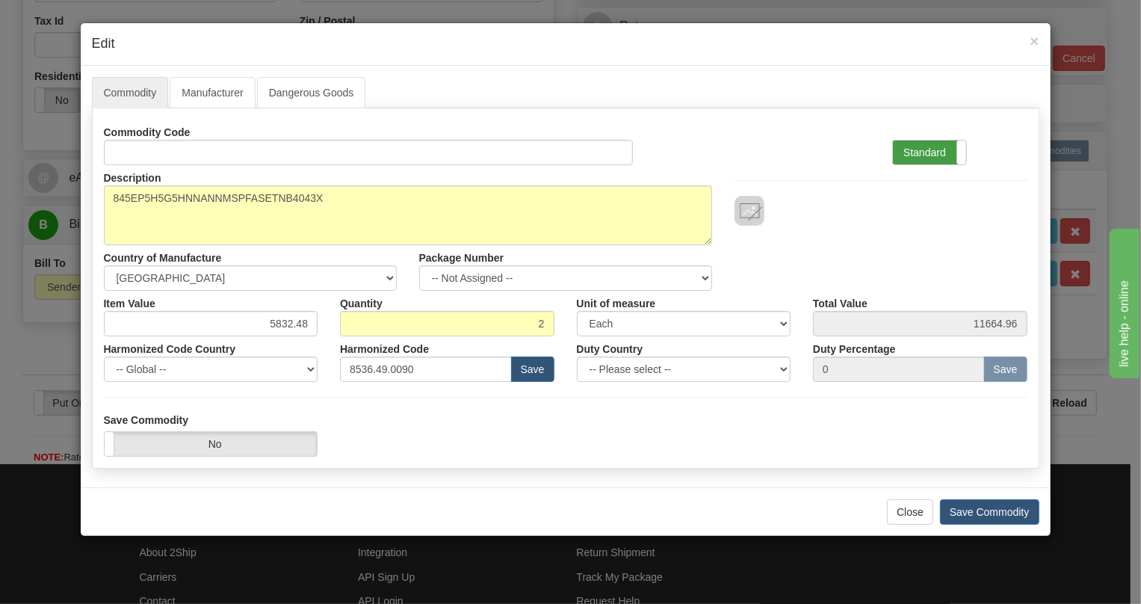
click at [911, 153] on label "Standard" at bounding box center [929, 152] width 73 height 24
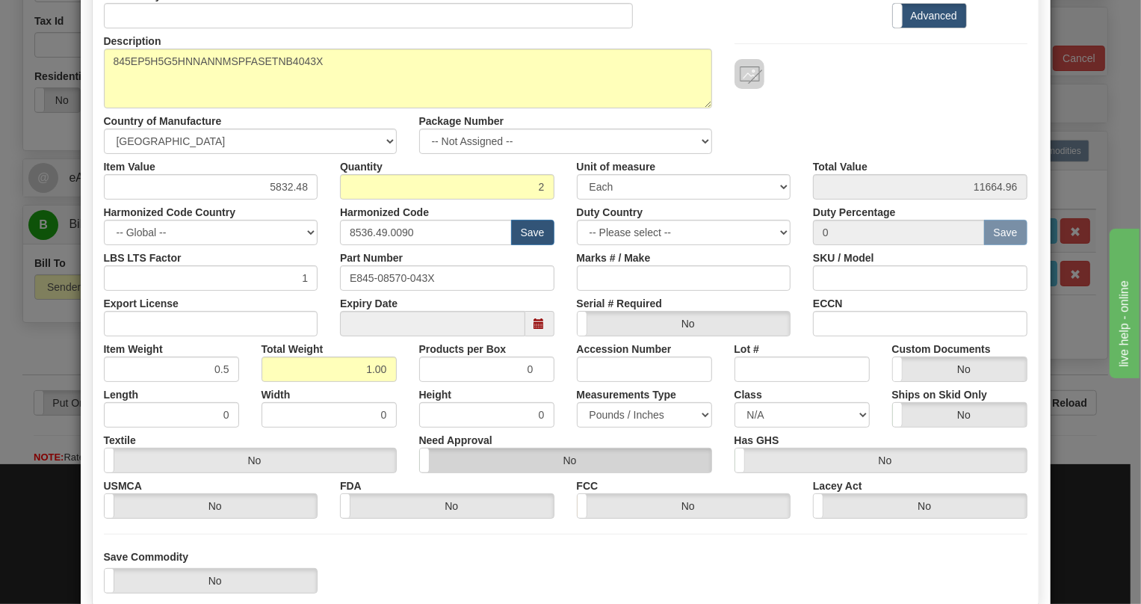
scroll to position [203, 0]
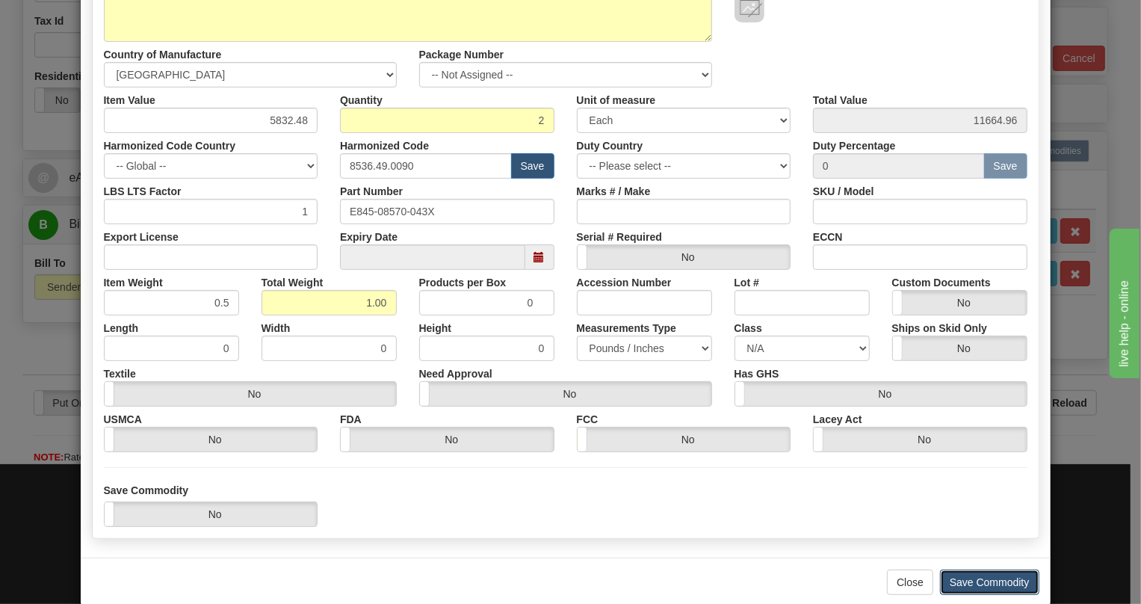
click at [980, 581] on button "Save Commodity" at bounding box center [989, 581] width 99 height 25
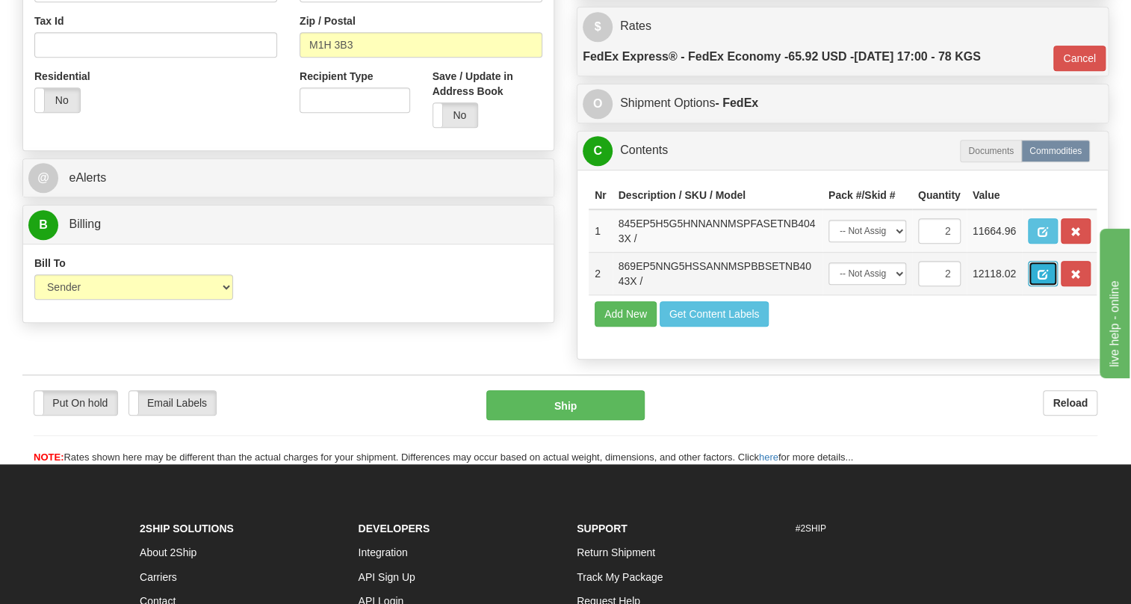
click at [1044, 279] on span "button" at bounding box center [1043, 275] width 10 height 10
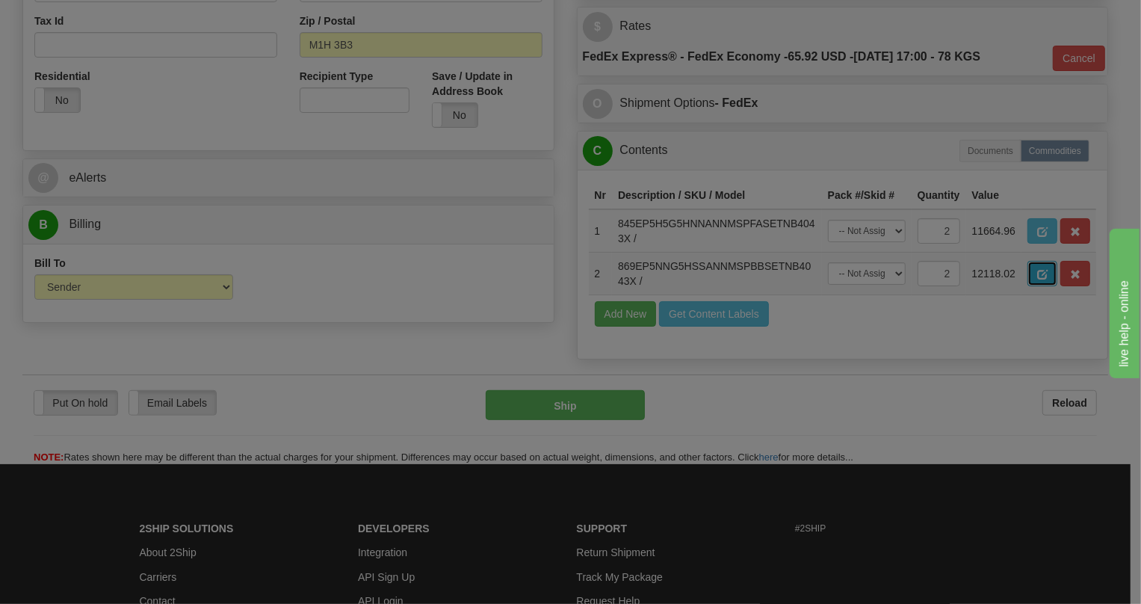
scroll to position [0, 0]
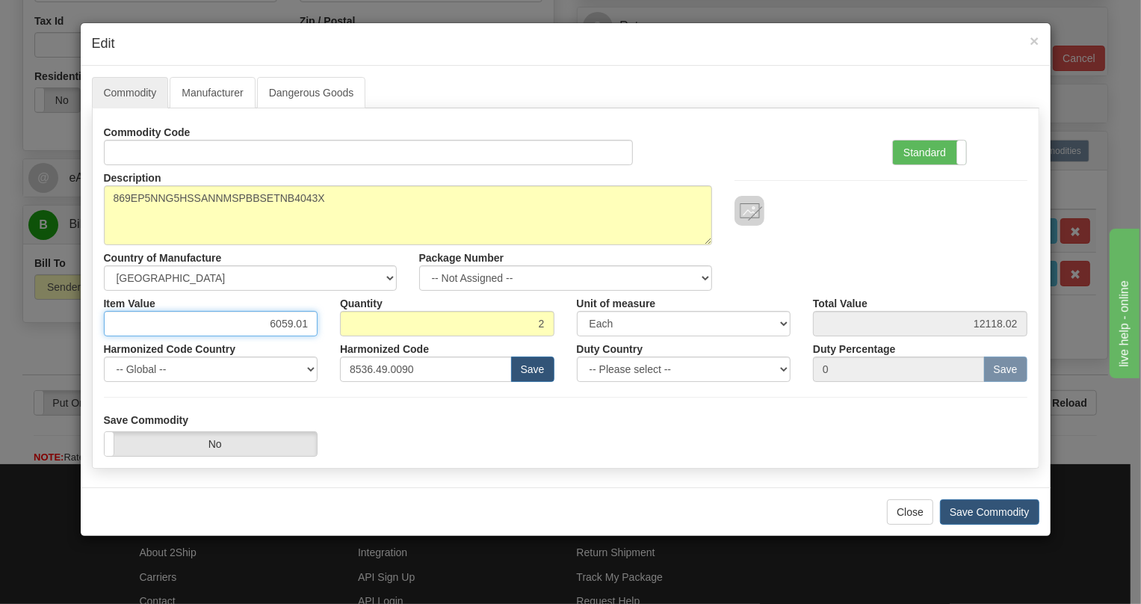
click at [304, 321] on input "6059.01" at bounding box center [211, 323] width 214 height 25
paste input "4.718,97"
click at [274, 324] on input "4.718,97" at bounding box center [211, 323] width 214 height 25
click at [299, 328] on input "4718,97" at bounding box center [211, 323] width 214 height 25
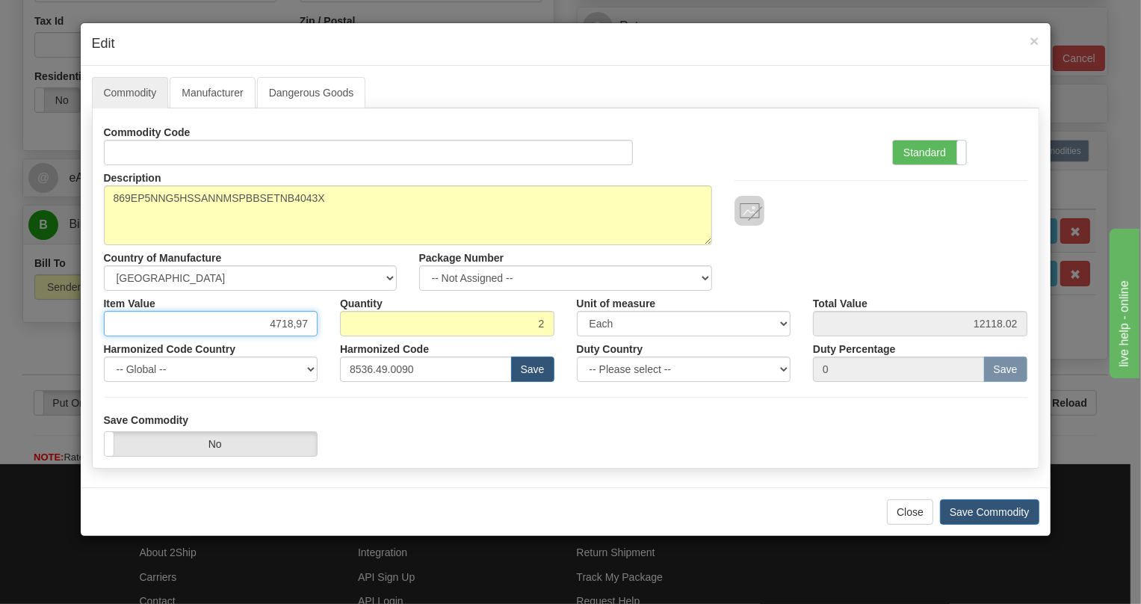
click at [299, 328] on input "4718,97" at bounding box center [211, 323] width 214 height 25
type input "4718.97"
type input "9437.94"
click at [924, 149] on label "Standard" at bounding box center [929, 152] width 73 height 24
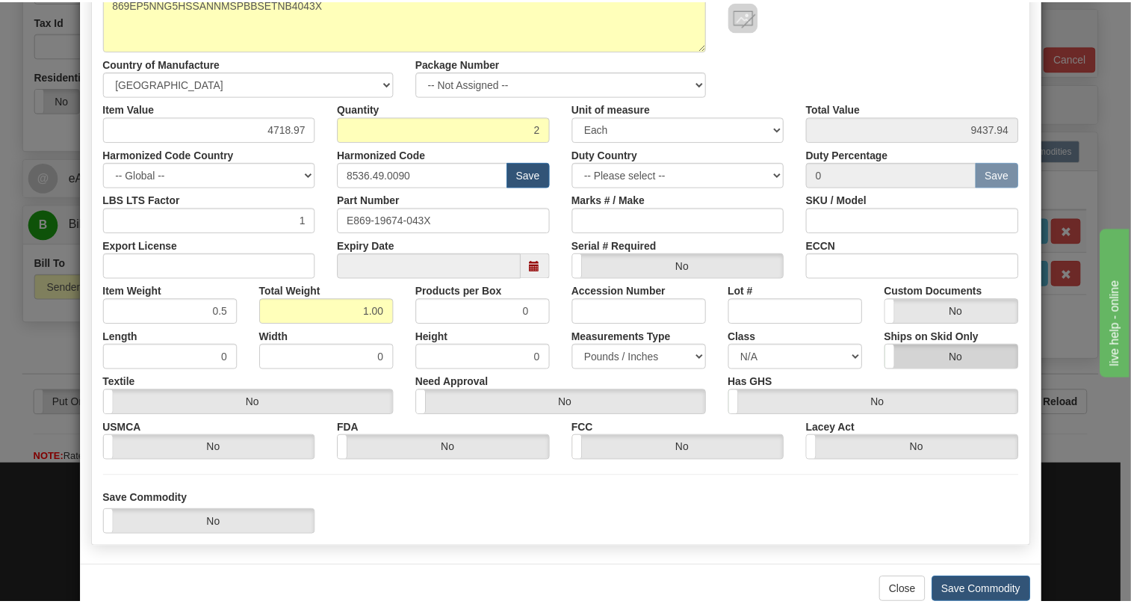
scroll to position [227, 0]
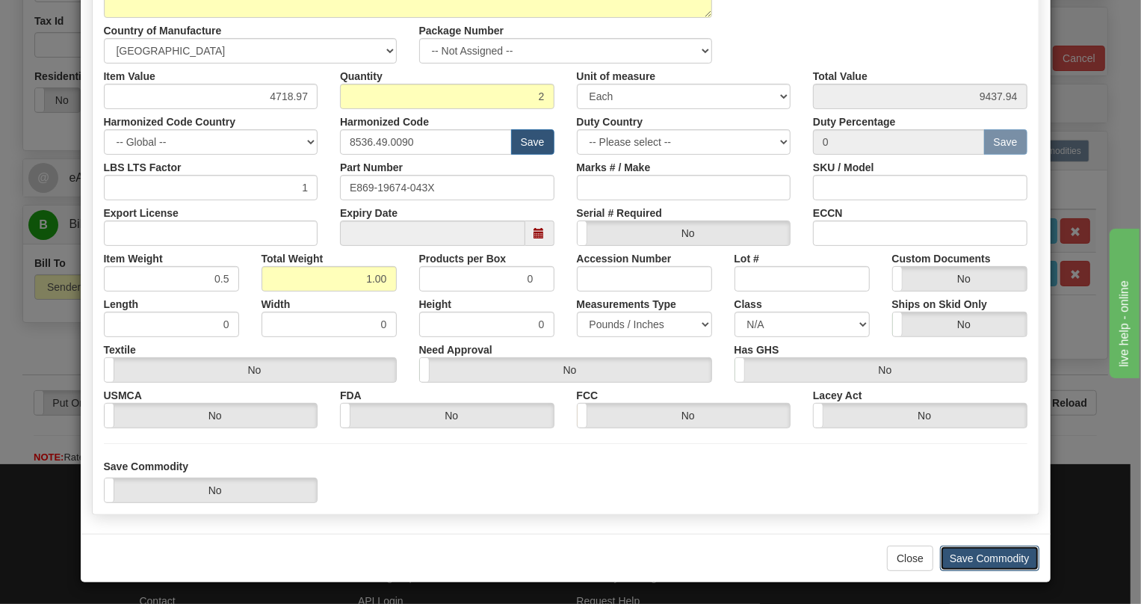
click at [990, 557] on button "Save Commodity" at bounding box center [989, 557] width 99 height 25
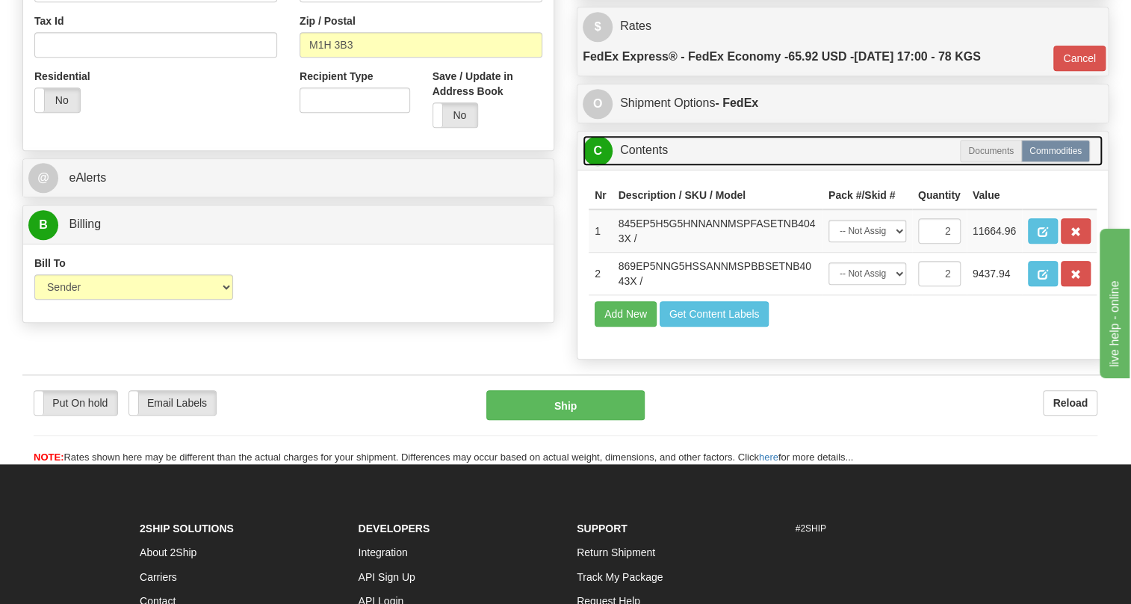
click at [652, 166] on link "C Contents" at bounding box center [843, 150] width 520 height 31
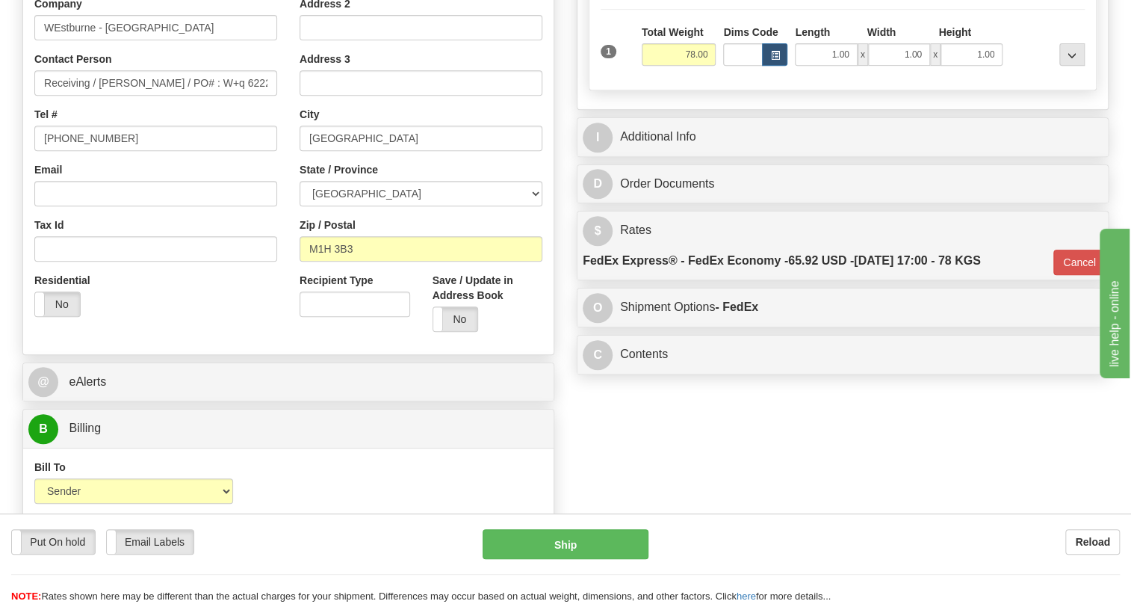
scroll to position [257, 0]
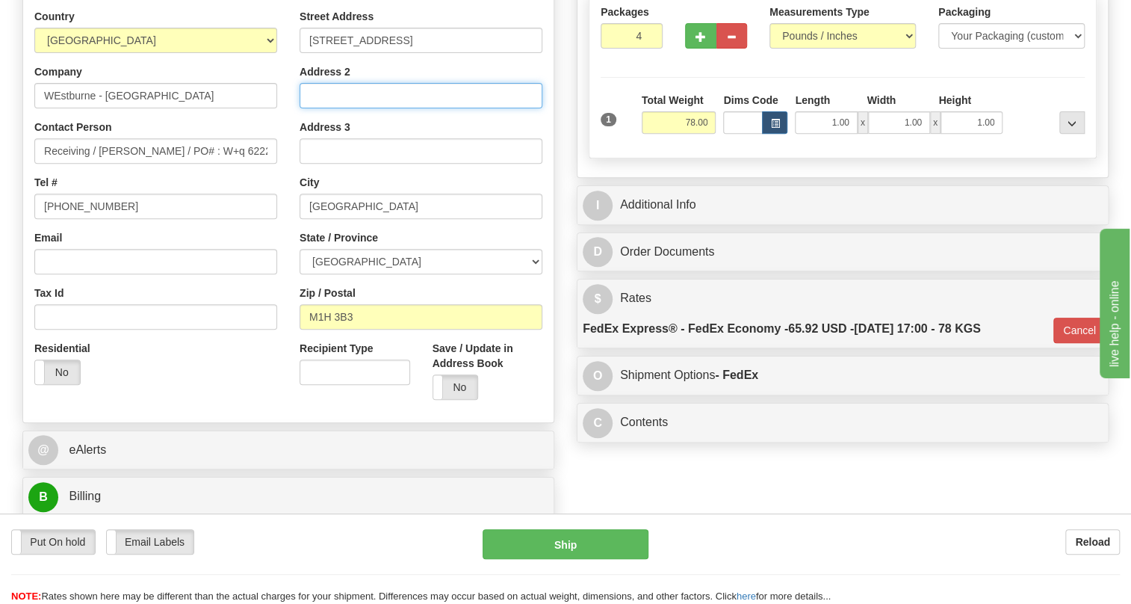
click at [303, 108] on input "Address 2" at bounding box center [421, 95] width 243 height 25
paste input "WO-D13 GTOTE CPT-10"
type input "WO-D13 GTOTE CPT-10"
click at [283, 217] on div "Country AFGHANISTAN ALAND ISLANDS ALBANIA ALGERIA AMERICAN SAMOA ANDORRA ANGOLA…" at bounding box center [155, 202] width 265 height 387
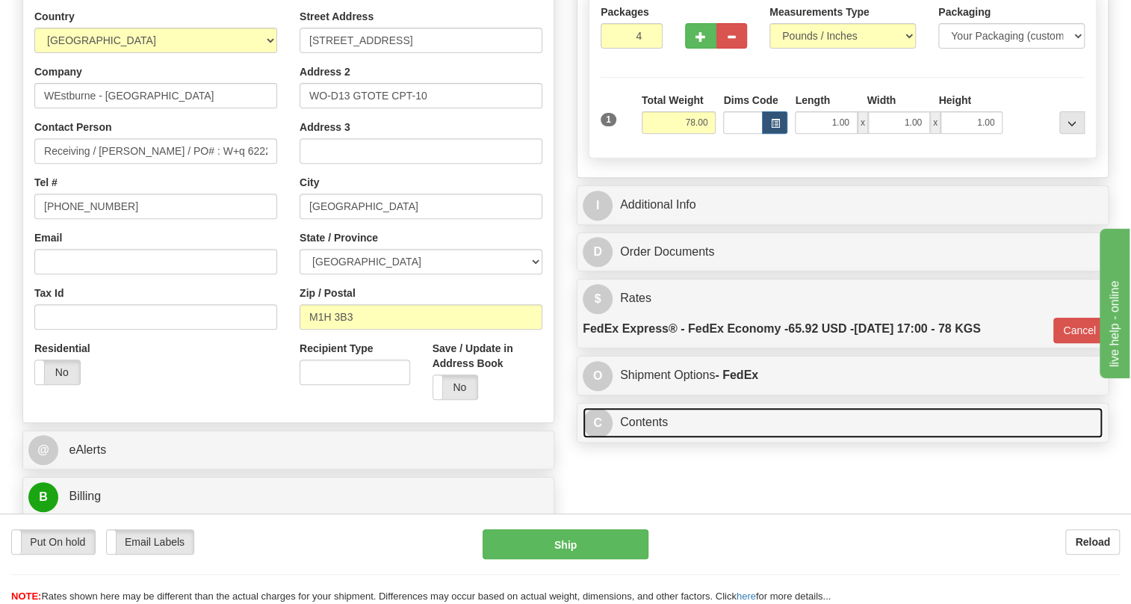
click at [664, 438] on link "C Contents" at bounding box center [843, 422] width 520 height 31
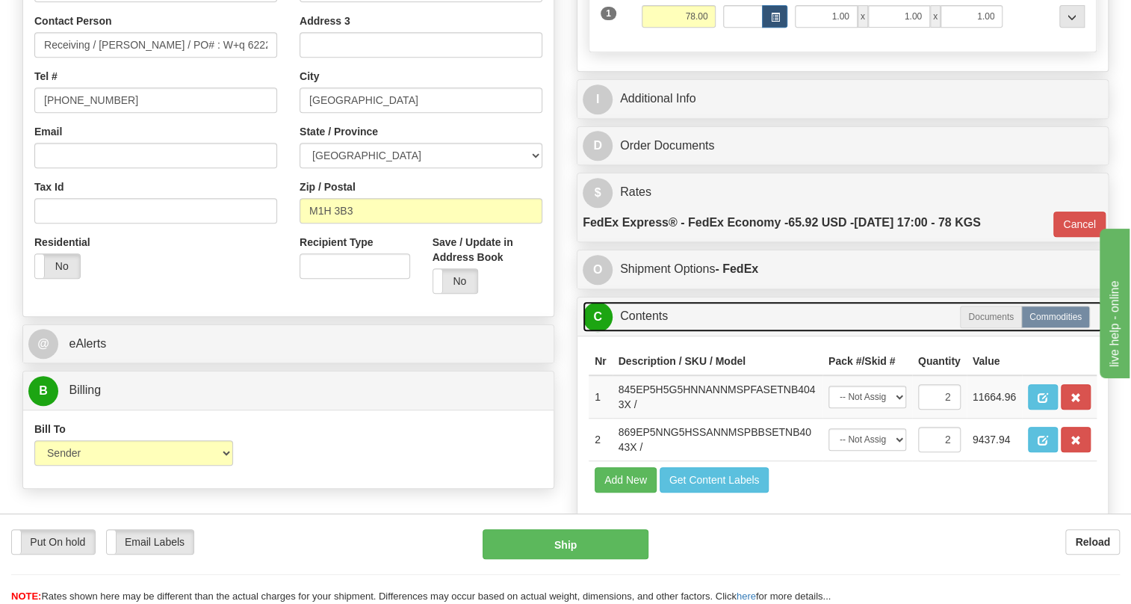
scroll to position [393, 0]
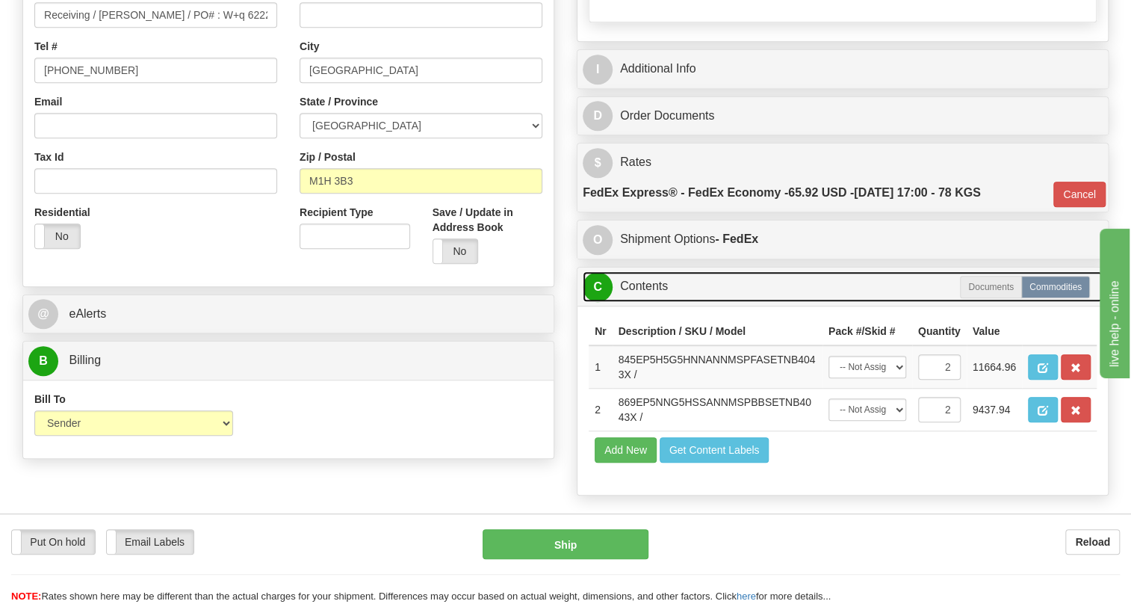
click at [635, 302] on link "C Contents" at bounding box center [843, 286] width 520 height 31
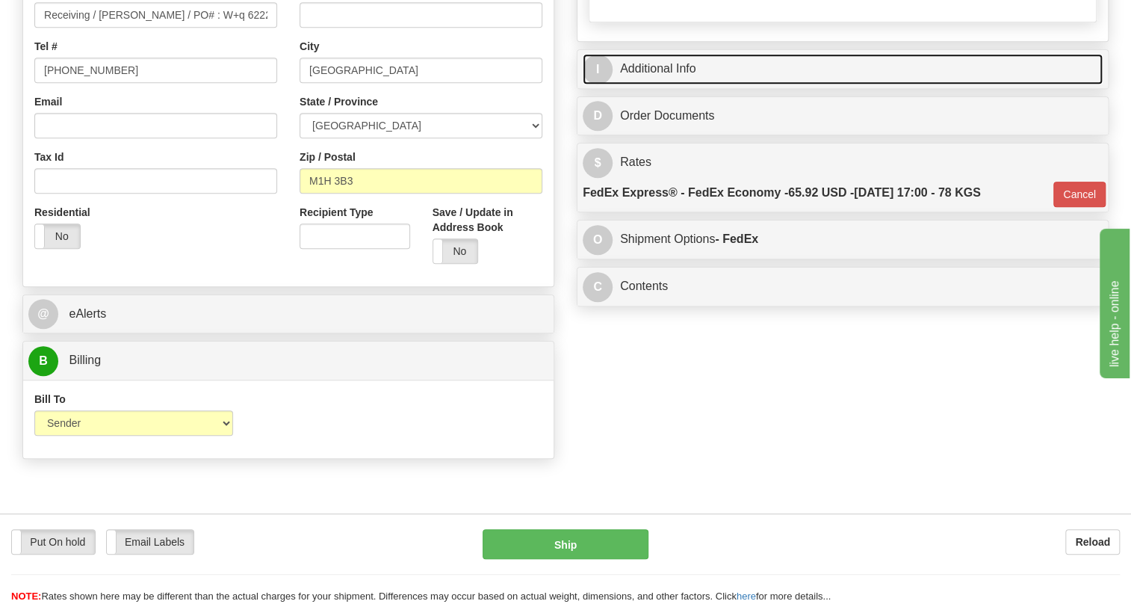
click at [649, 84] on link "I Additional Info" at bounding box center [843, 69] width 520 height 31
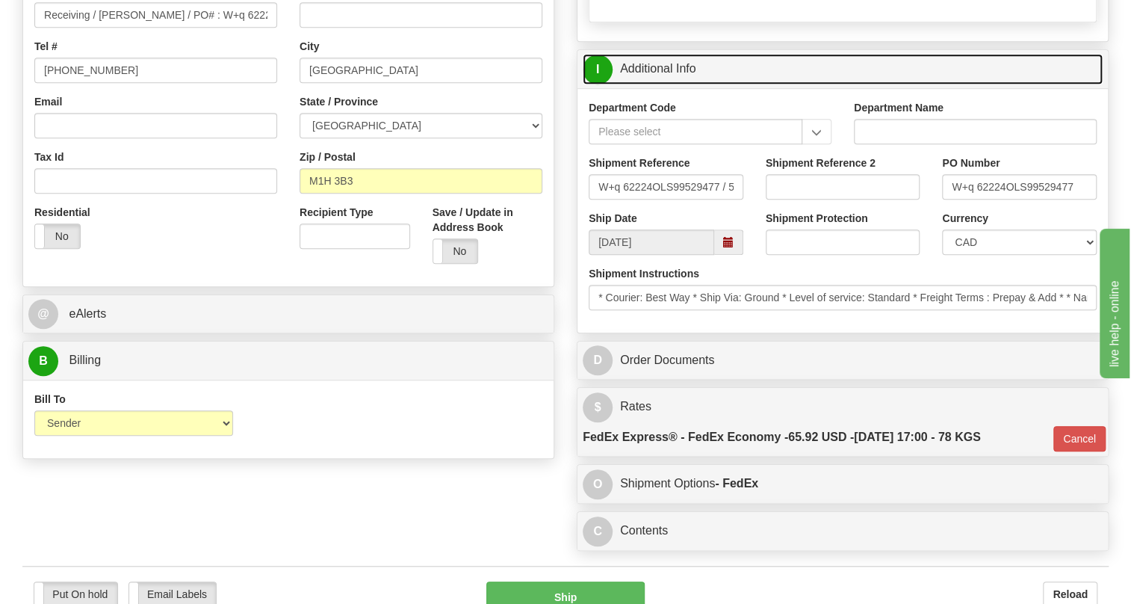
click at [657, 84] on link "I Additional Info" at bounding box center [843, 69] width 520 height 31
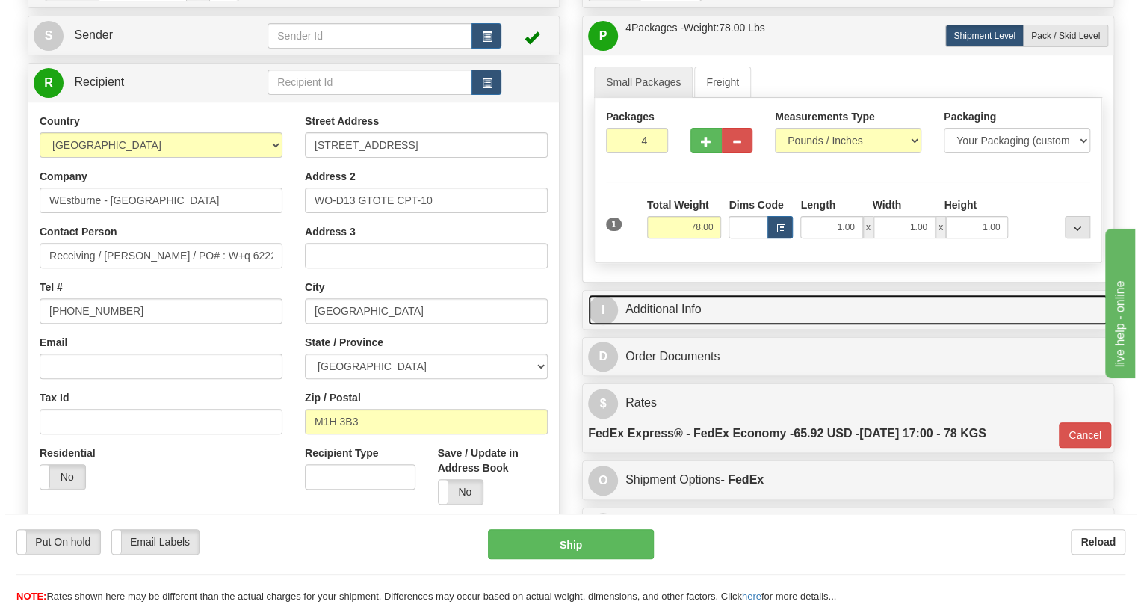
scroll to position [121, 0]
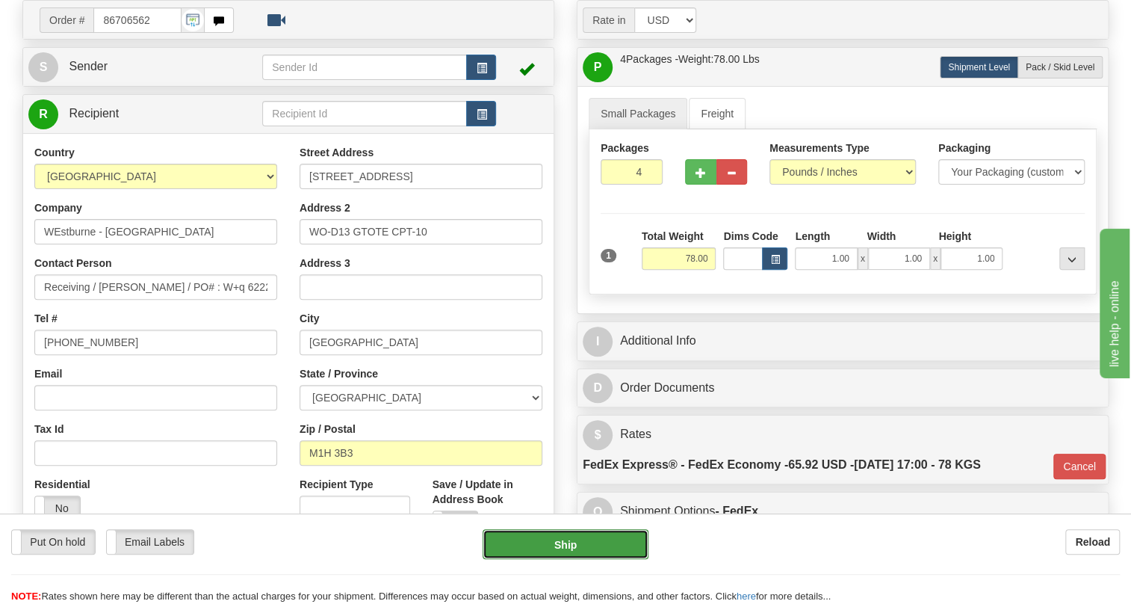
click at [566, 545] on button "Ship" at bounding box center [566, 544] width 166 height 30
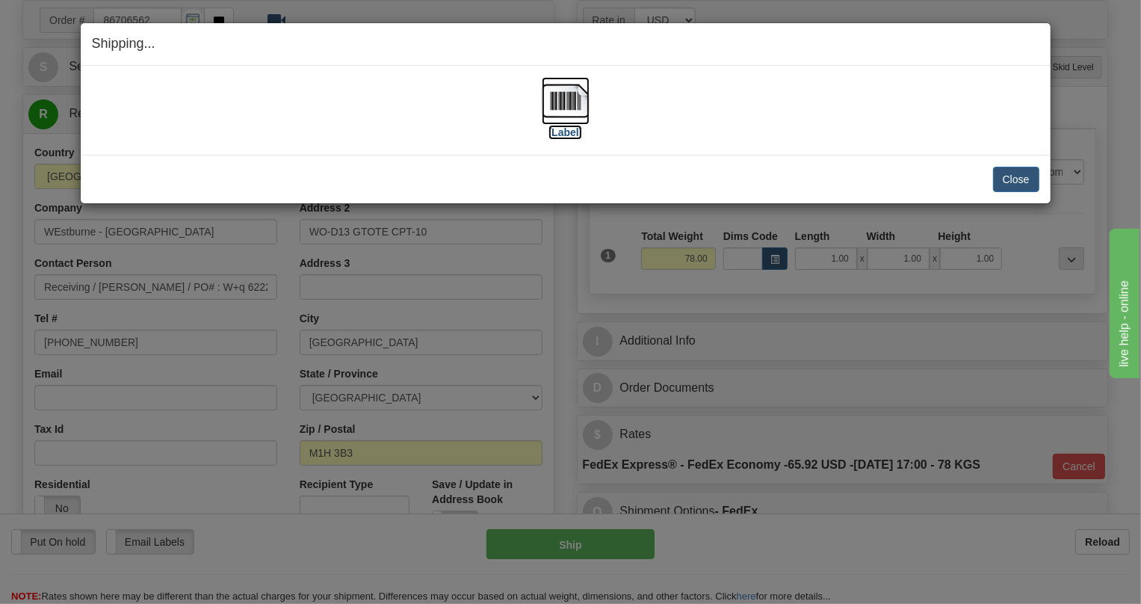
click at [560, 102] on img at bounding box center [566, 101] width 48 height 48
click at [1010, 178] on button "Close" at bounding box center [1016, 179] width 46 height 25
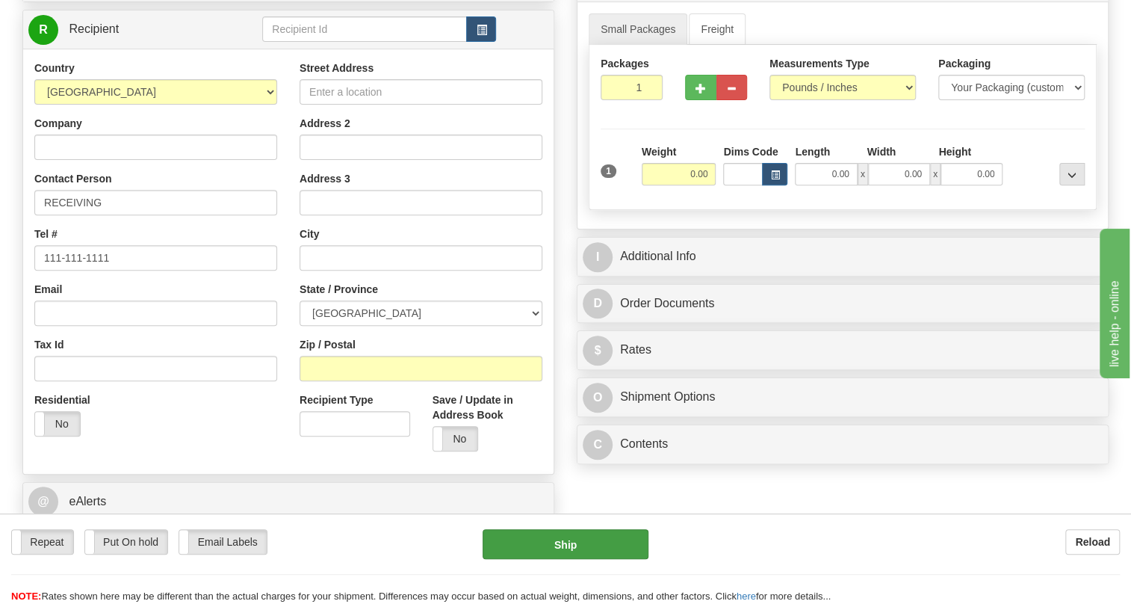
scroll to position [271, 0]
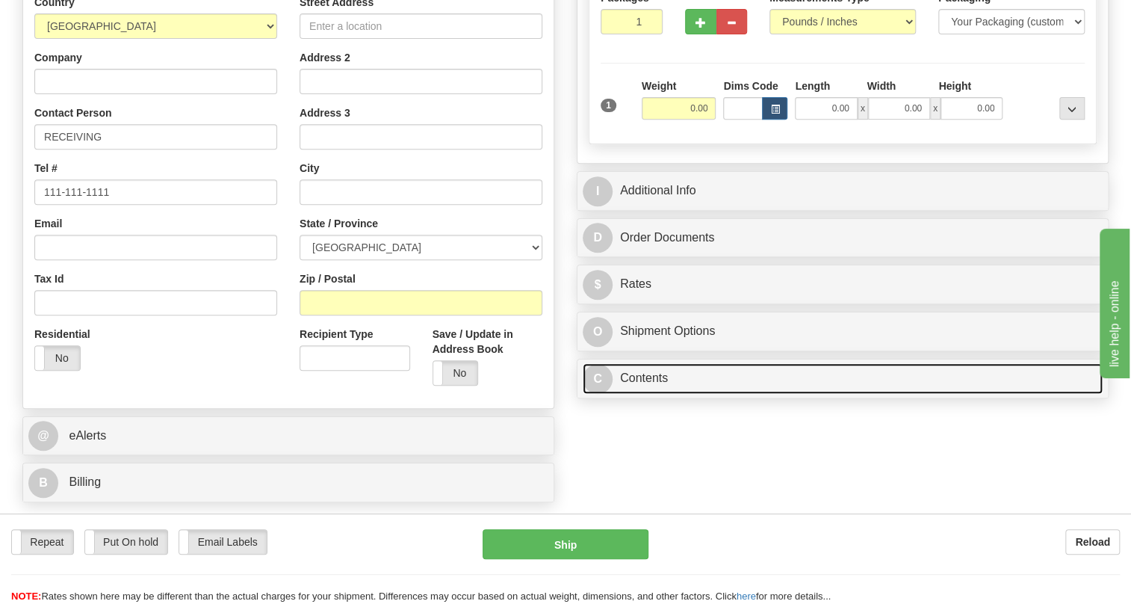
click at [649, 394] on link "C Contents" at bounding box center [843, 378] width 520 height 31
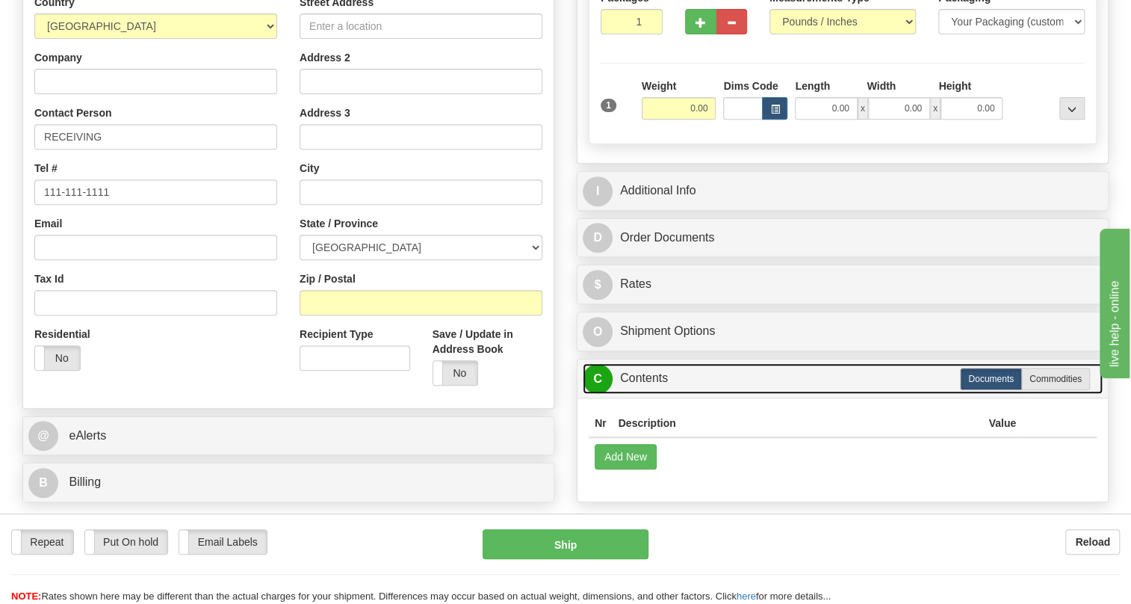
click at [649, 394] on link "C Contents" at bounding box center [843, 378] width 520 height 31
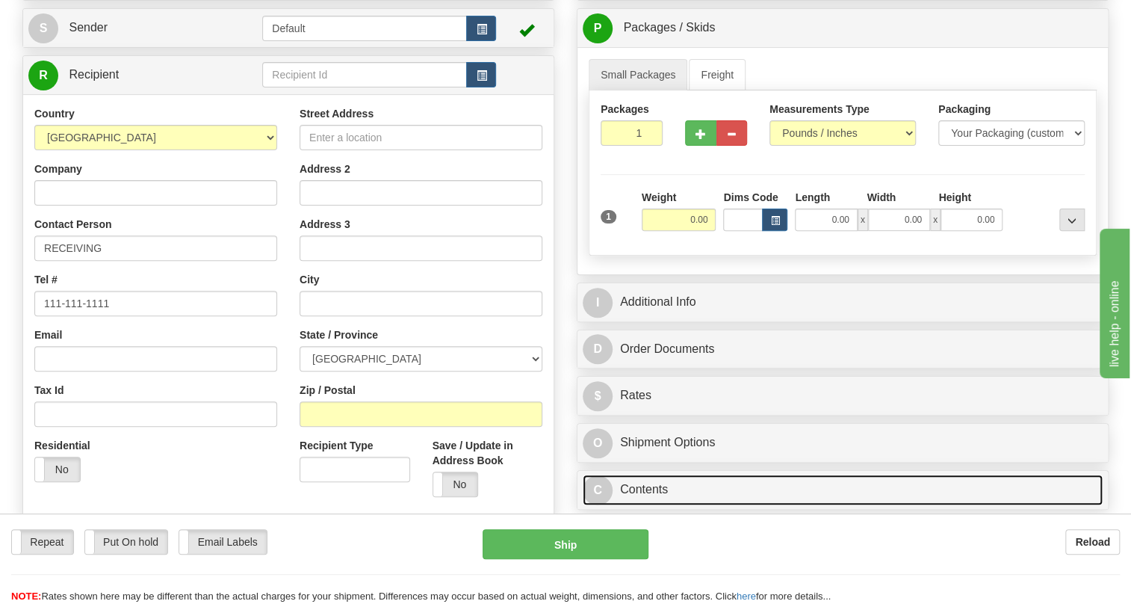
scroll to position [0, 0]
